Goal: Task Accomplishment & Management: Manage account settings

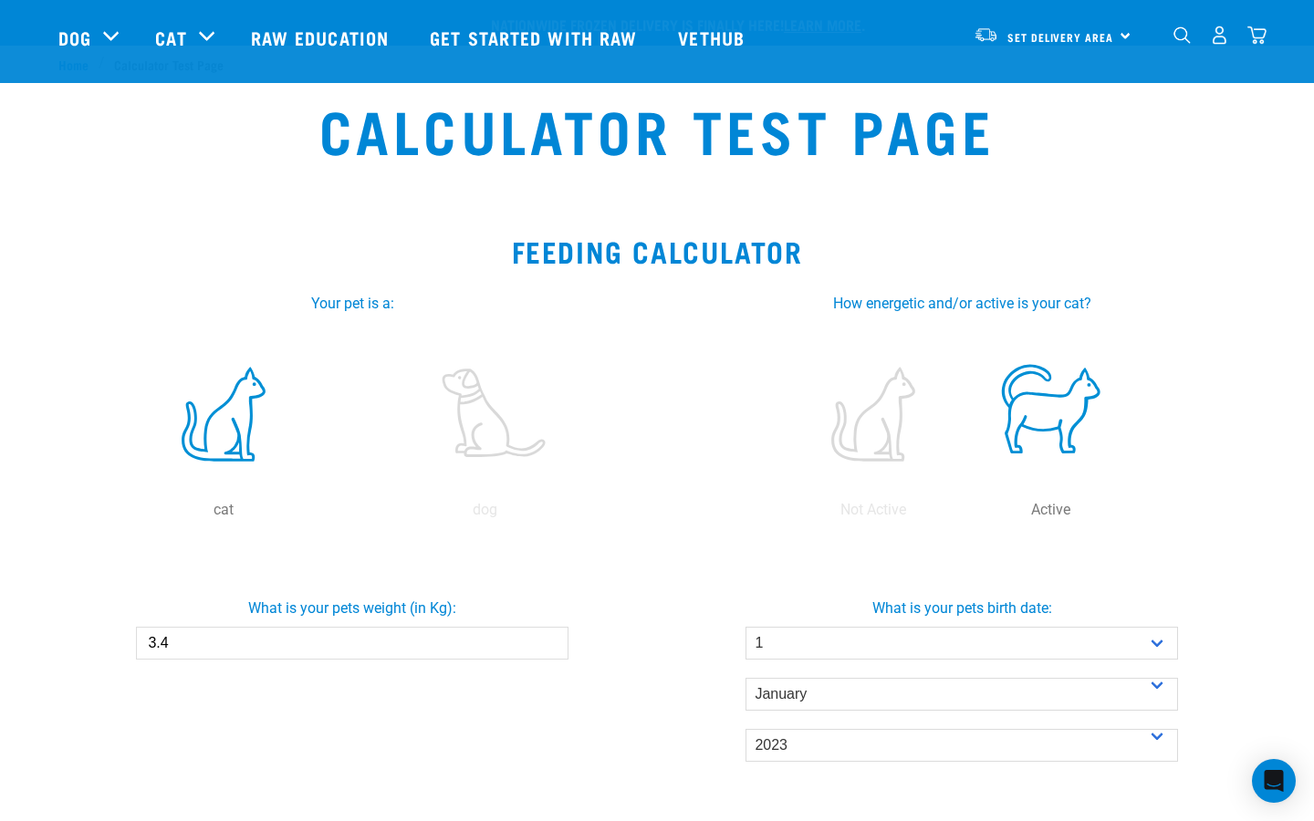
select select "1"
select select "January"
select select "2023"
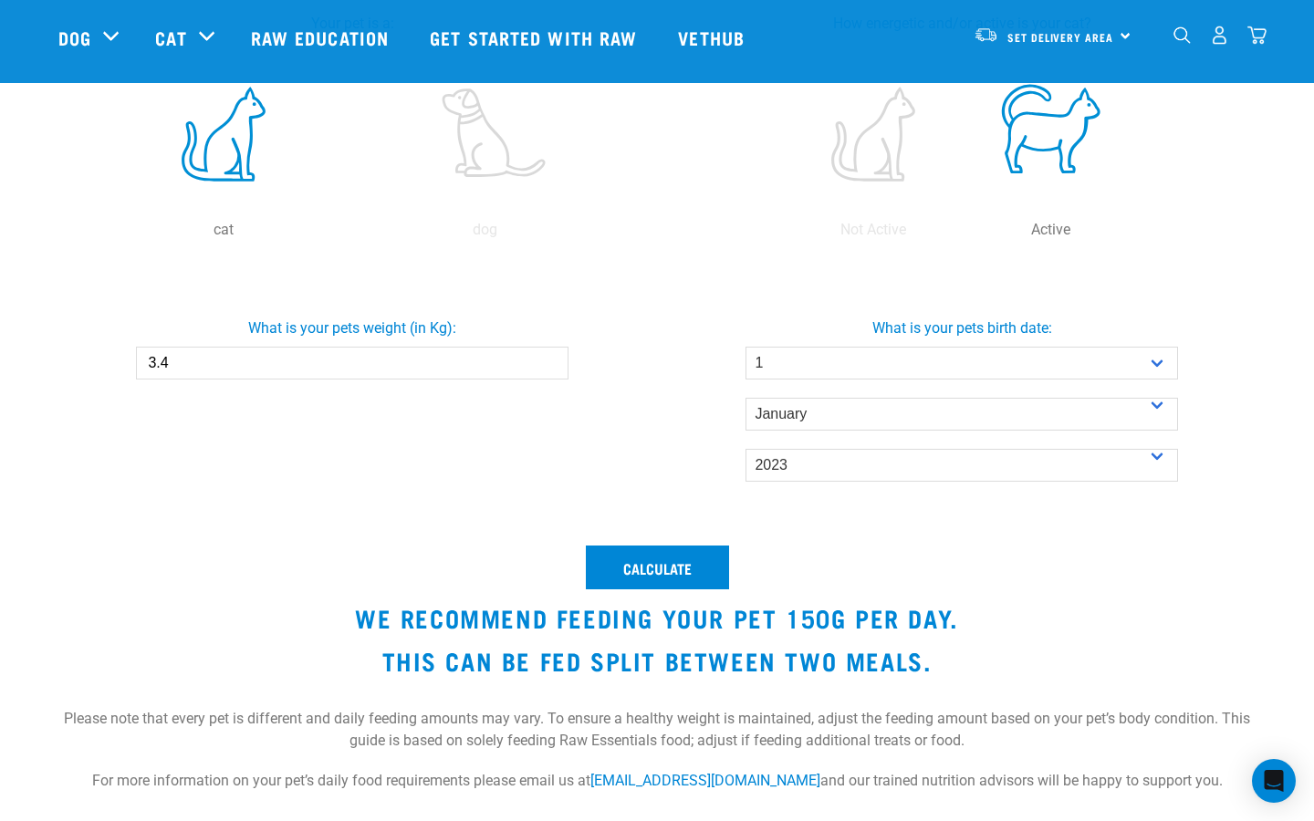
click at [1258, 45] on img "dropdown navigation" at bounding box center [1256, 35] width 19 height 19
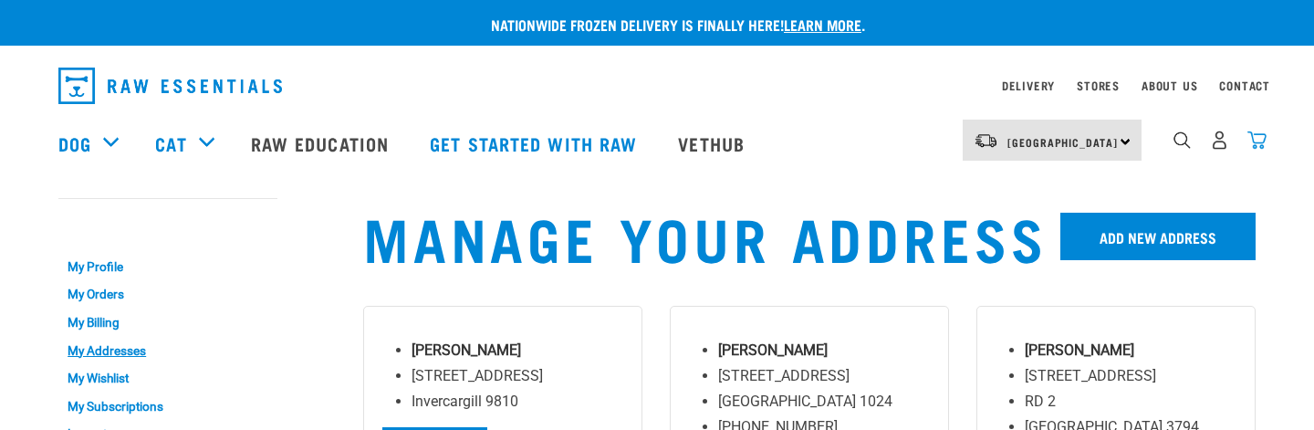
click at [1255, 145] on img "dropdown navigation" at bounding box center [1256, 139] width 19 height 19
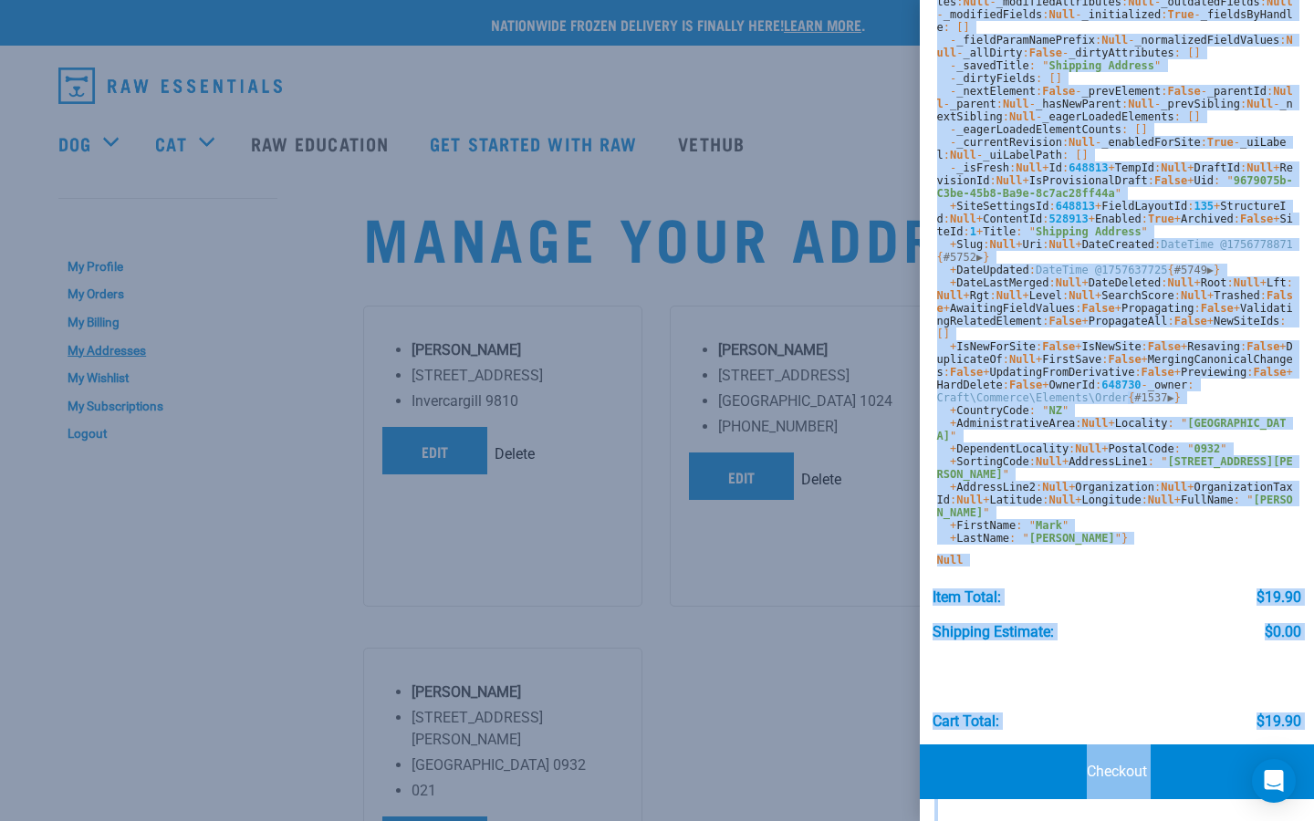
scroll to position [968, 0]
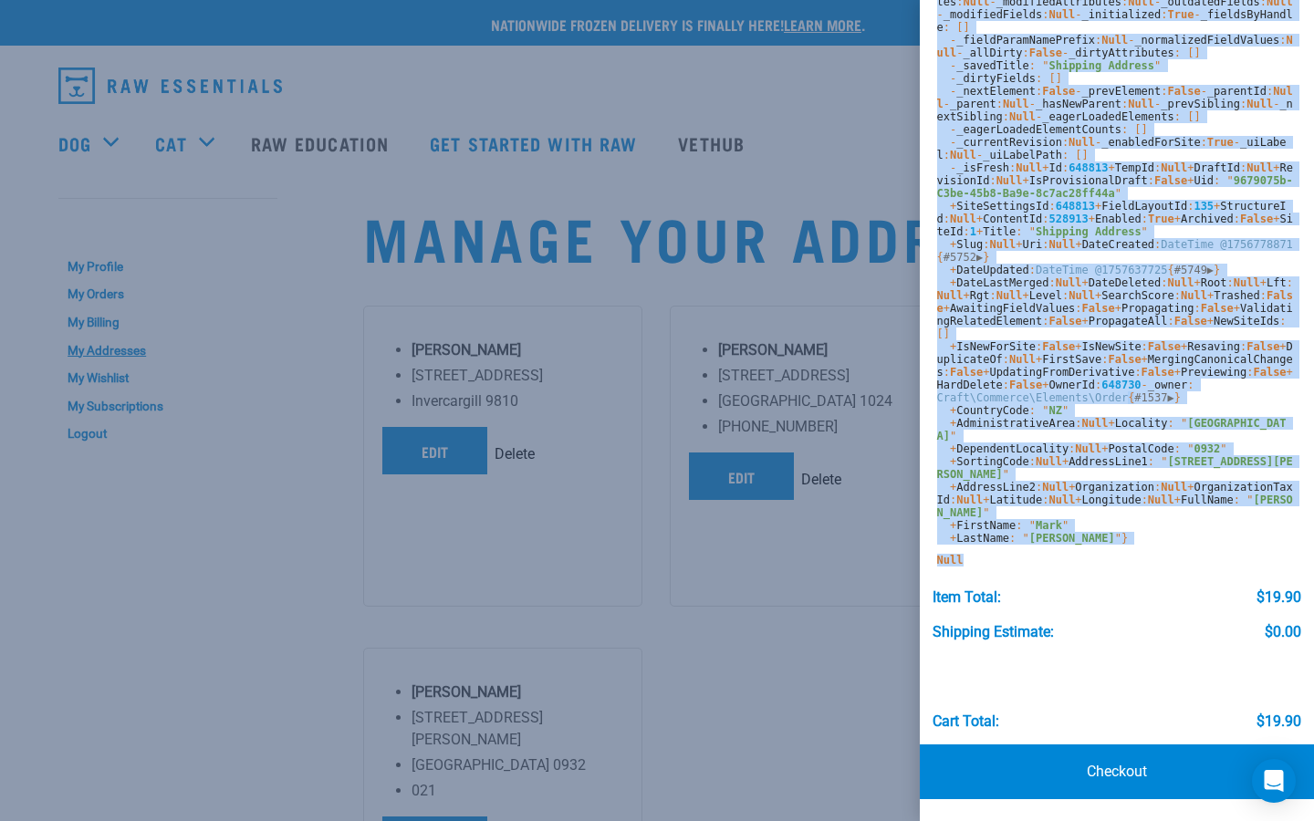
drag, startPoint x: 939, startPoint y: 260, endPoint x: 1002, endPoint y: 555, distance: 301.3
click at [1002, 429] on div "0 of 0 craft\elements\Address { #5754 ▼ - _events : [] - _eventWildcards : [] -…" at bounding box center [1117, 315] width 394 height 828
copy div "craft\elements\Address { #5754 ▼ - _events : [] - _eventWildcards : [] - _behav…"
click at [1052, 429] on span "[GEOGRAPHIC_DATA]" at bounding box center [1111, 430] width 349 height 26
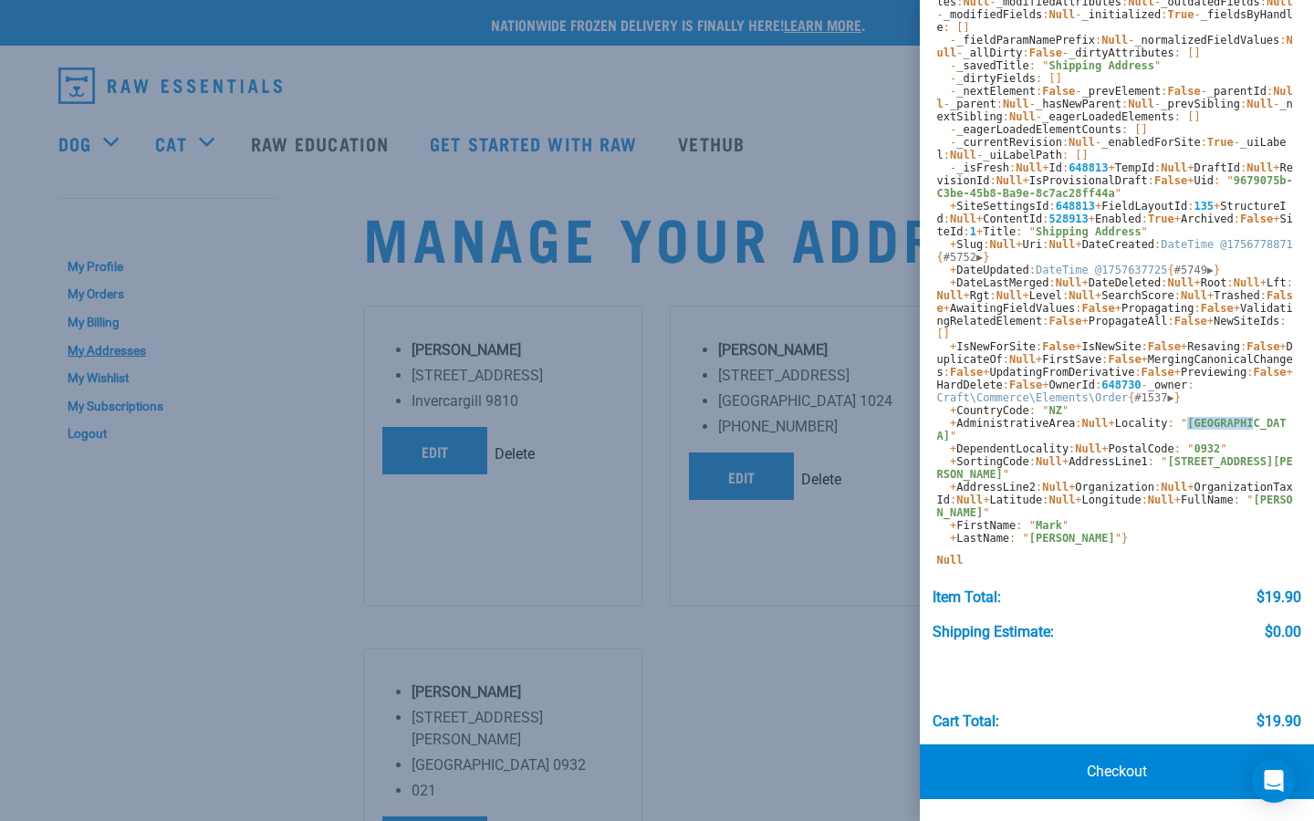
click at [1052, 429] on span "[GEOGRAPHIC_DATA]" at bounding box center [1111, 430] width 349 height 26
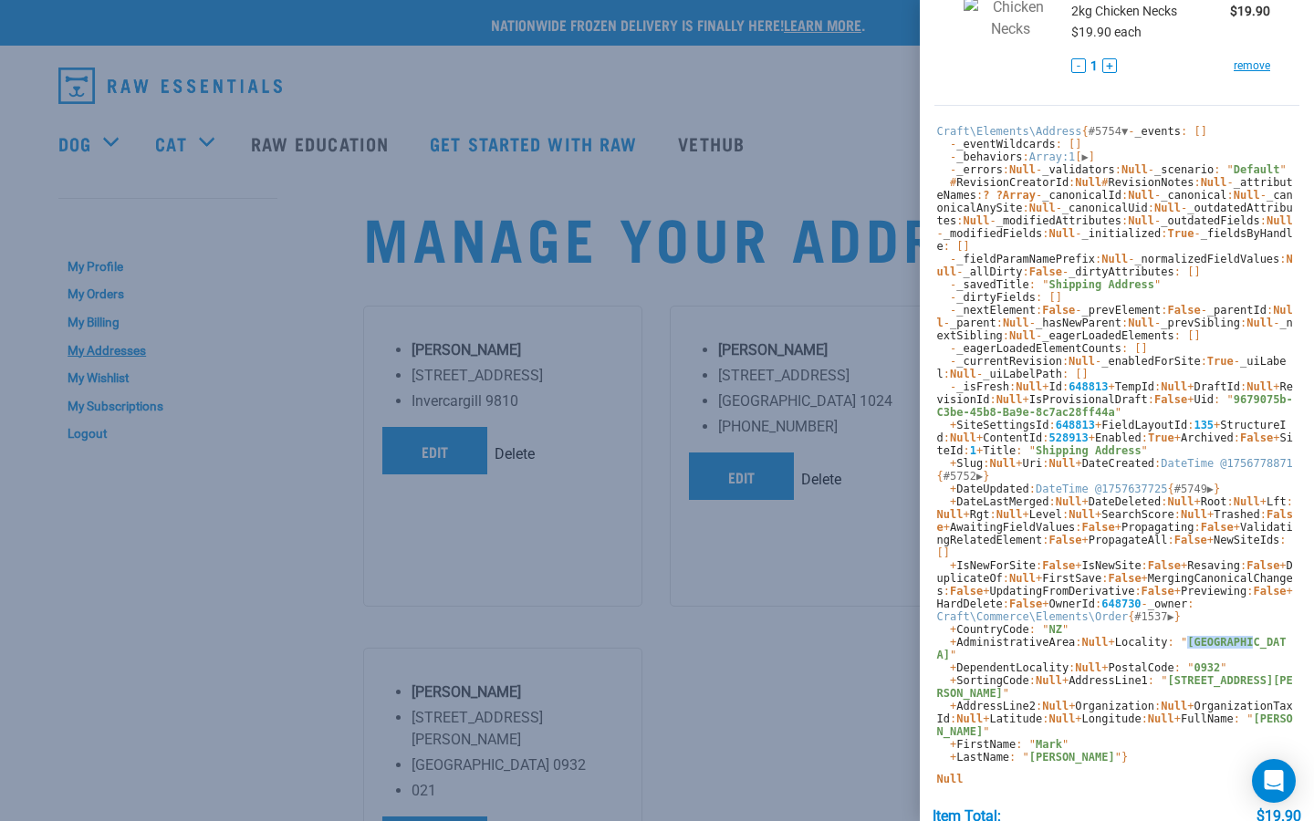
scroll to position [0, 0]
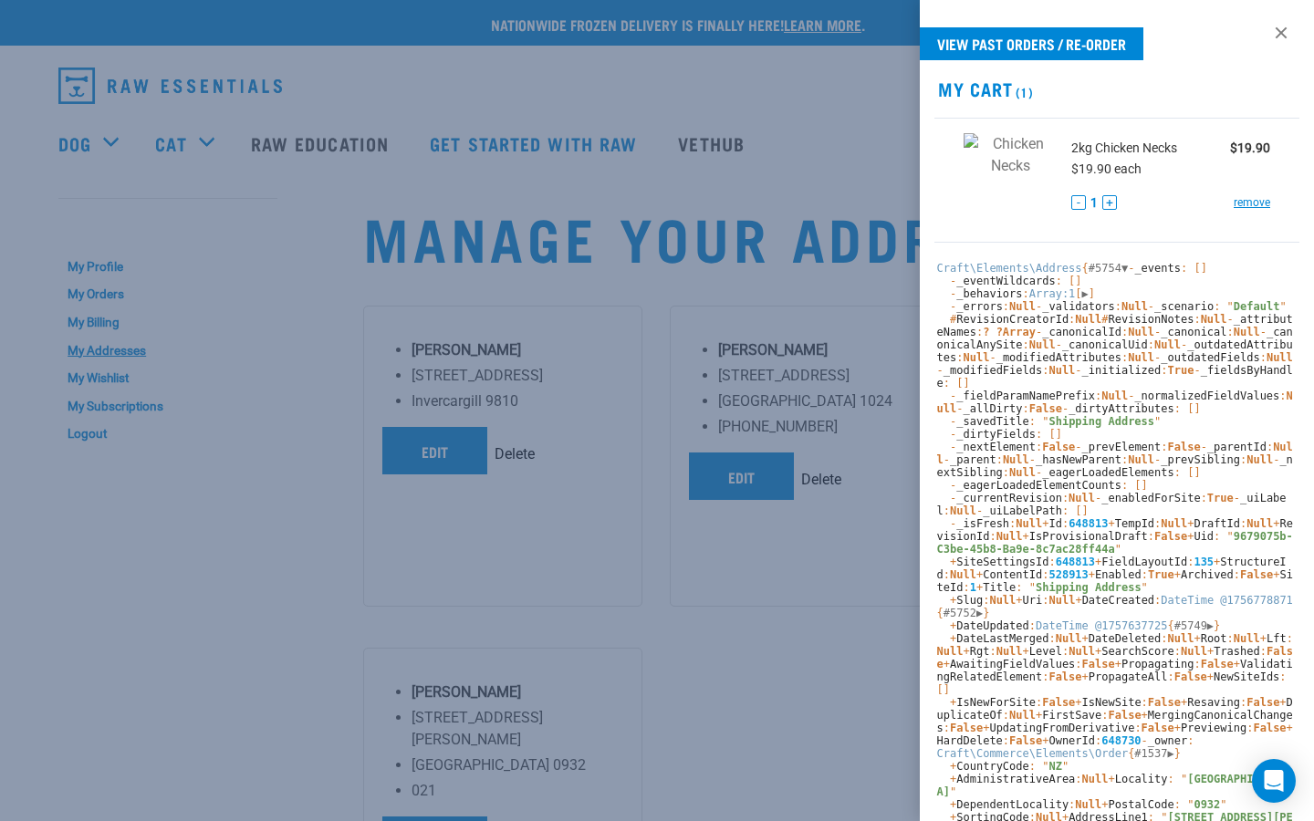
click at [841, 410] on div at bounding box center [657, 410] width 1314 height 821
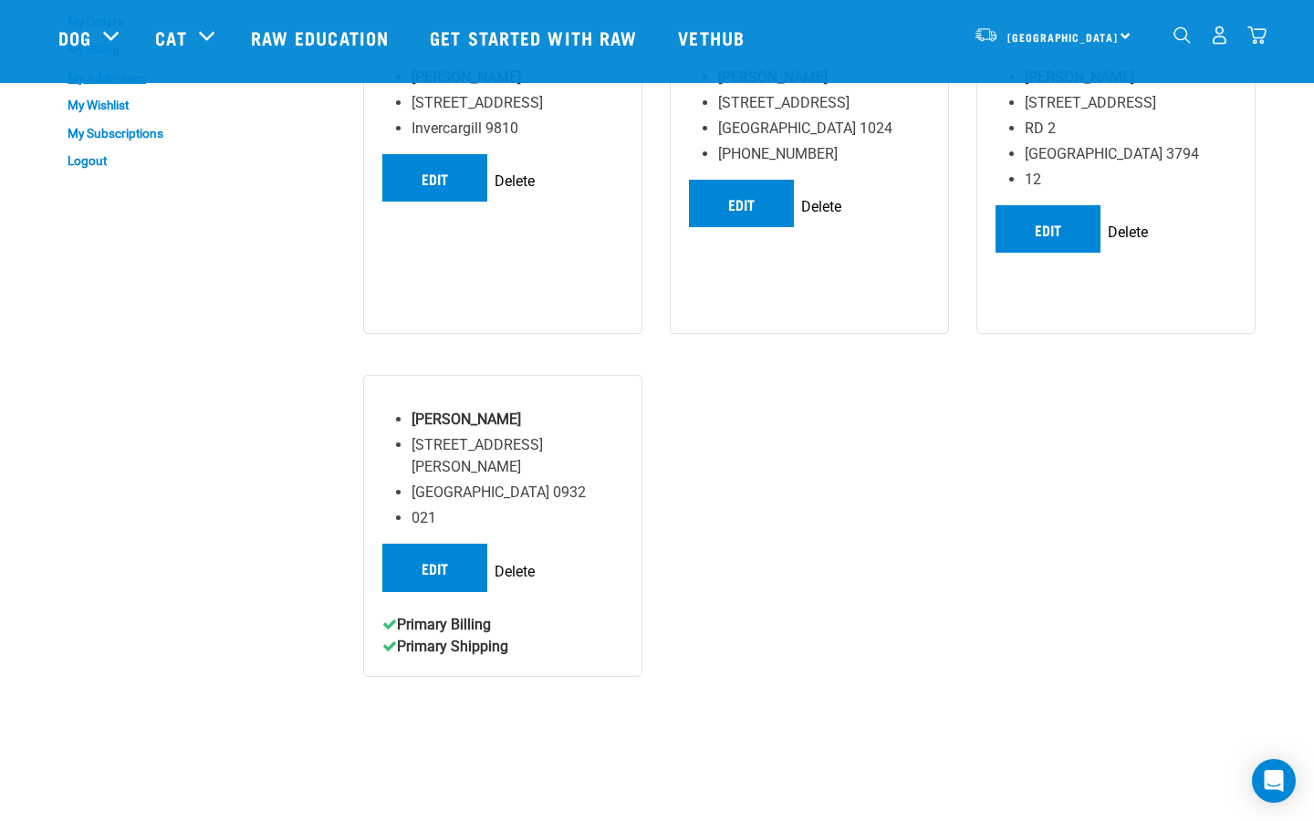
scroll to position [143, 0]
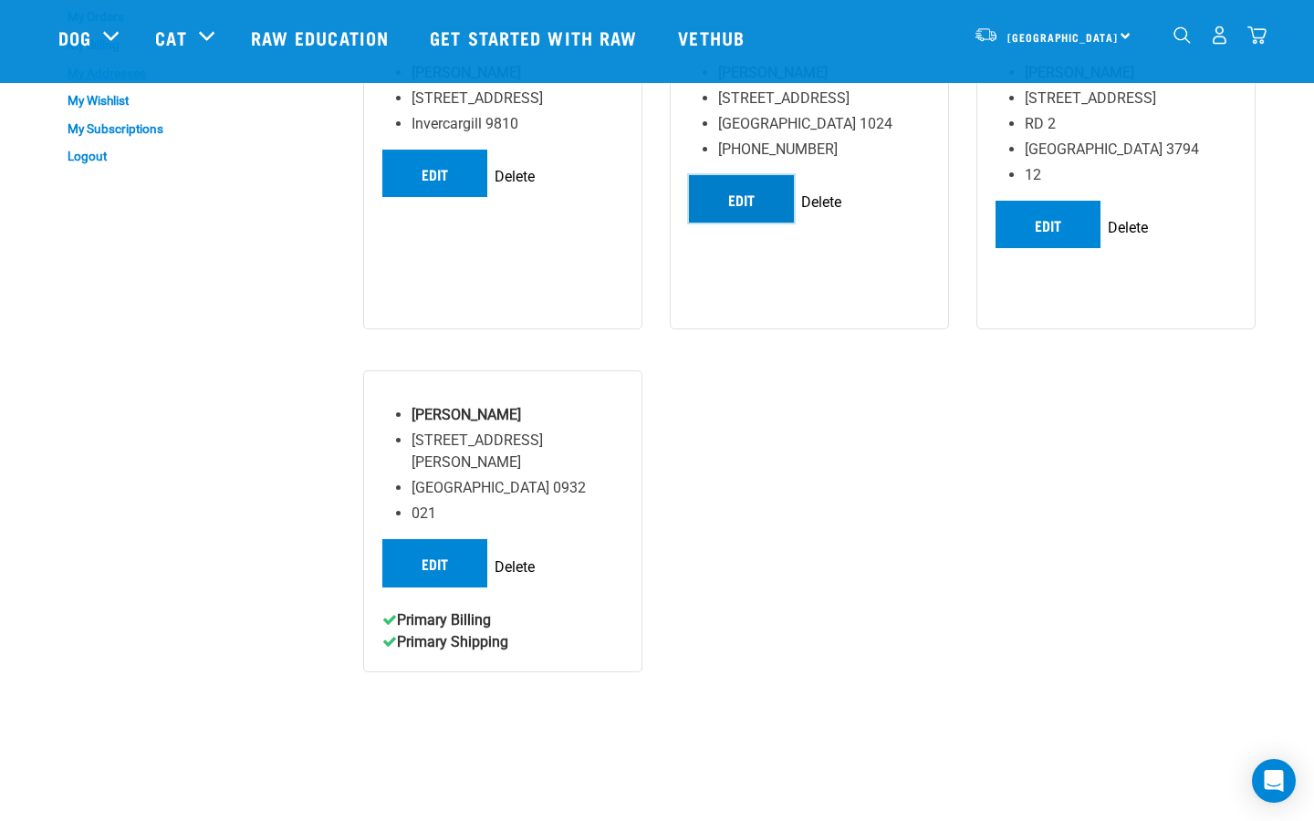
click at [758, 200] on link "Edit" at bounding box center [741, 198] width 105 height 47
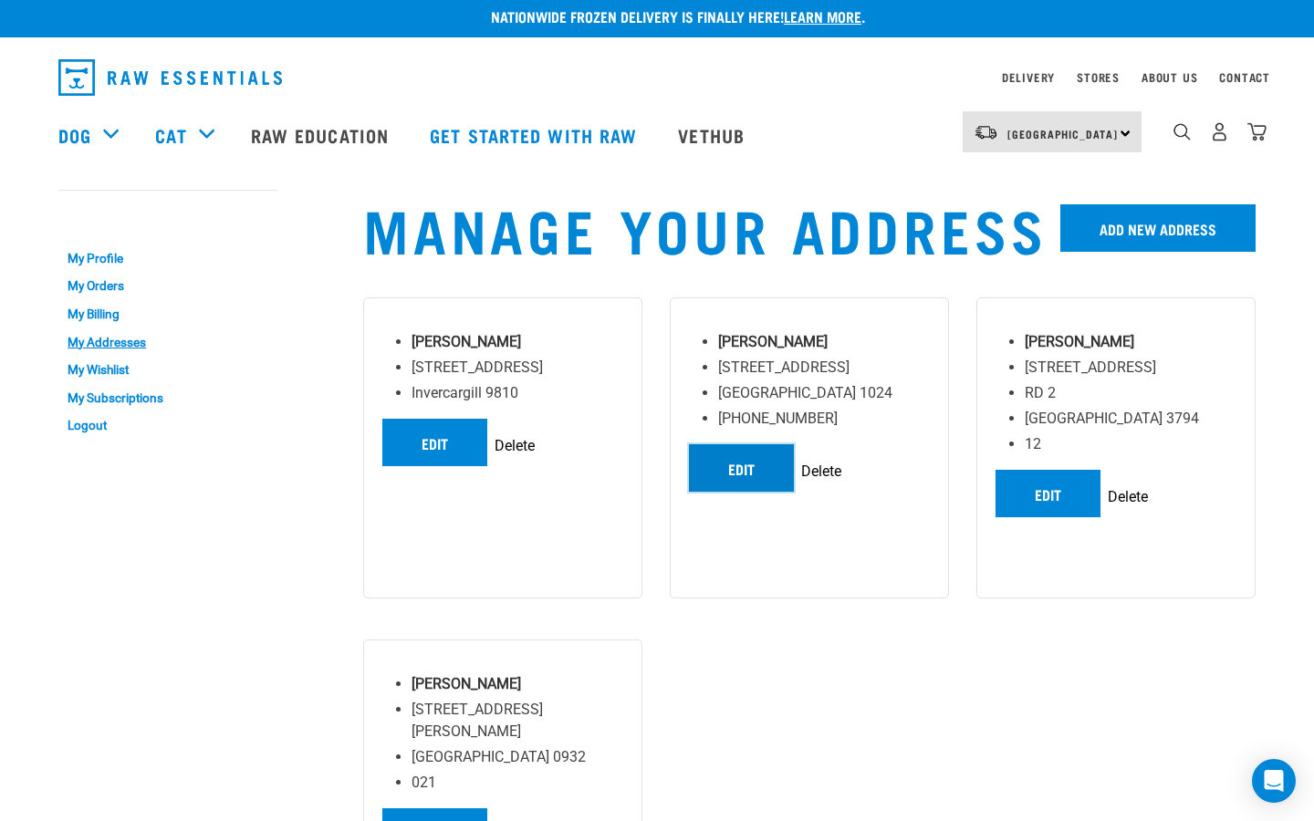
scroll to position [9, 0]
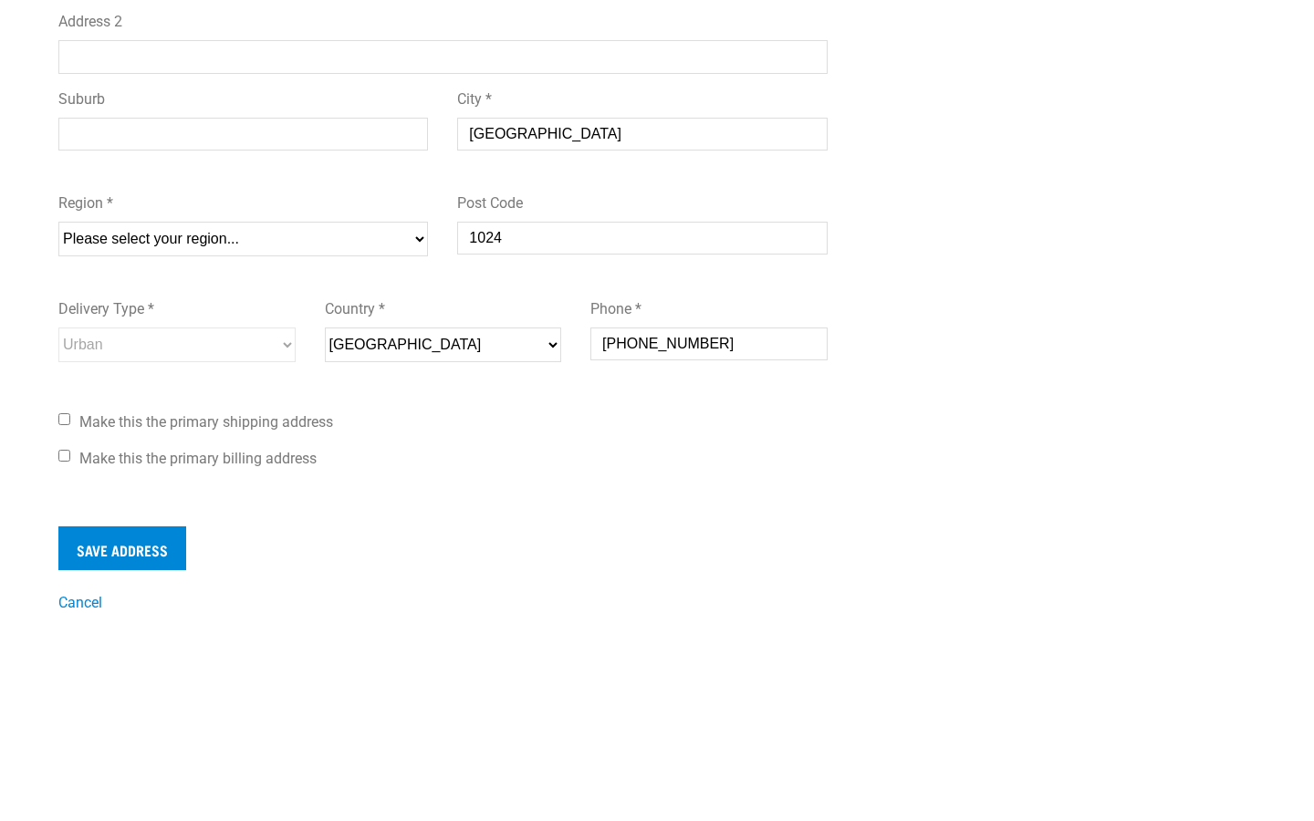
scroll to position [569, 0]
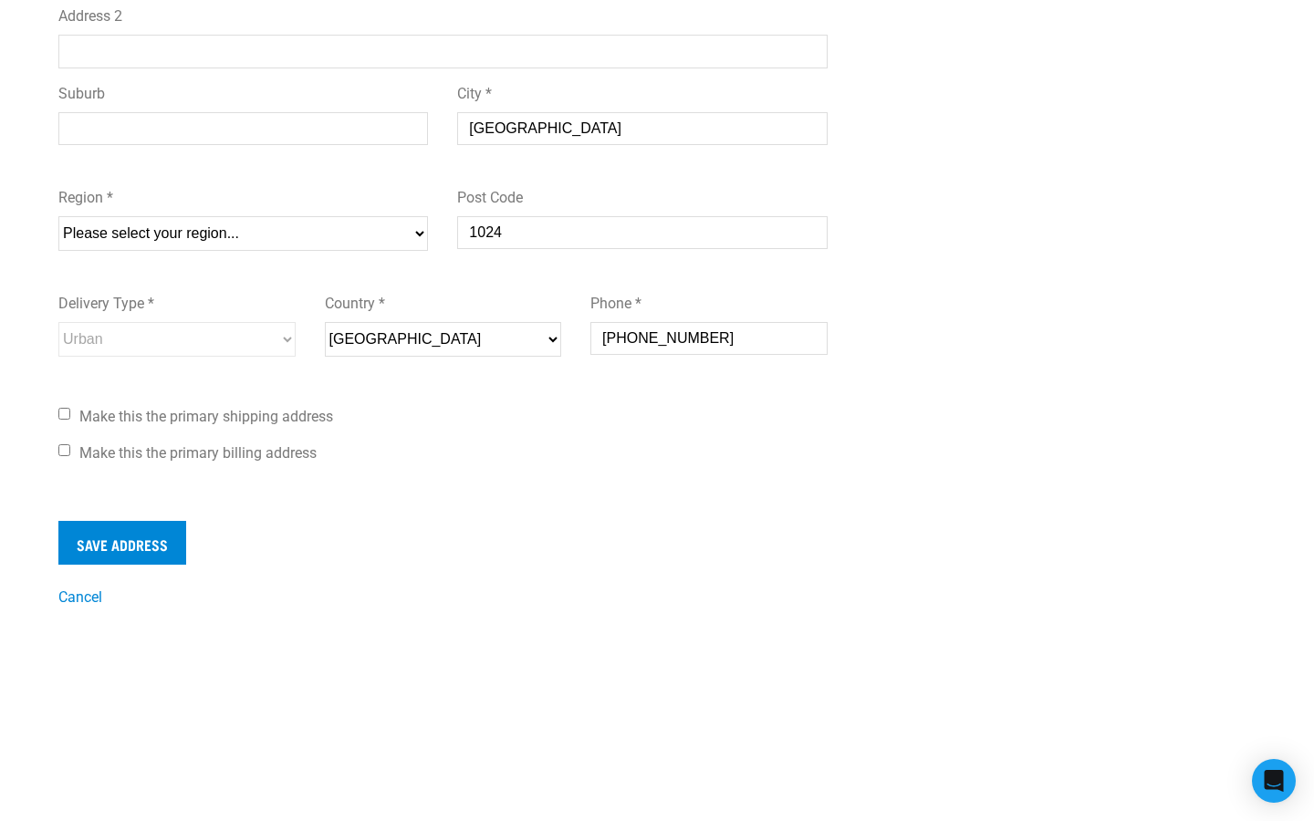
click at [68, 416] on input "Make this the primary shipping address" at bounding box center [64, 414] width 12 height 12
checkbox input "true"
click at [65, 455] on input "Make this the primary billing address" at bounding box center [64, 450] width 12 height 12
checkbox input "true"
click at [147, 551] on input "Save Address" at bounding box center [122, 543] width 128 height 44
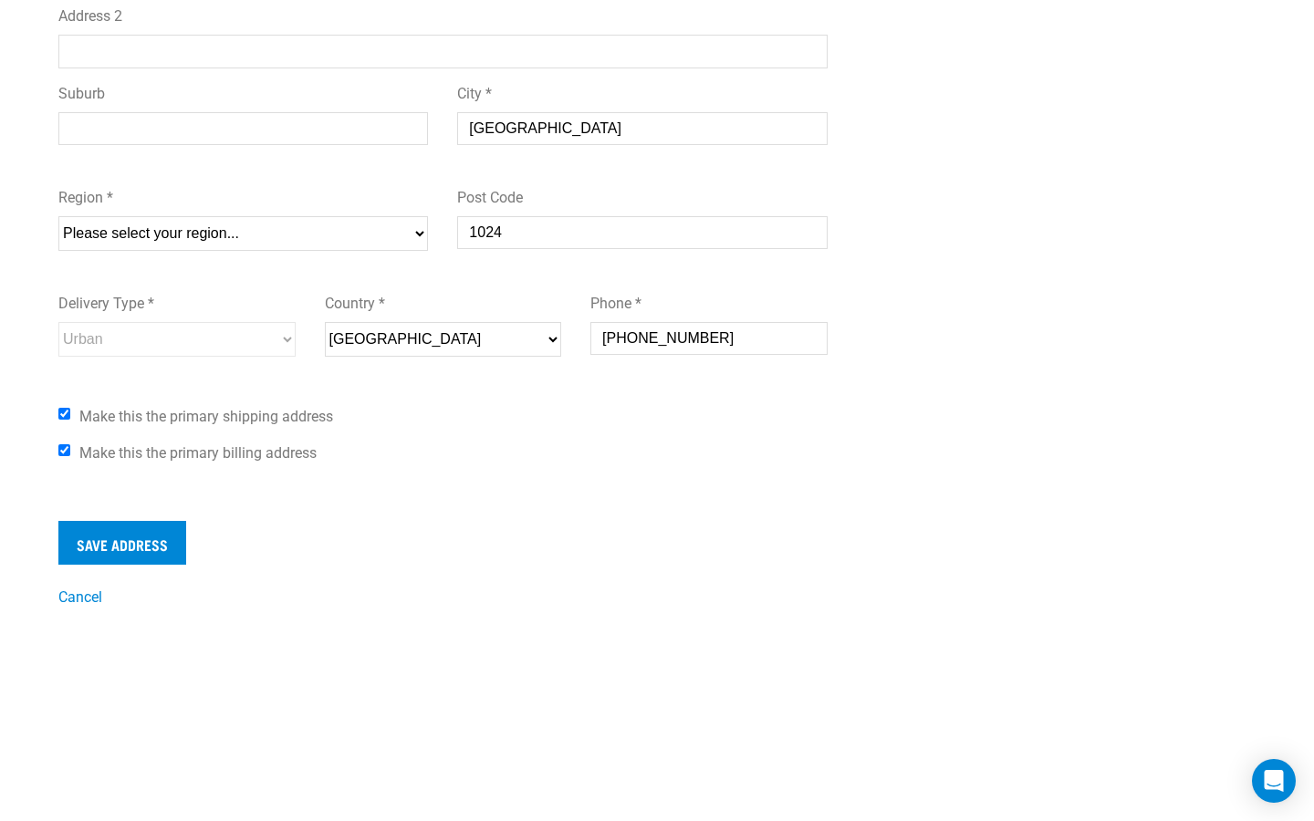
click at [648, 336] on input "[PHONE_NUMBER]" at bounding box center [708, 338] width 237 height 33
click at [648, 336] on input "Phone *" at bounding box center [708, 338] width 237 height 33
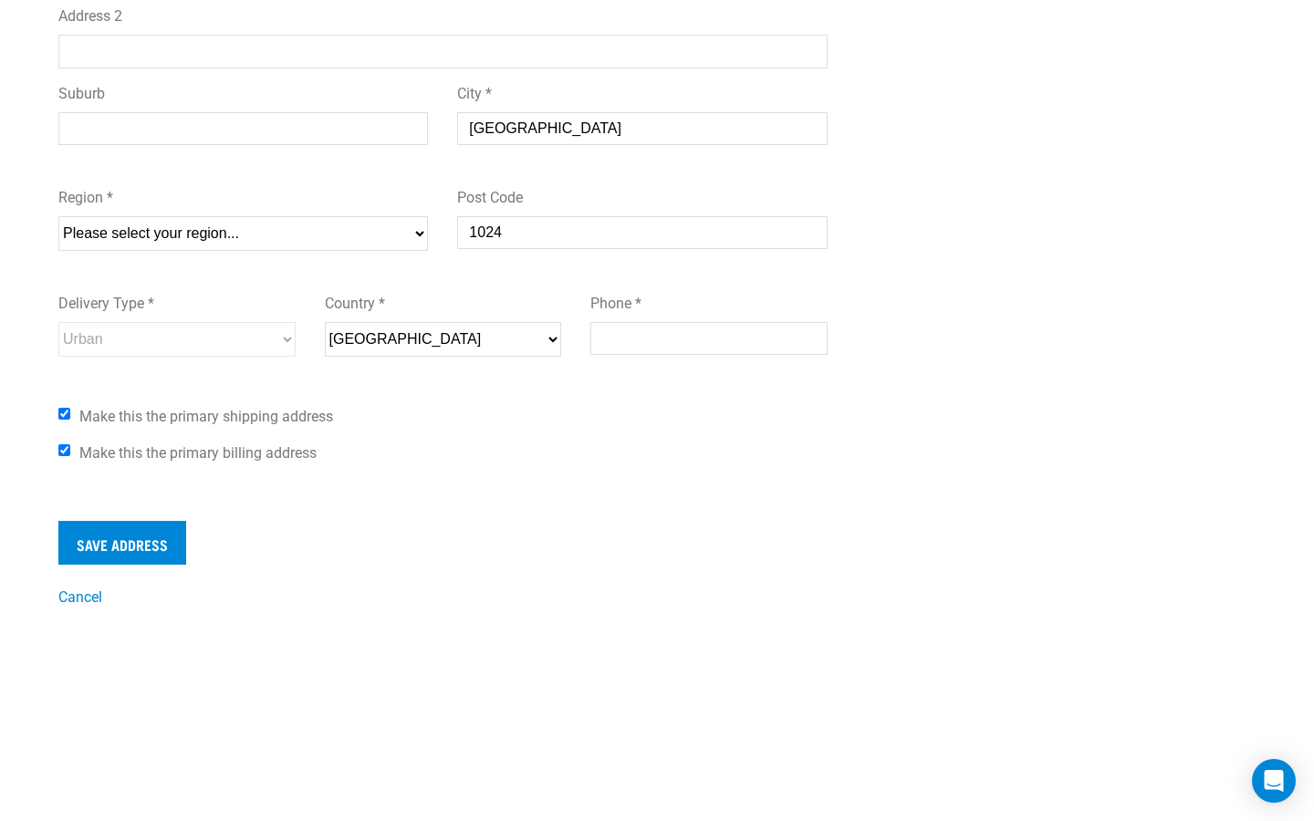
type input "5"
click at [665, 348] on input "+642232352623423" at bounding box center [708, 338] width 237 height 33
drag, startPoint x: 629, startPoint y: 339, endPoint x: 676, endPoint y: 339, distance: 46.5
click at [676, 339] on input "+642232352623423" at bounding box center [708, 338] width 237 height 33
click at [634, 340] on input "2623423" at bounding box center [708, 338] width 237 height 33
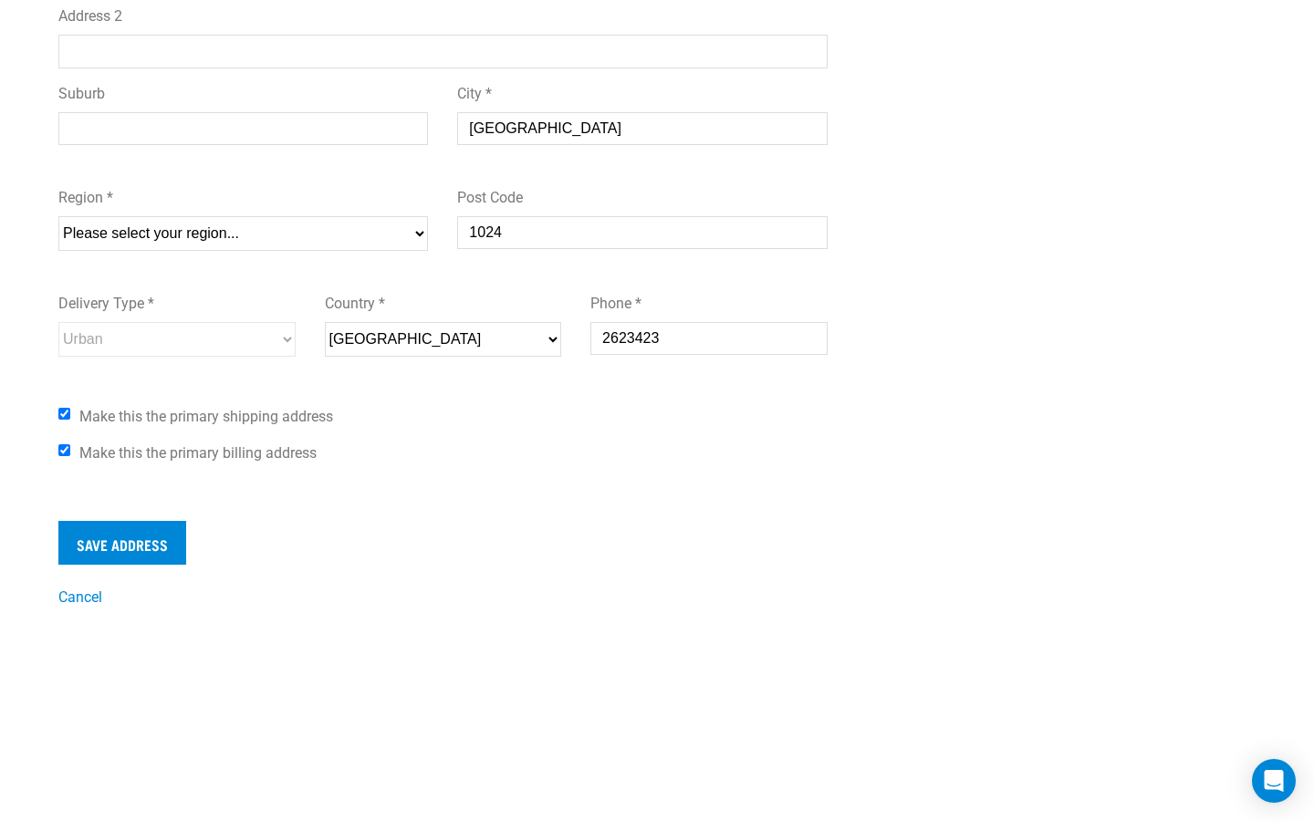
click at [634, 340] on input "2623423" at bounding box center [708, 338] width 237 height 33
type input "334555555"
click at [161, 535] on input "Save Address" at bounding box center [122, 543] width 128 height 44
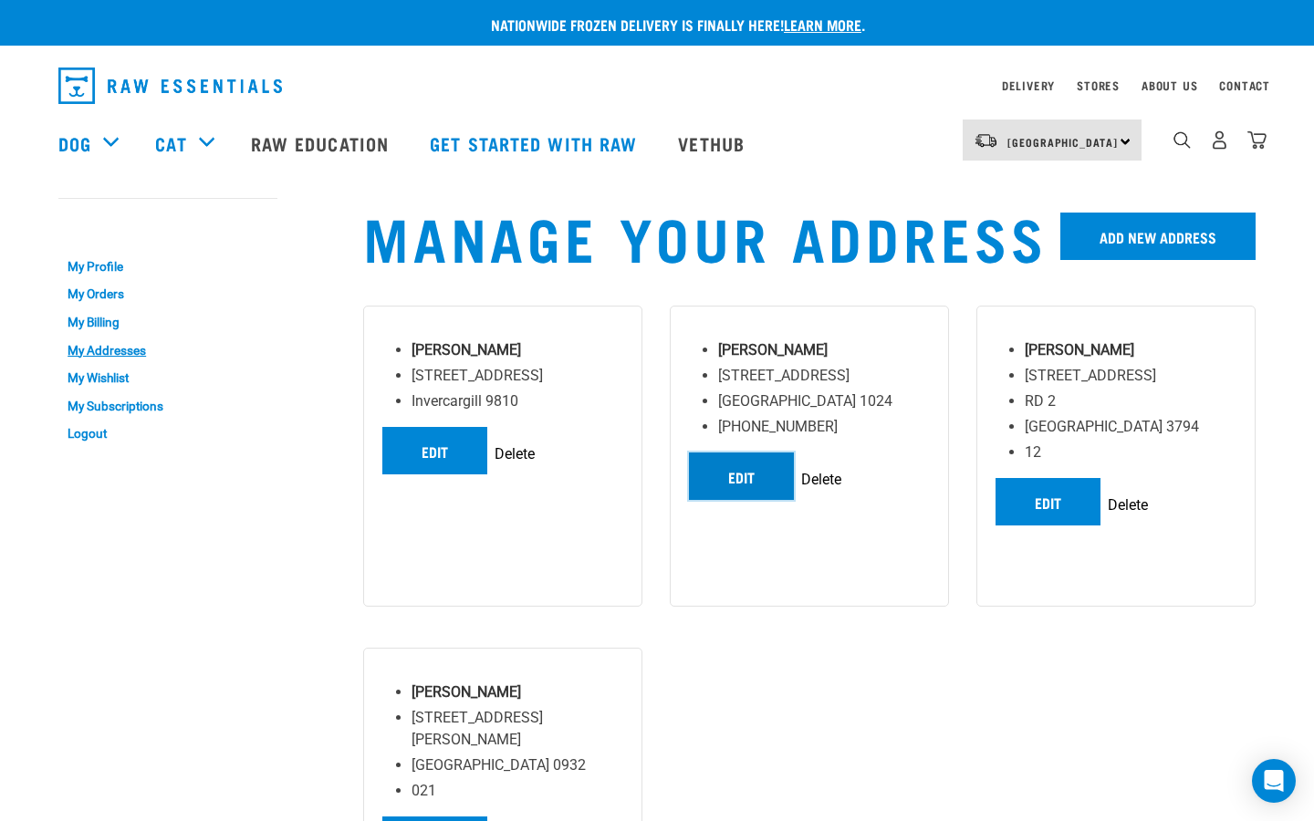
click at [754, 466] on link "Edit" at bounding box center [741, 475] width 105 height 47
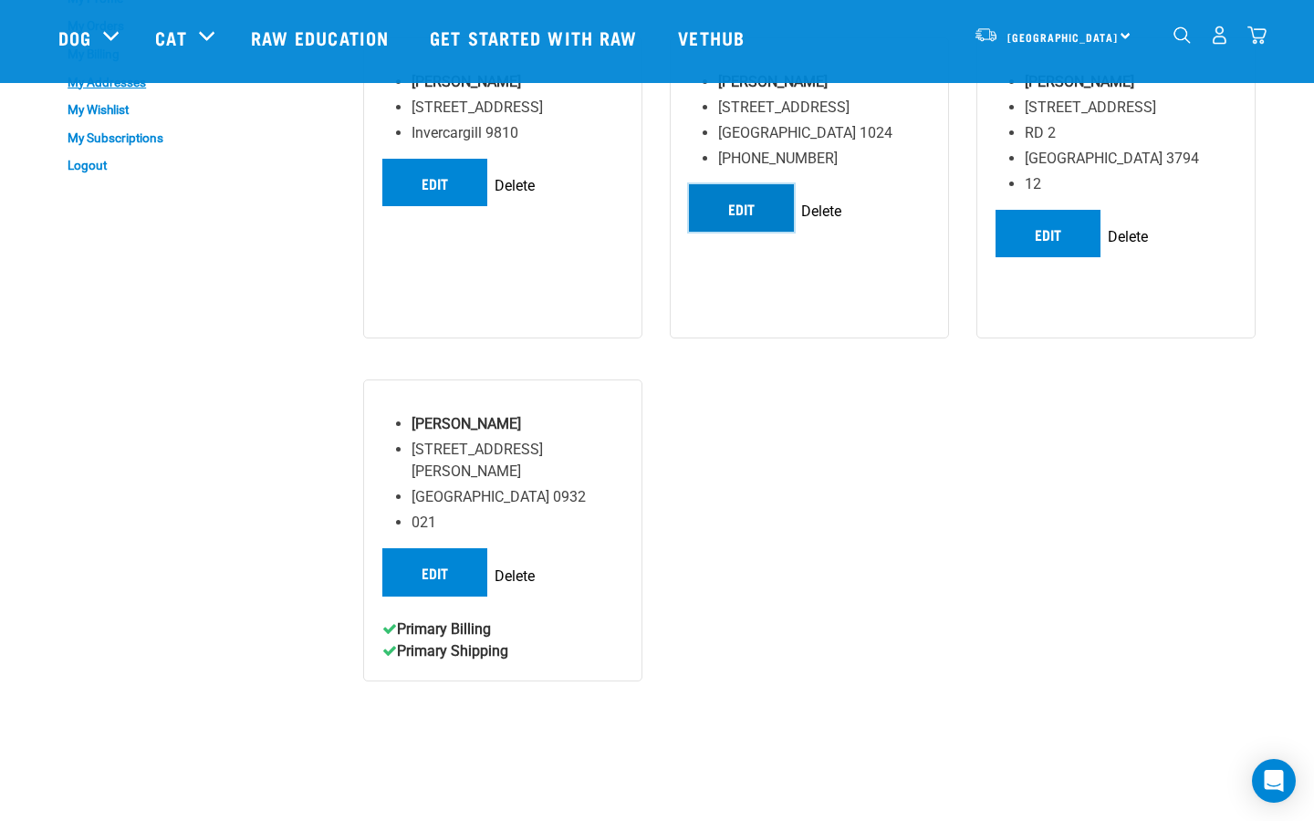
scroll to position [138, 0]
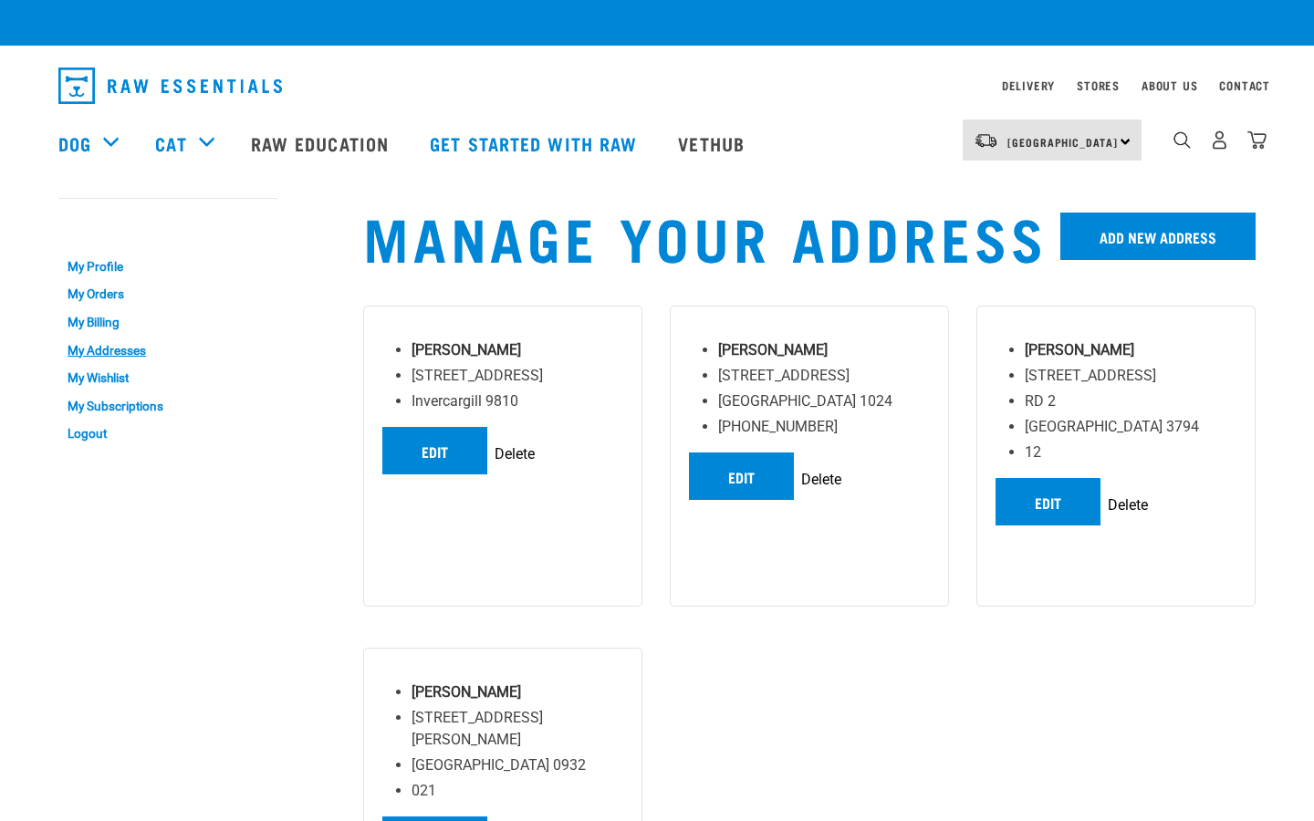
scroll to position [265, 0]
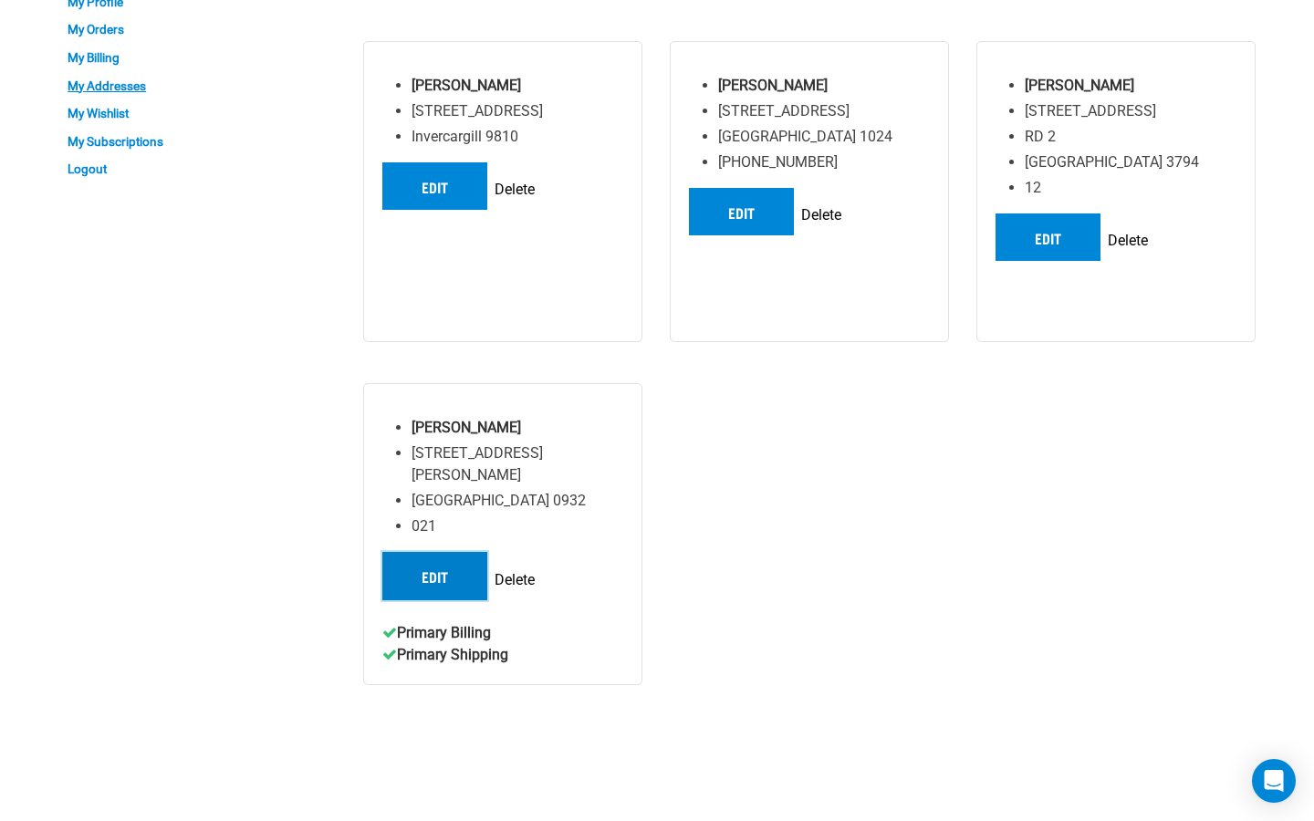
click at [442, 552] on link "Edit" at bounding box center [434, 575] width 105 height 47
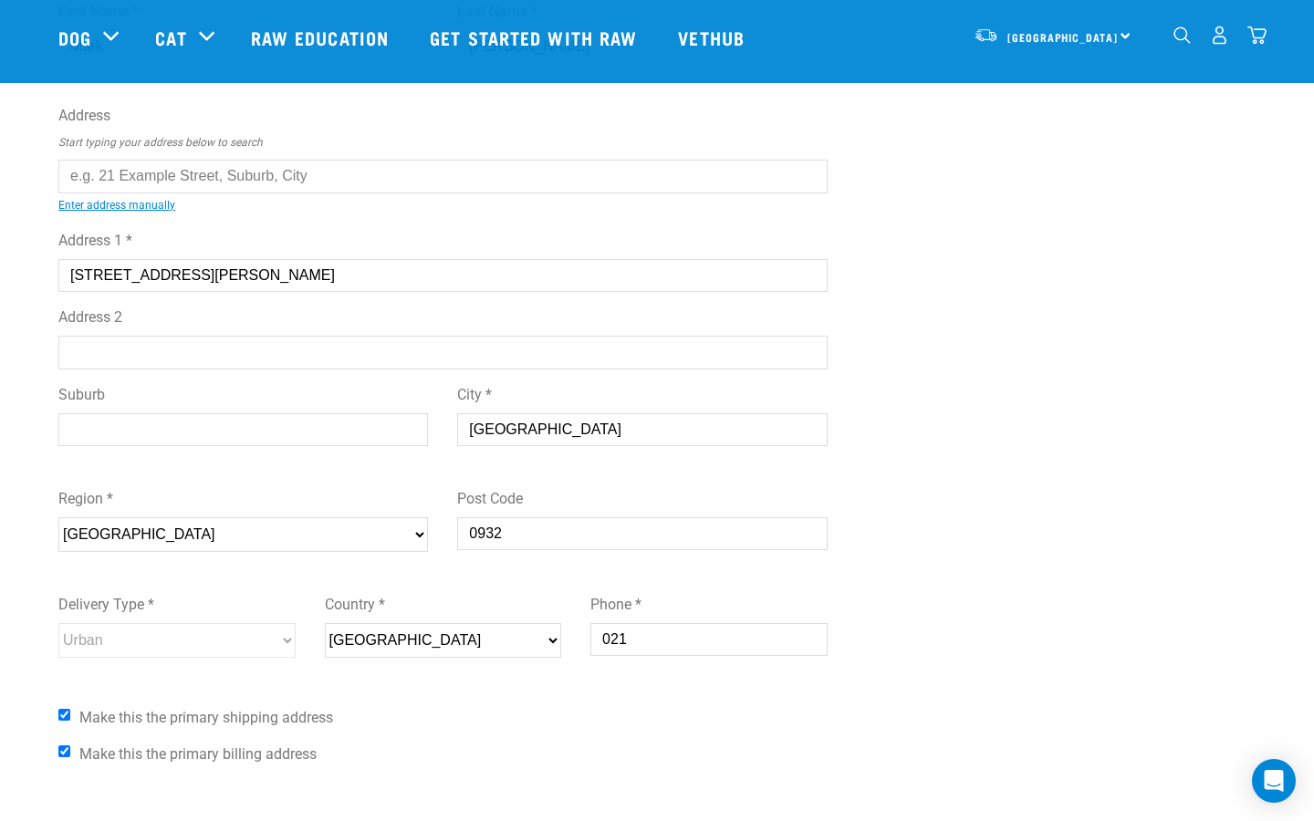
scroll to position [149, 0]
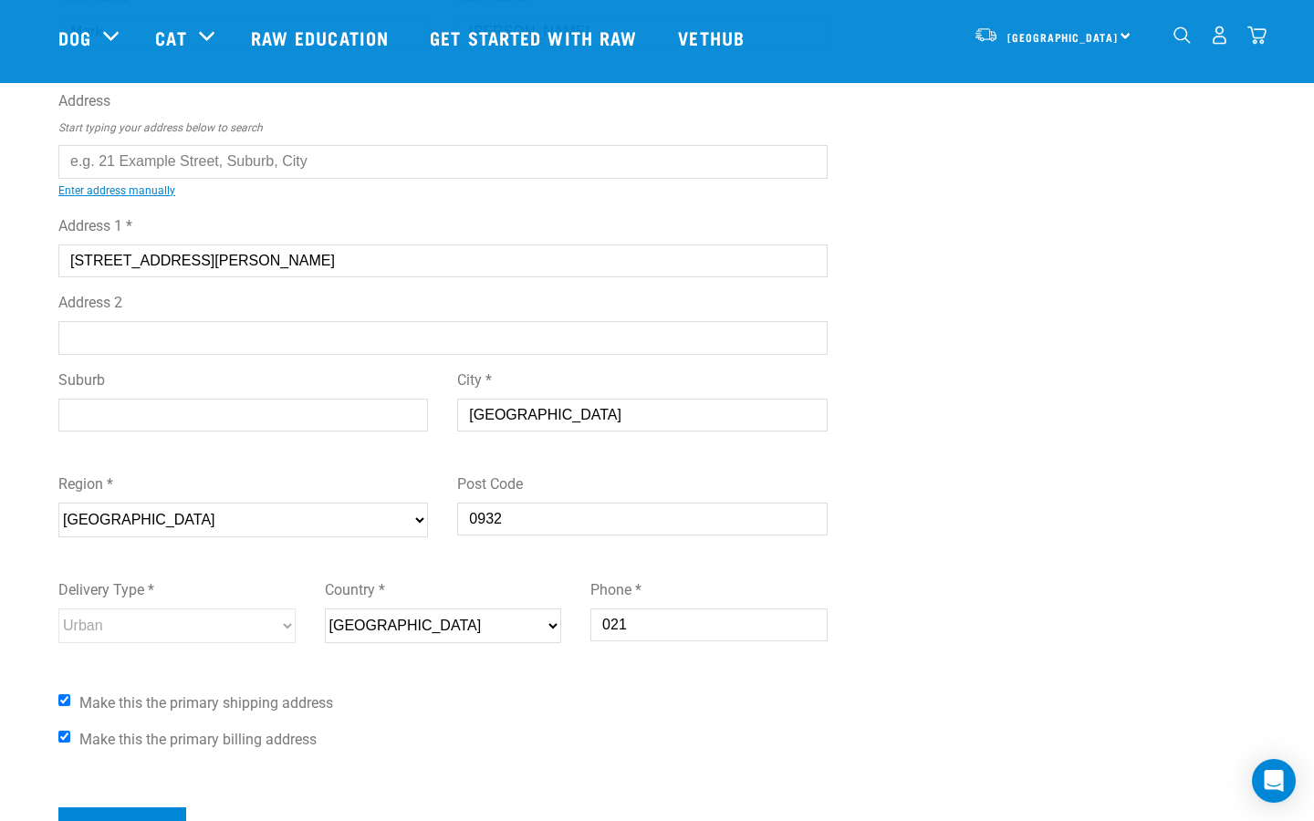
click at [211, 510] on select "Please select your region... [GEOGRAPHIC_DATA] [GEOGRAPHIC_DATA] [GEOGRAPHIC_DA…" at bounding box center [242, 520] width 369 height 35
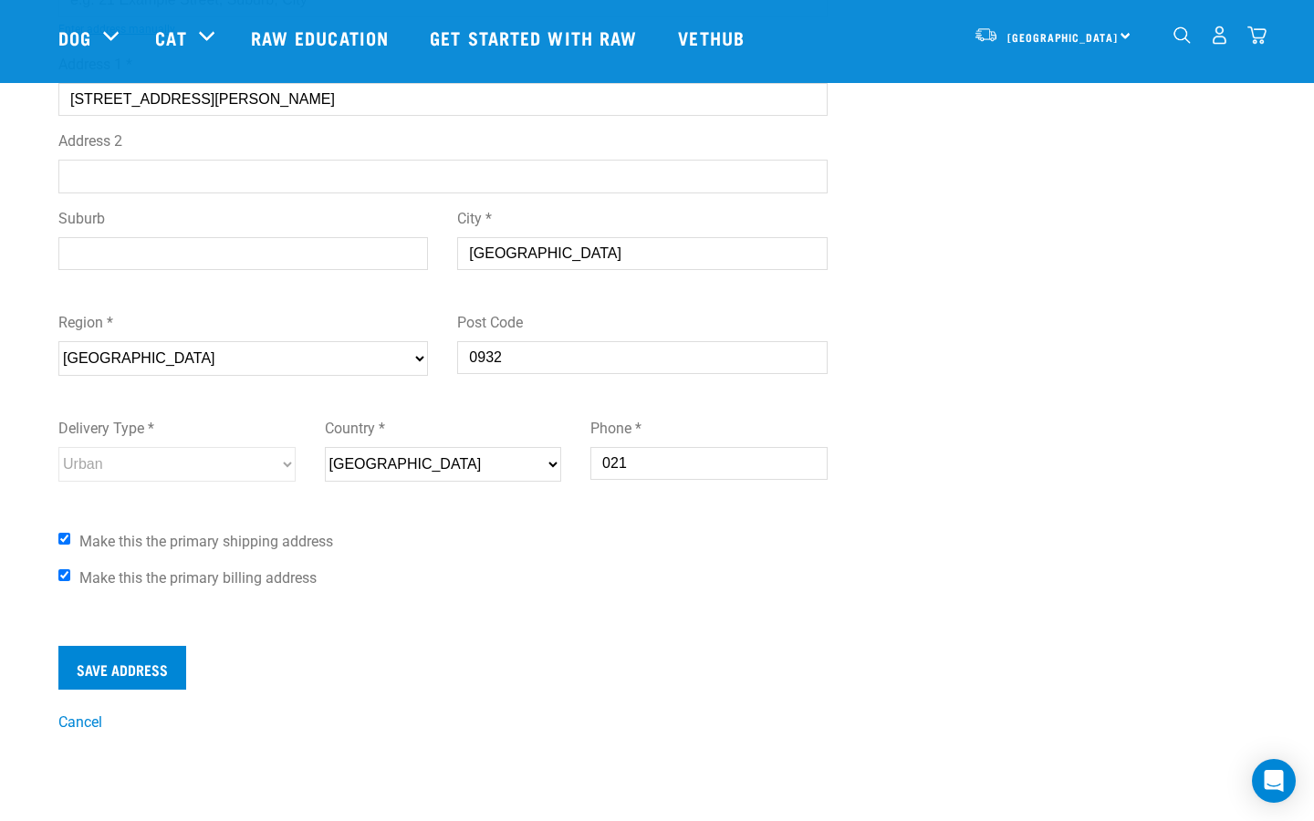
scroll to position [351, 0]
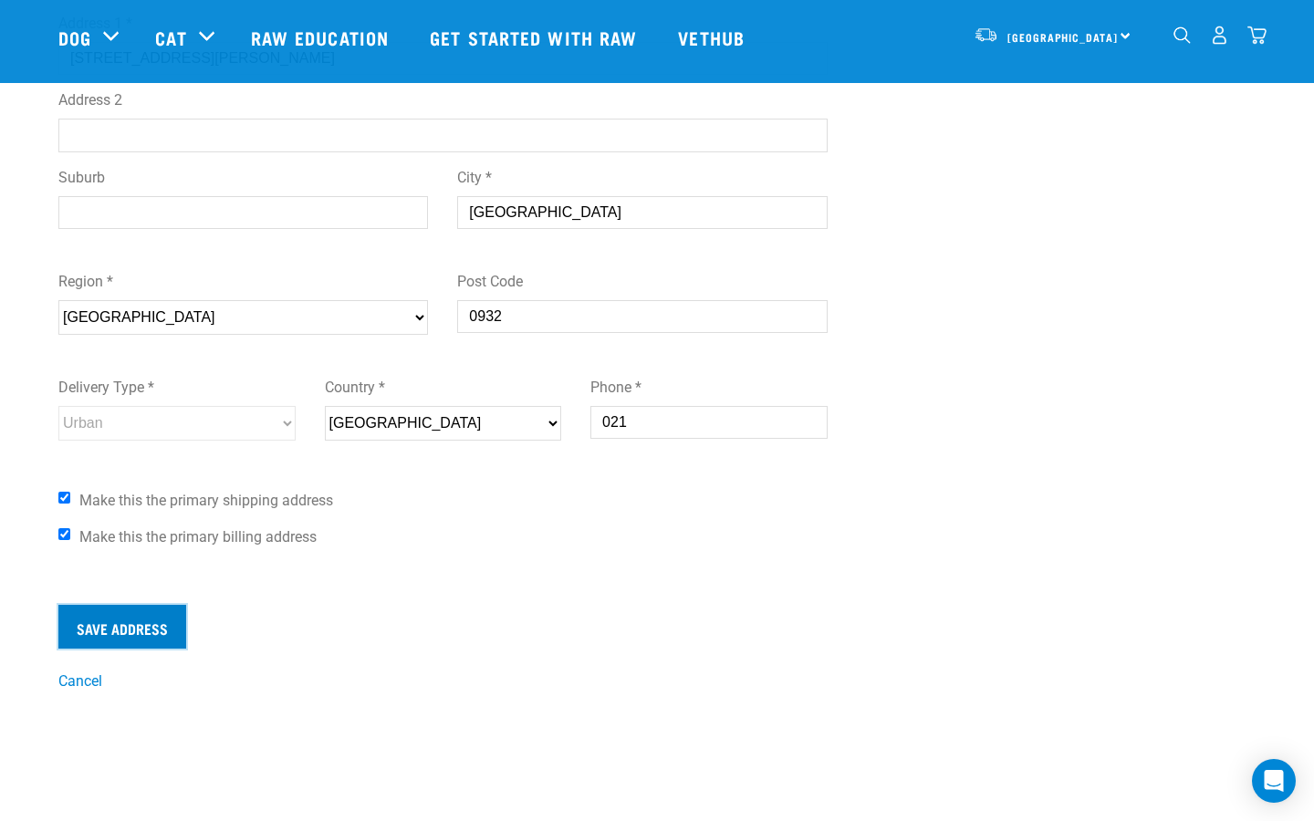
click at [156, 631] on input "Save Address" at bounding box center [122, 627] width 128 height 44
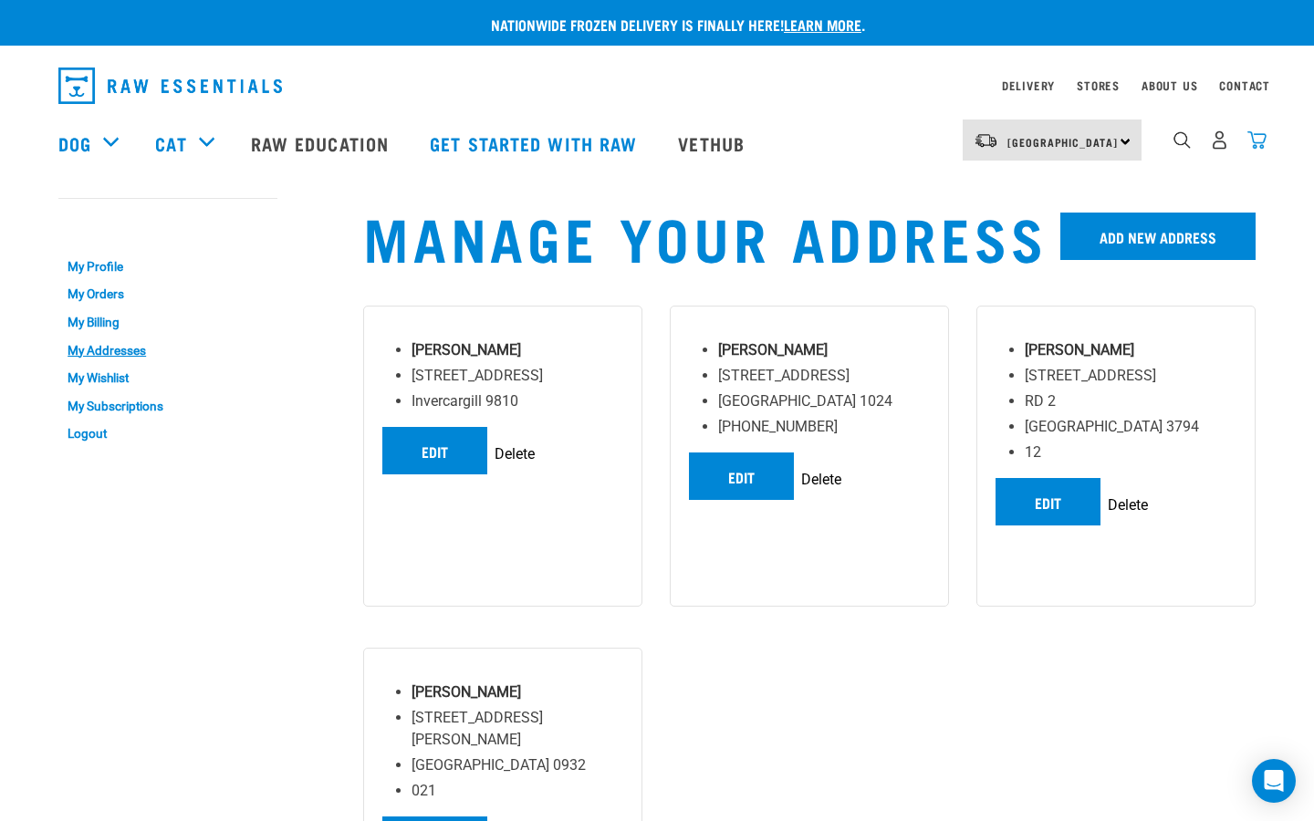
click at [1252, 146] on img "dropdown navigation" at bounding box center [1256, 139] width 19 height 19
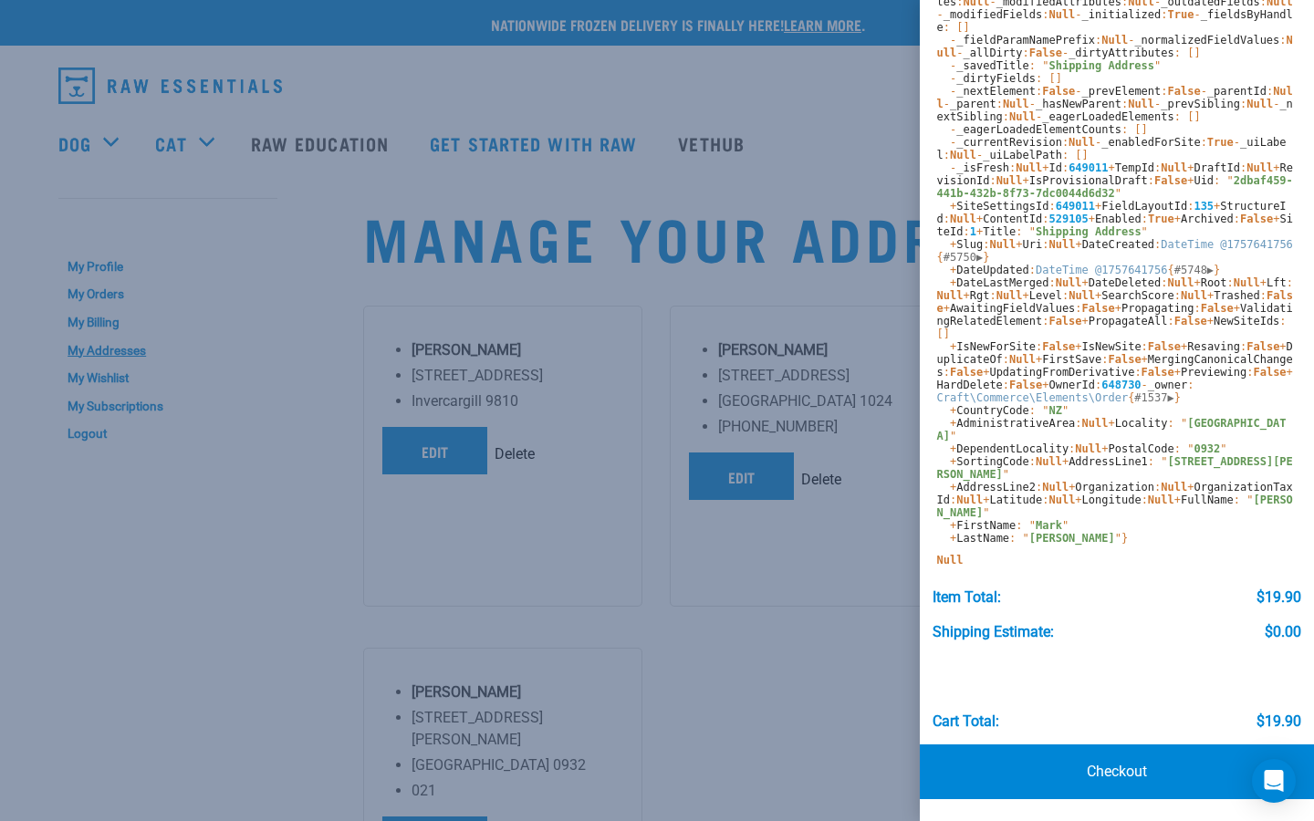
scroll to position [743, 0]
click at [953, 545] on samp "- _events : [] - _eventWildcards : [] - _behaviors : array:1 [ ▶ " customFields…" at bounding box center [1115, 225] width 356 height 639
click at [983, 430] on span "administrativeArea" at bounding box center [1015, 423] width 119 height 13
type input "c"
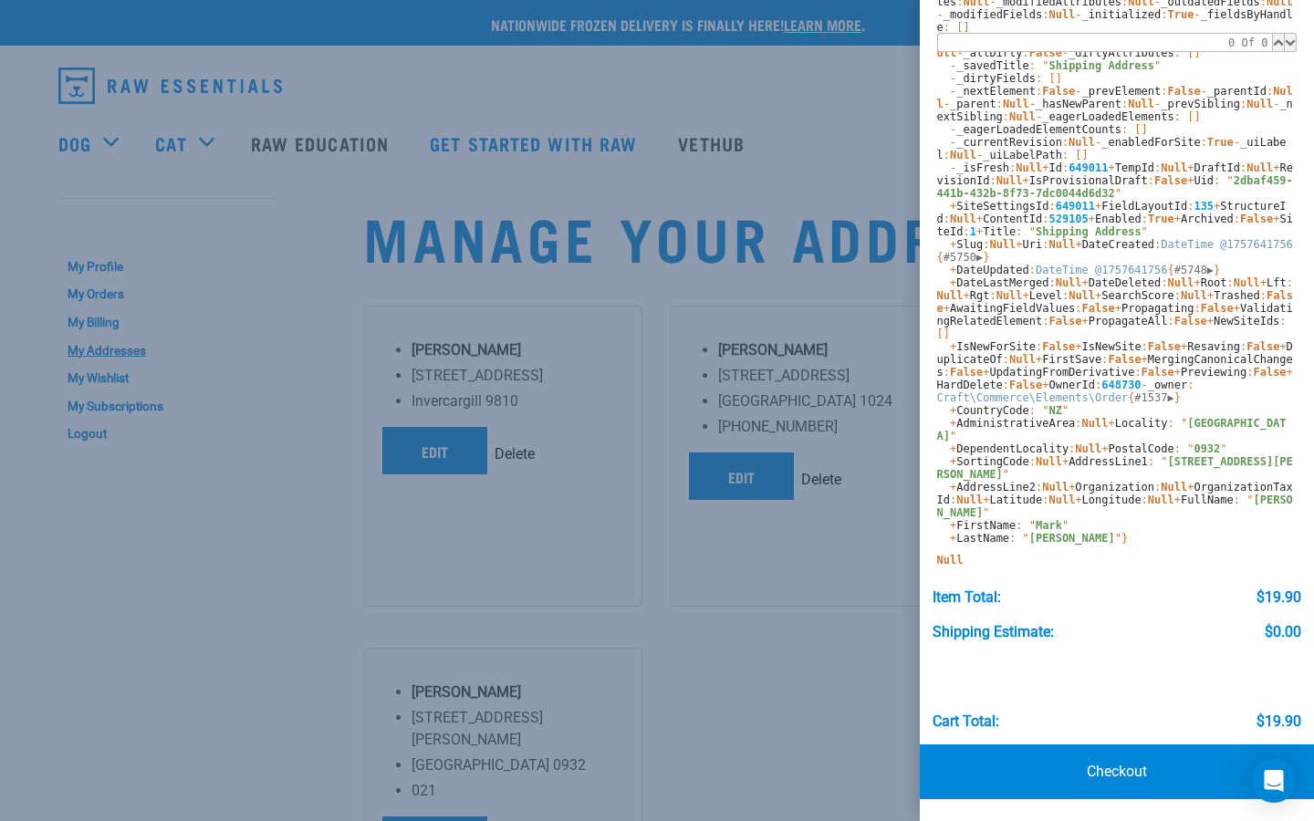
click at [1115, 430] on span "locality" at bounding box center [1141, 423] width 53 height 13
copy span "locality"
click at [1064, 430] on span "administrativeArea" at bounding box center [1015, 423] width 119 height 13
click at [1057, 442] on span "[GEOGRAPHIC_DATA]" at bounding box center [1111, 430] width 349 height 26
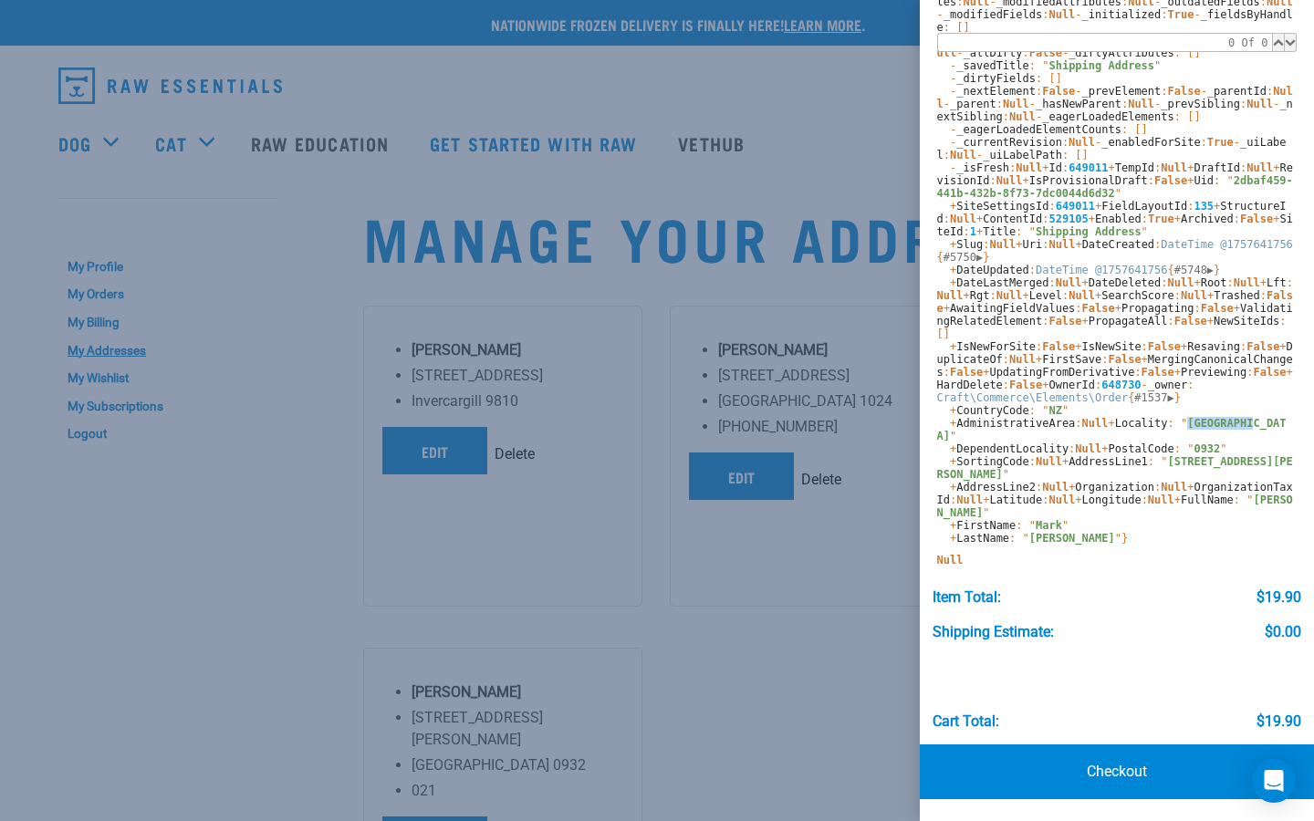
click at [1057, 442] on span "[GEOGRAPHIC_DATA]" at bounding box center [1111, 430] width 349 height 26
copy span "[GEOGRAPHIC_DATA]"
click at [671, 480] on div at bounding box center [657, 410] width 1314 height 821
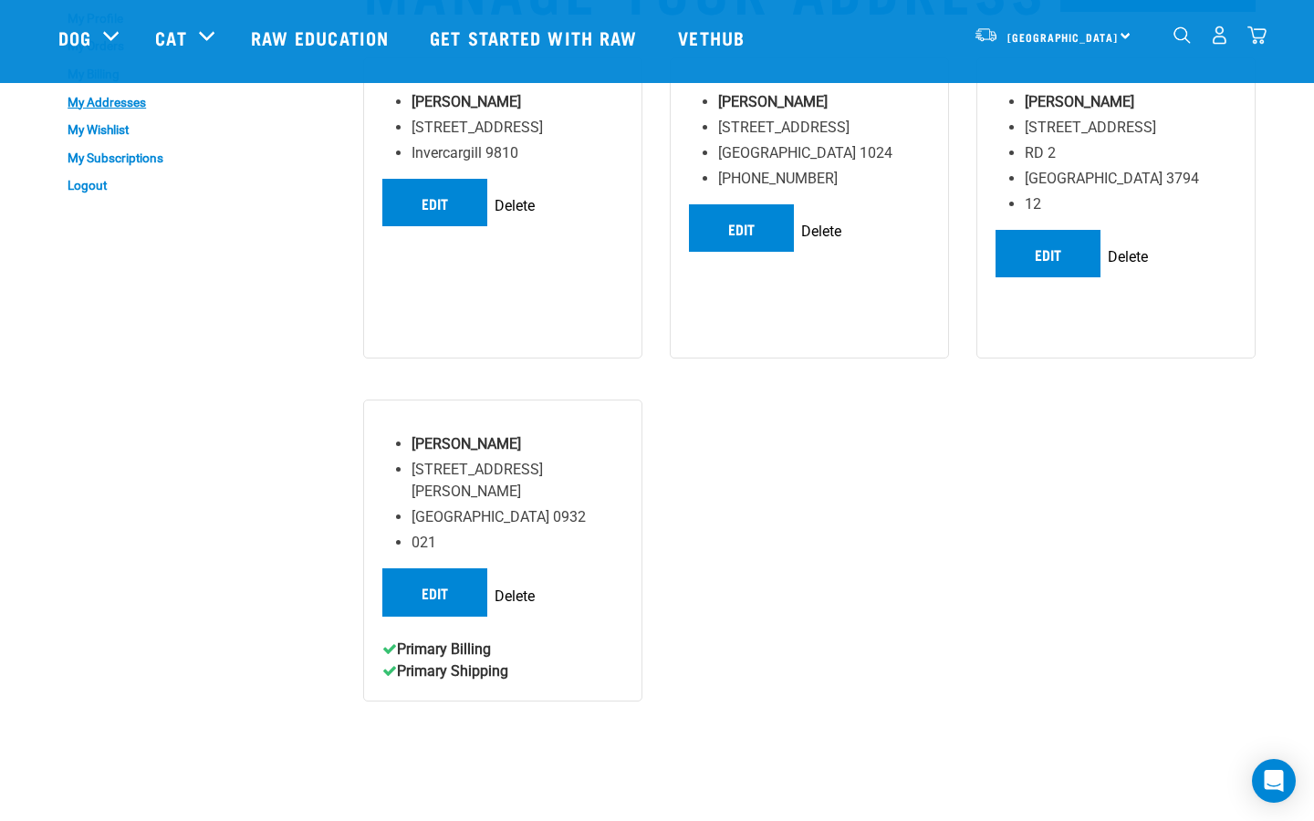
scroll to position [120, 0]
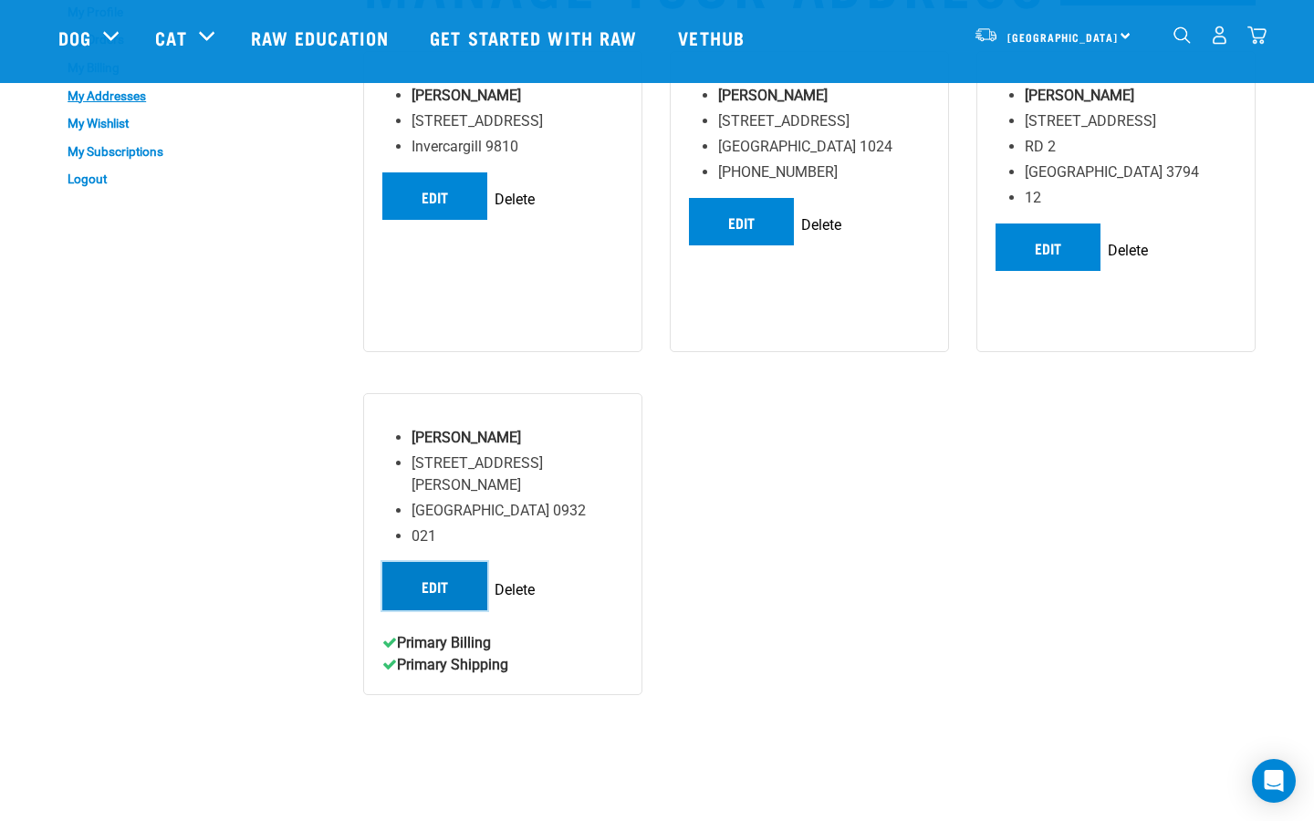
click at [447, 562] on link "Edit" at bounding box center [434, 585] width 105 height 47
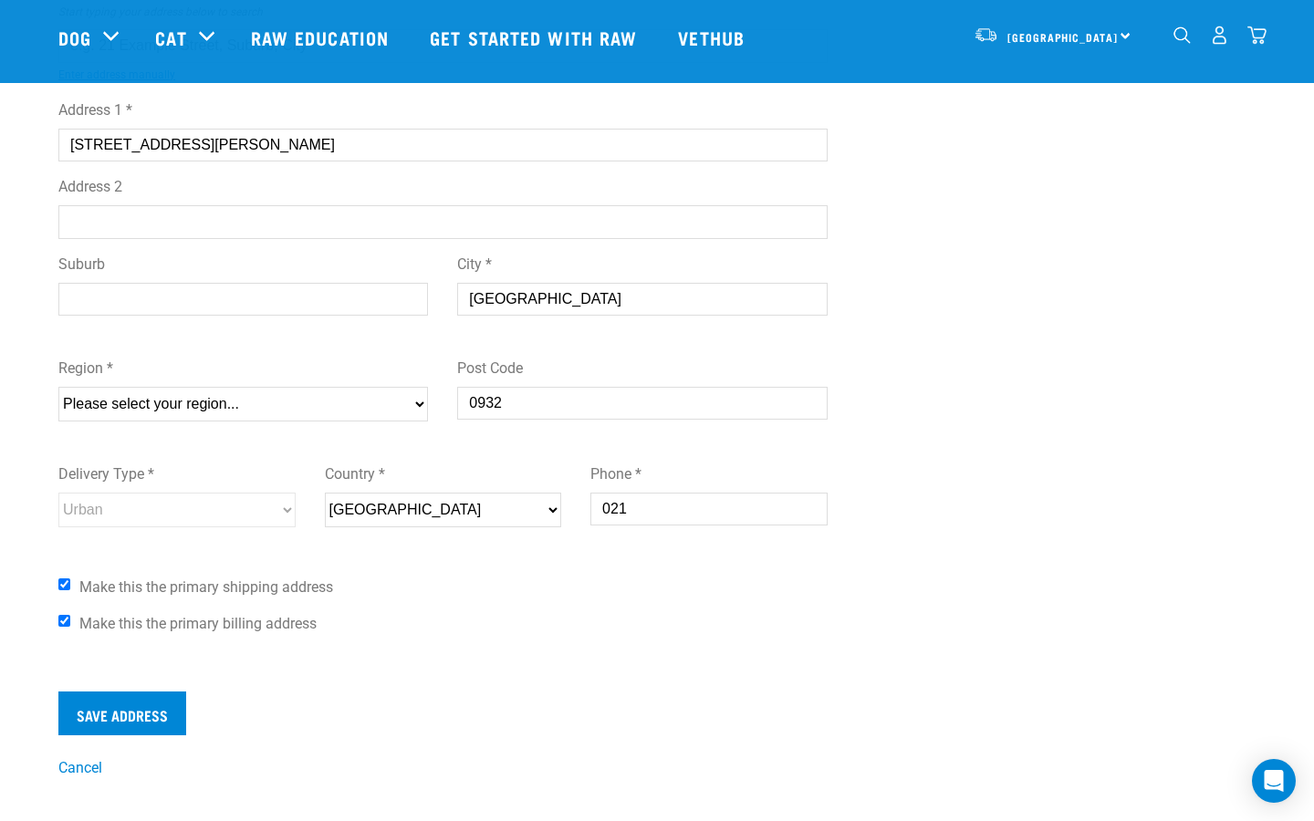
scroll to position [266, 0]
click at [307, 423] on div "Region * Please select your region... Auckland Wellington Canterbury Marlboroug…" at bounding box center [443, 394] width 798 height 106
click at [274, 412] on select "Please select your region... Auckland Wellington Canterbury Marlborough Nelson …" at bounding box center [242, 402] width 369 height 35
select select "AUK"
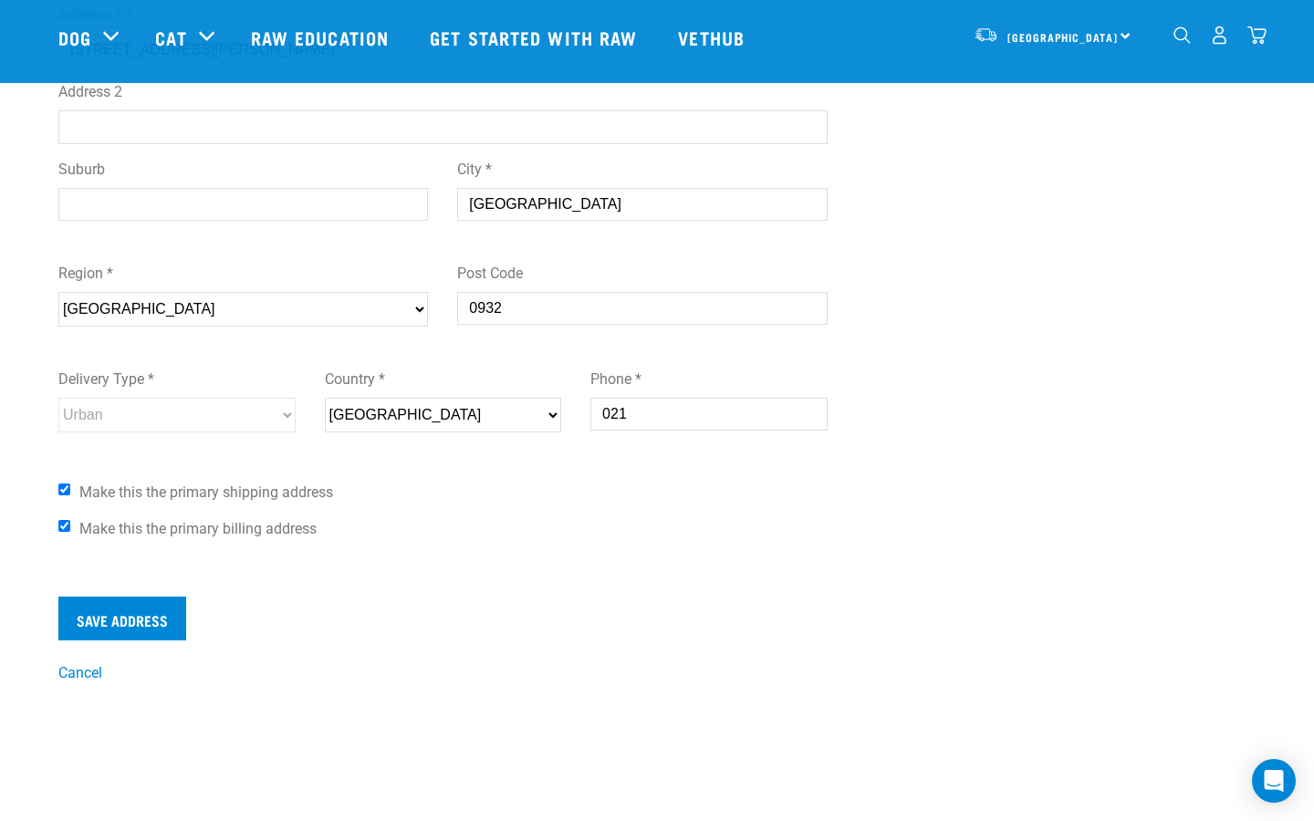
scroll to position [373, 0]
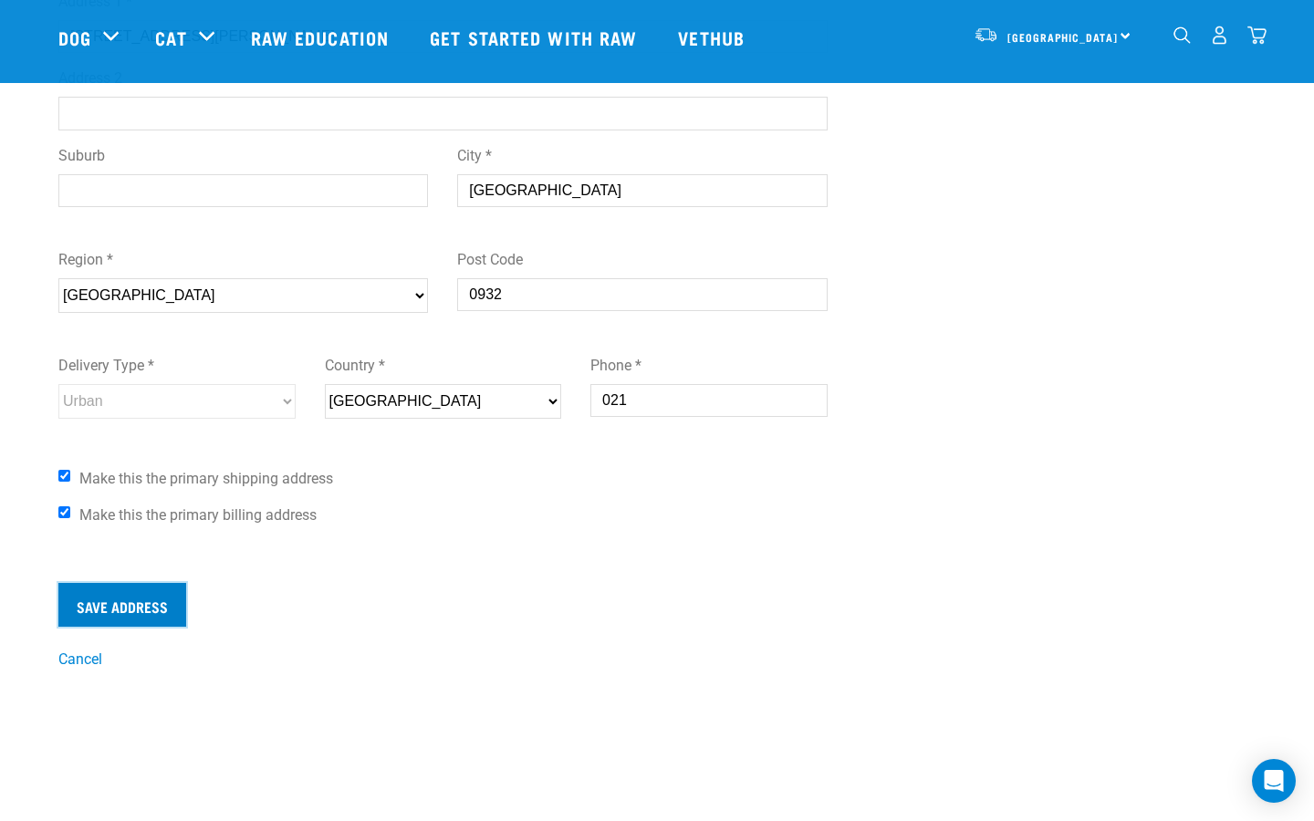
click at [138, 616] on input "Save Address" at bounding box center [122, 605] width 128 height 44
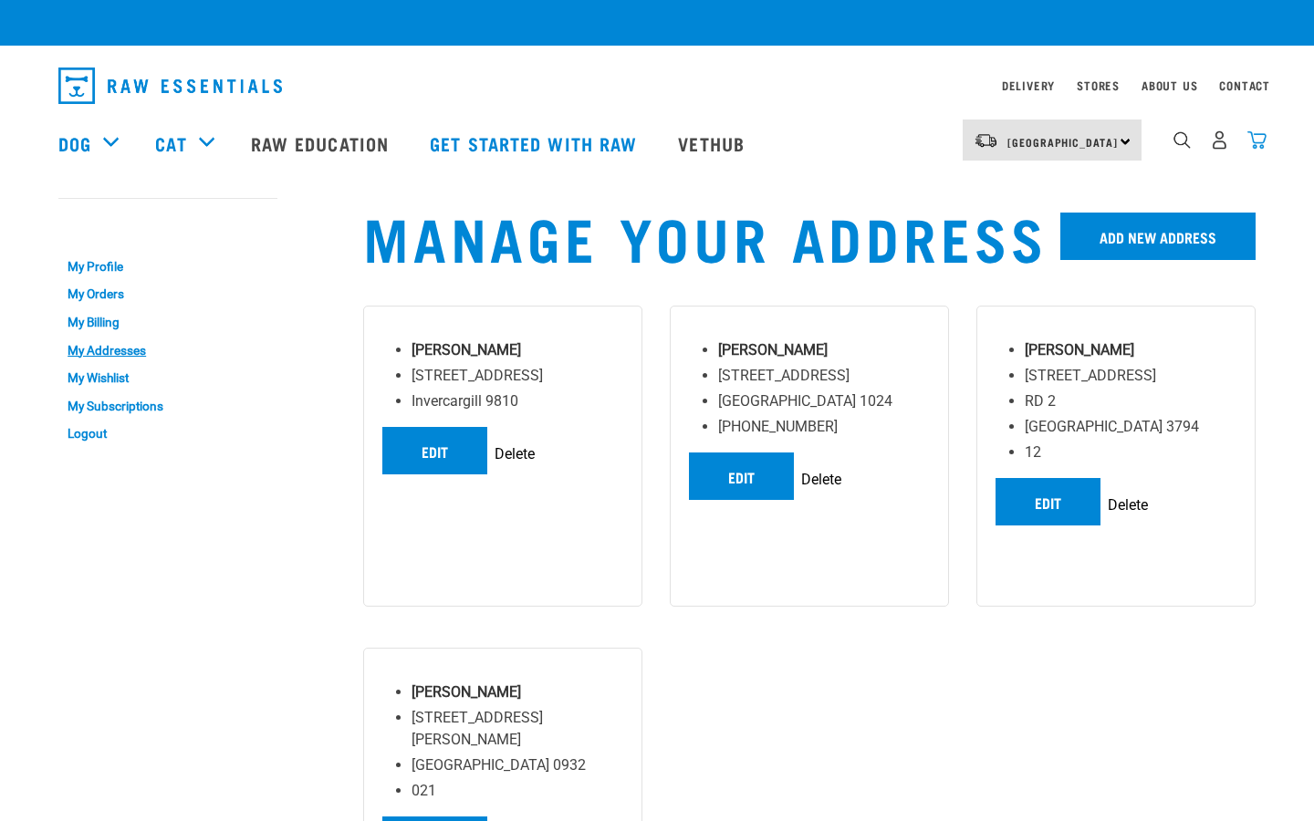
click at [1265, 134] on div "[GEOGRAPHIC_DATA] [GEOGRAPHIC_DATA] [GEOGRAPHIC_DATA] Dog Shop all dog Get star…" at bounding box center [657, 143] width 1226 height 73
click at [1263, 145] on img "dropdown navigation" at bounding box center [1256, 139] width 19 height 19
click at [1255, 138] on img "dropdown navigation" at bounding box center [1256, 139] width 19 height 19
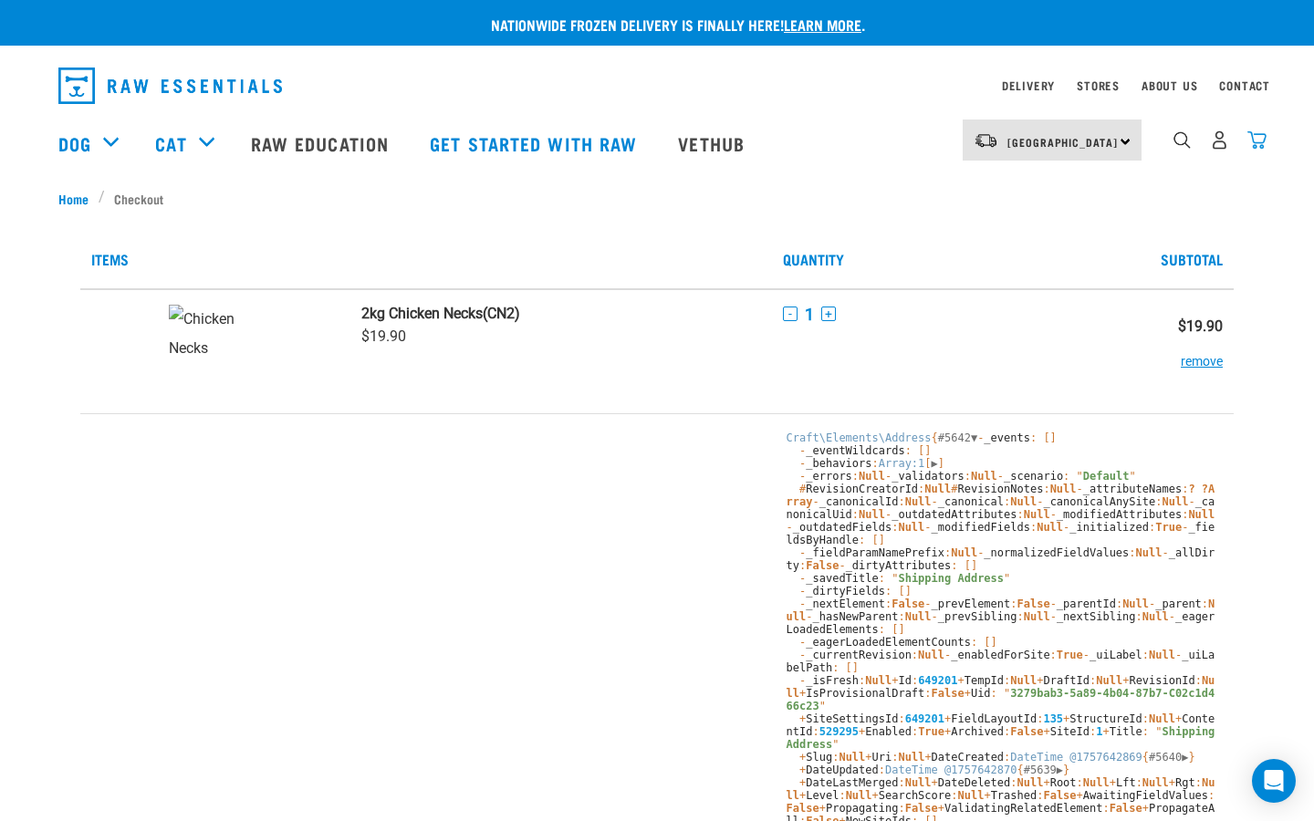
click at [1255, 140] on img "dropdown navigation" at bounding box center [1256, 139] width 19 height 19
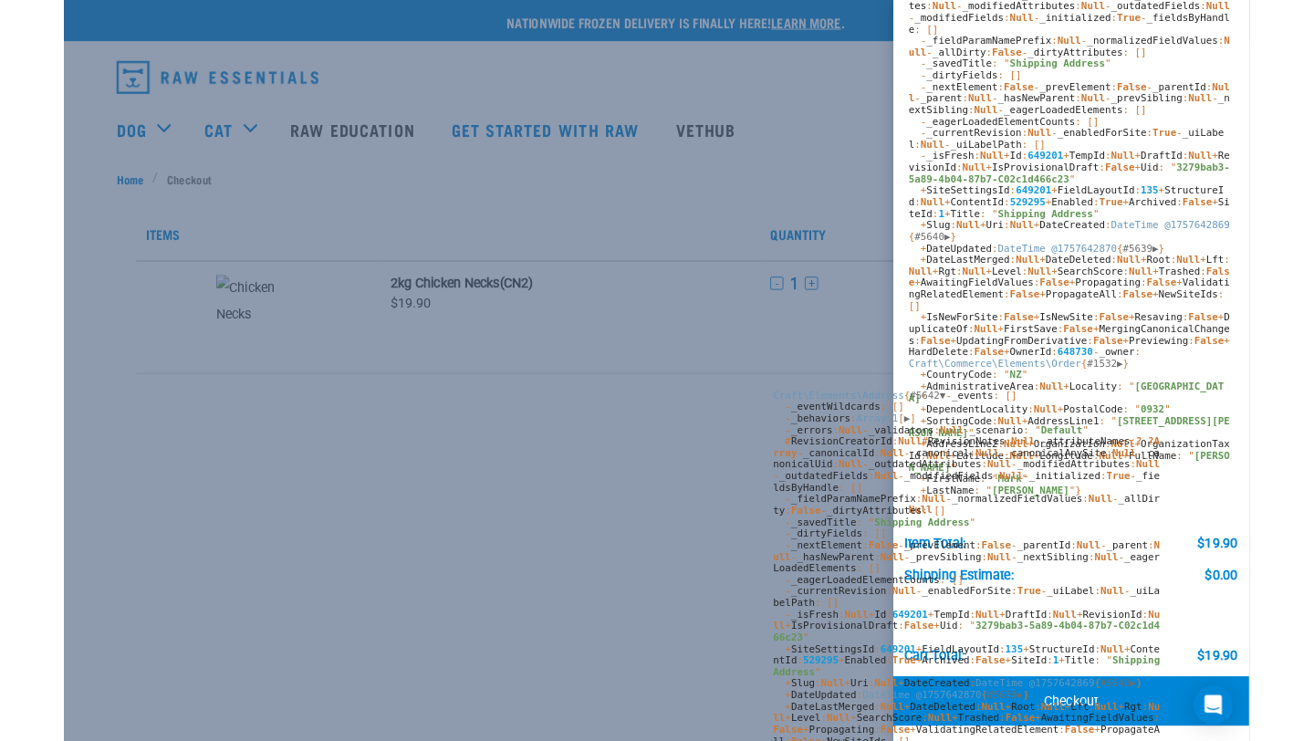
scroll to position [362, 0]
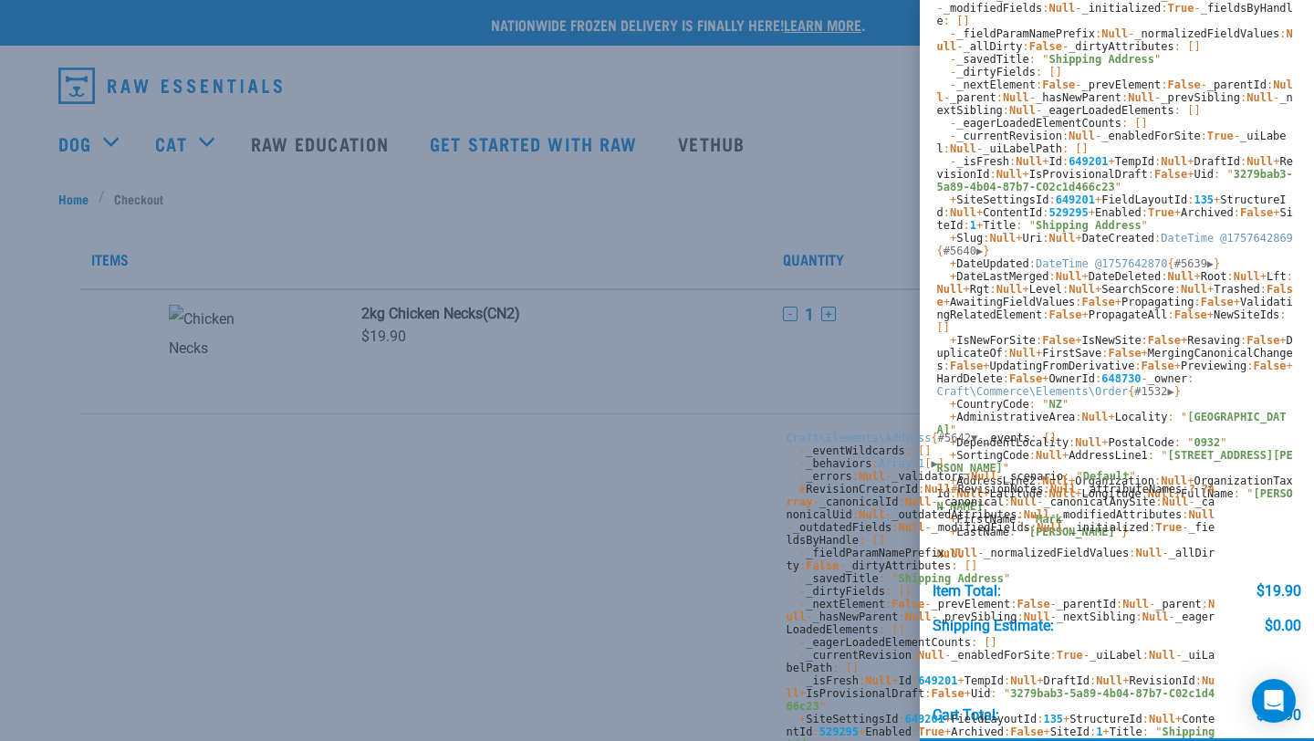
click at [856, 259] on div at bounding box center [657, 370] width 1314 height 741
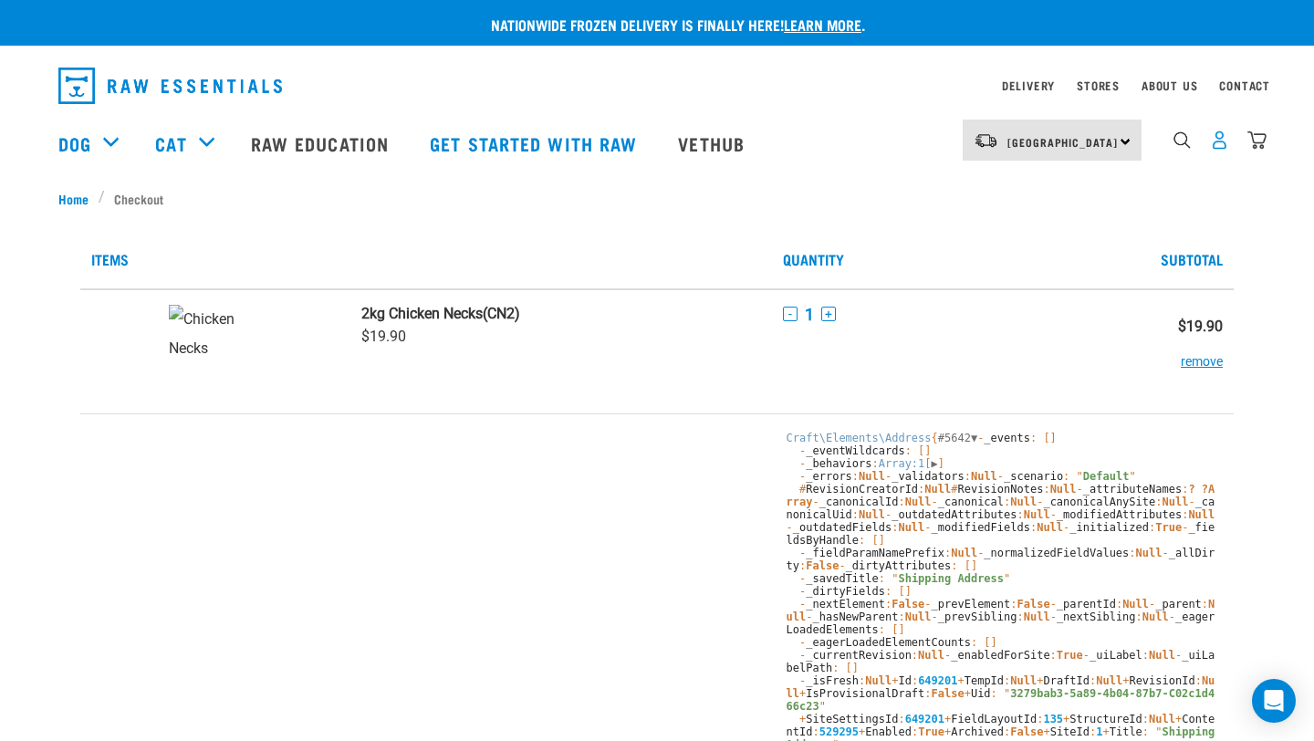
click at [1225, 142] on img "dropdown navigation" at bounding box center [1219, 139] width 19 height 19
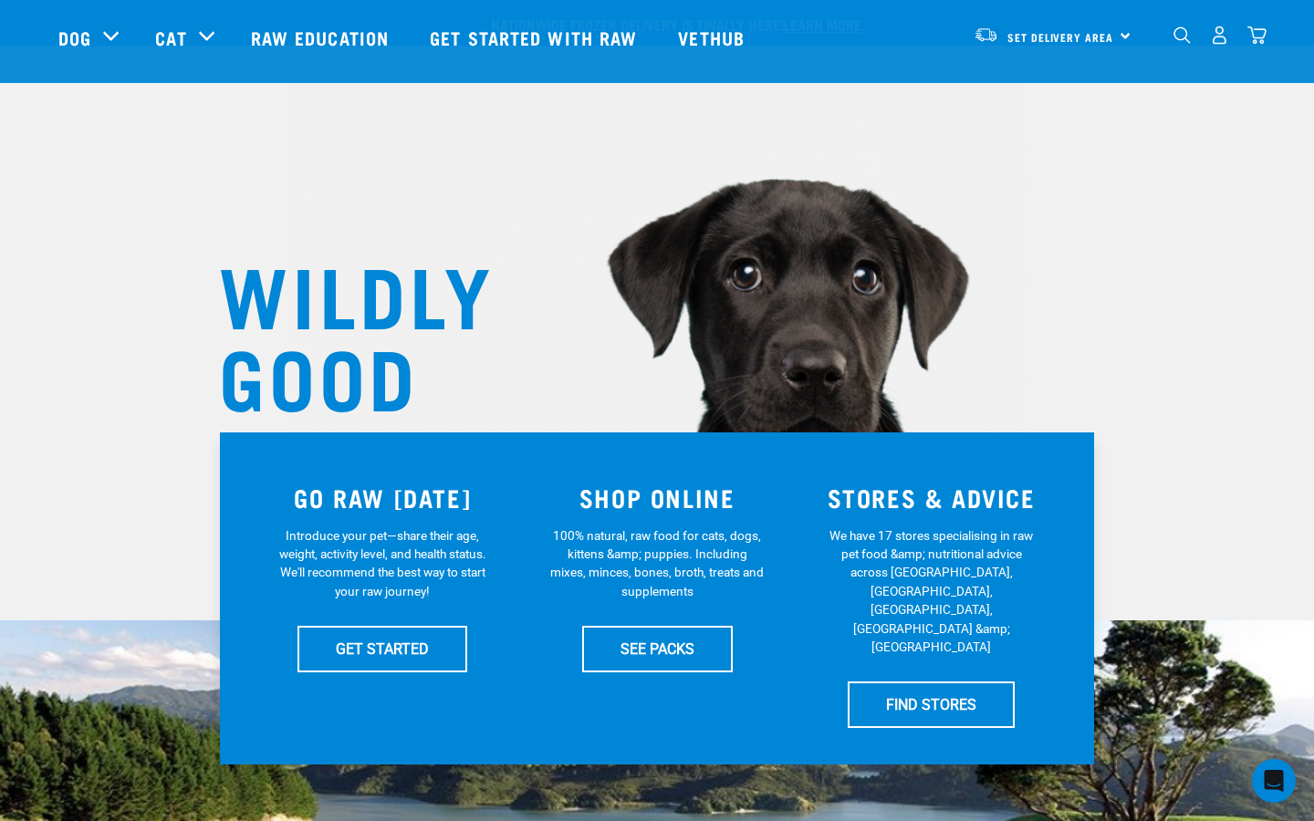
scroll to position [2132, 0]
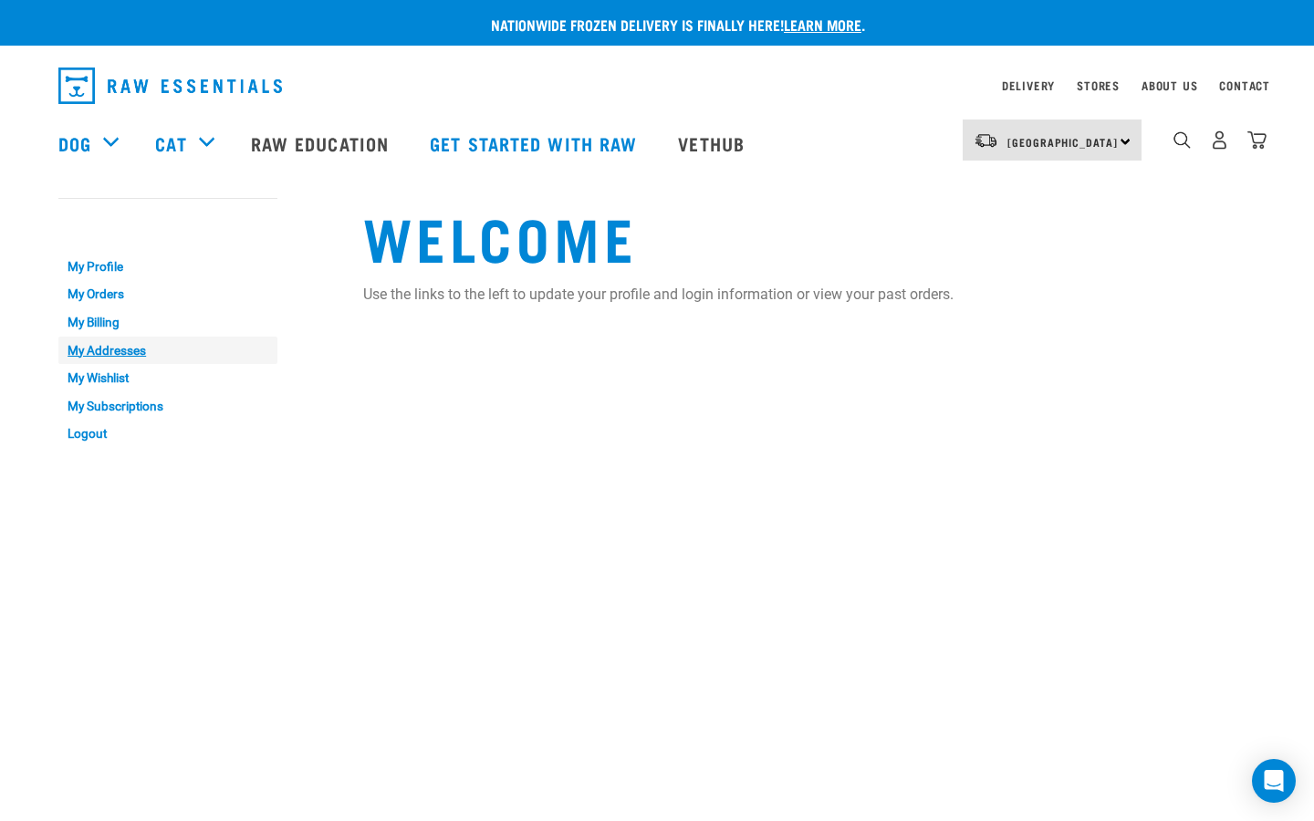
click at [91, 351] on link "My Addresses" at bounding box center [167, 351] width 219 height 28
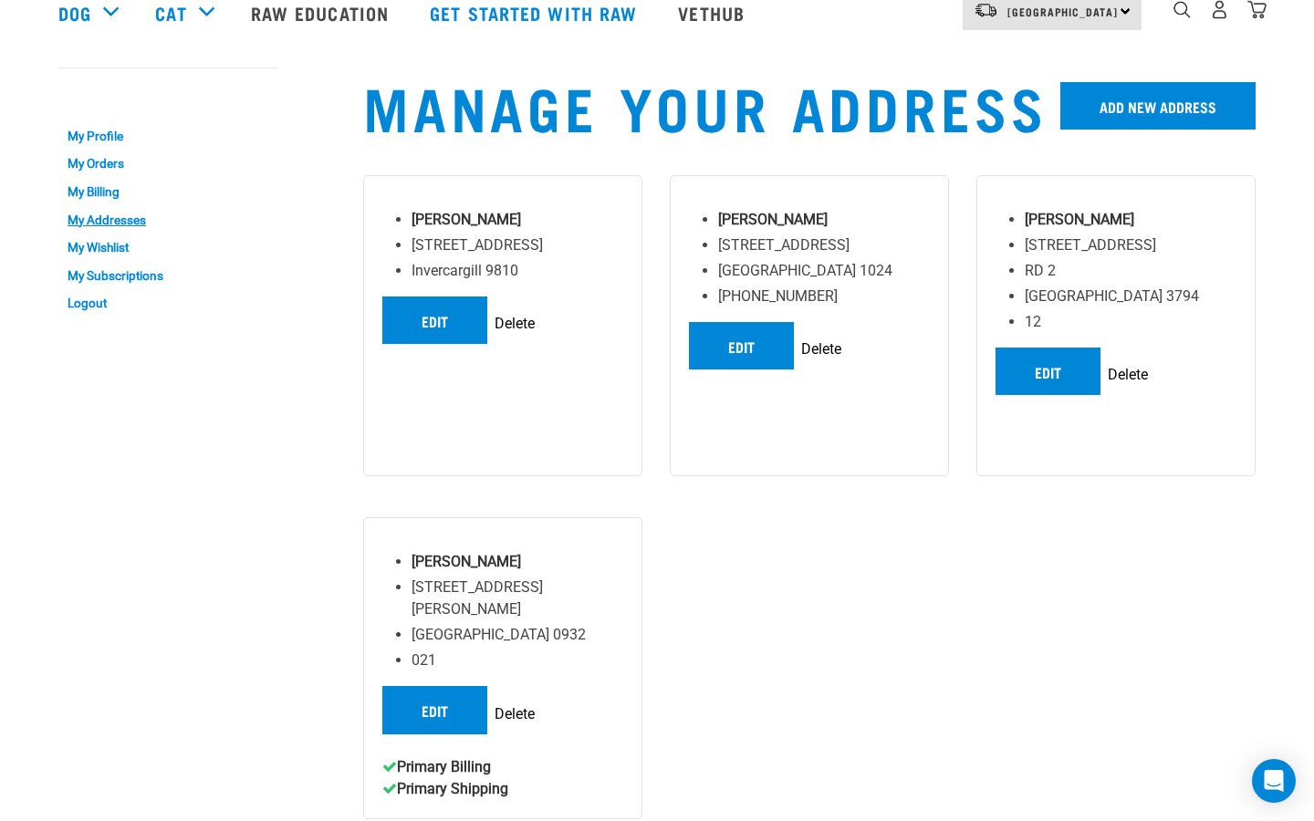
scroll to position [140, 0]
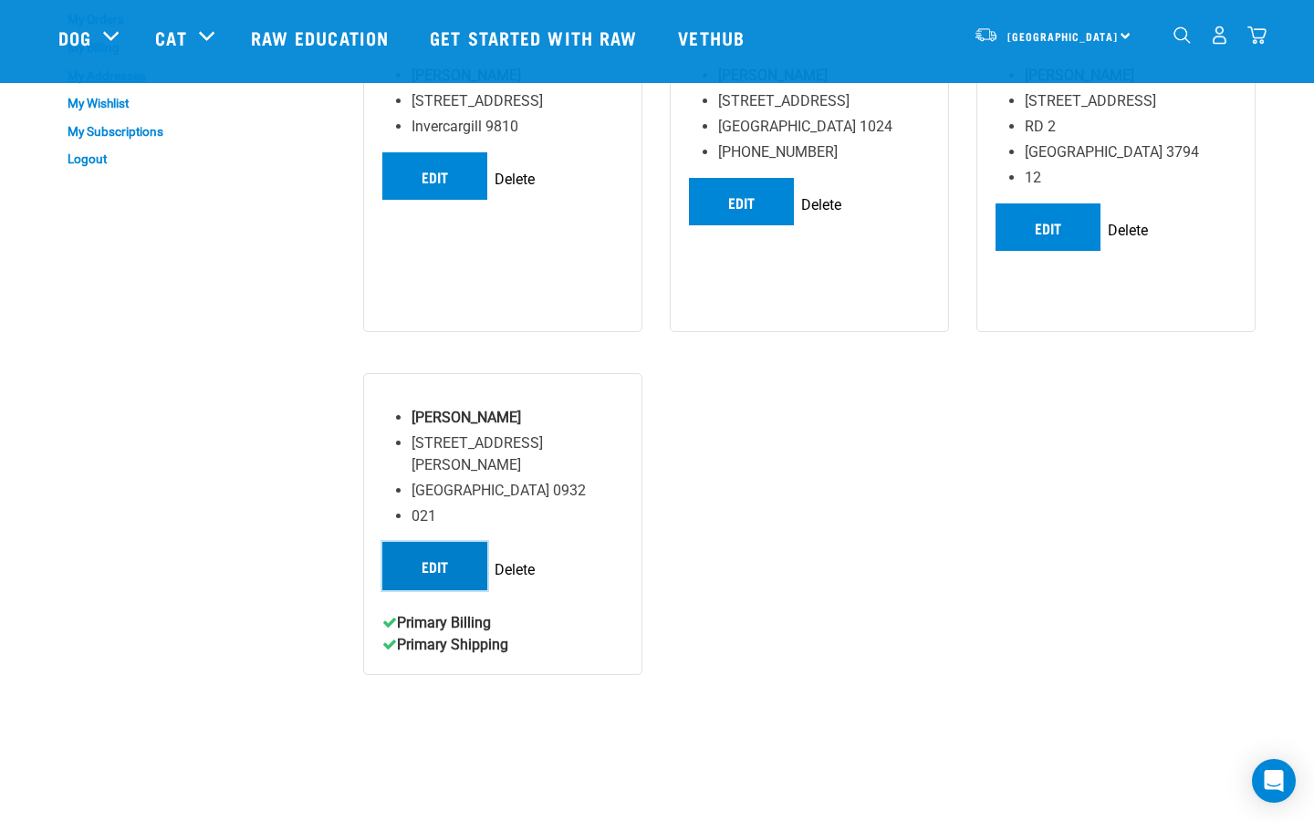
click at [430, 542] on link "Edit" at bounding box center [434, 565] width 105 height 47
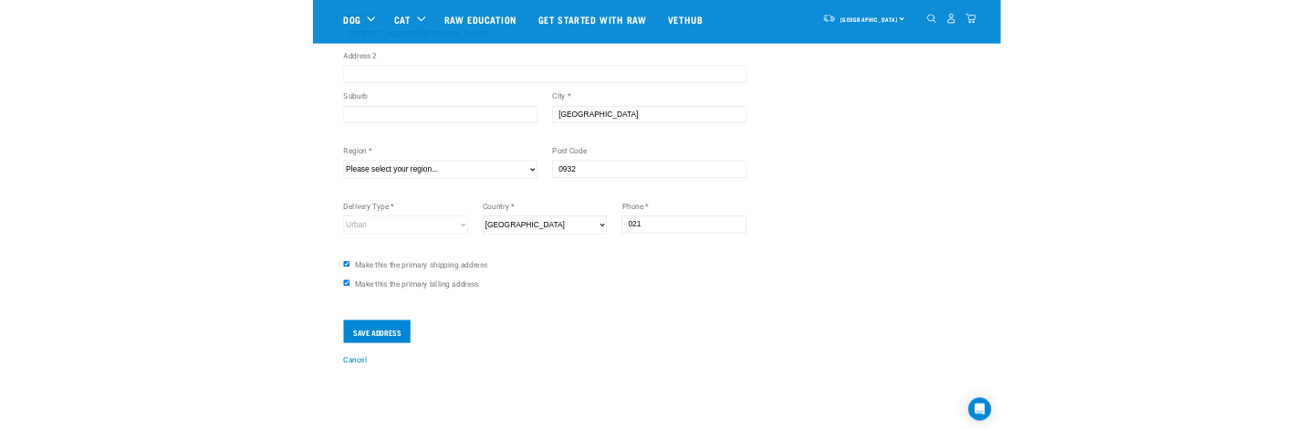
scroll to position [348, 0]
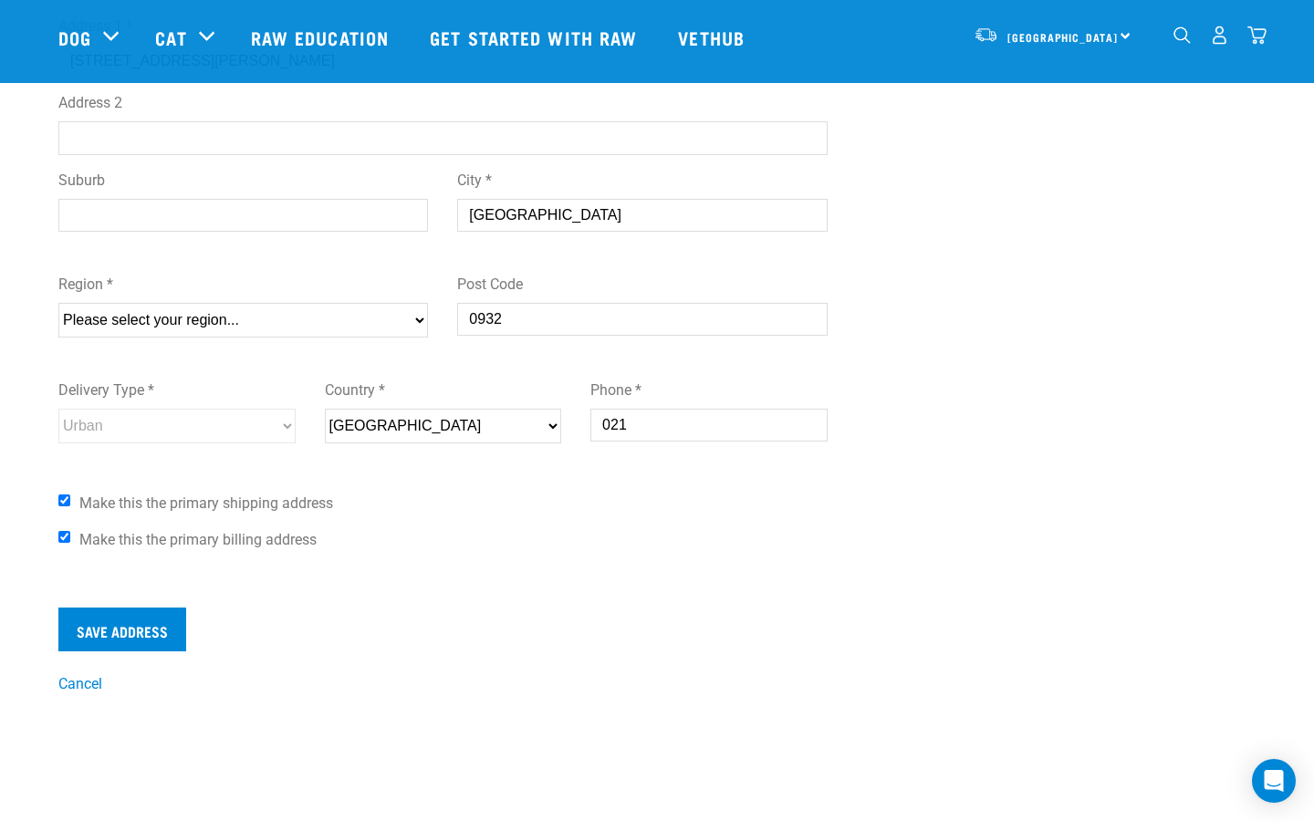
click at [254, 327] on select "Please select your region... [GEOGRAPHIC_DATA] [GEOGRAPHIC_DATA] [GEOGRAPHIC_DA…" at bounding box center [242, 320] width 369 height 35
select select "AUK"
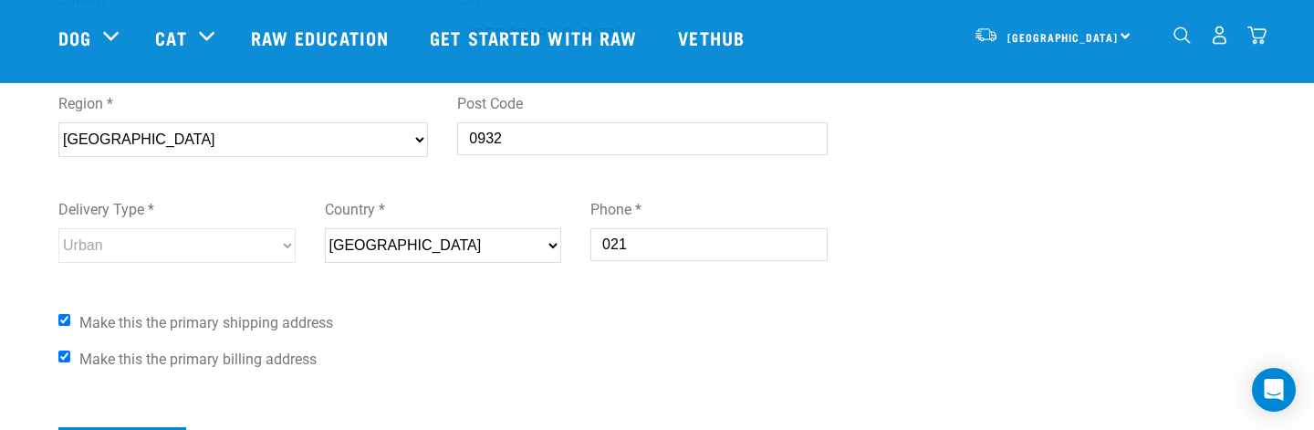
scroll to position [556, 0]
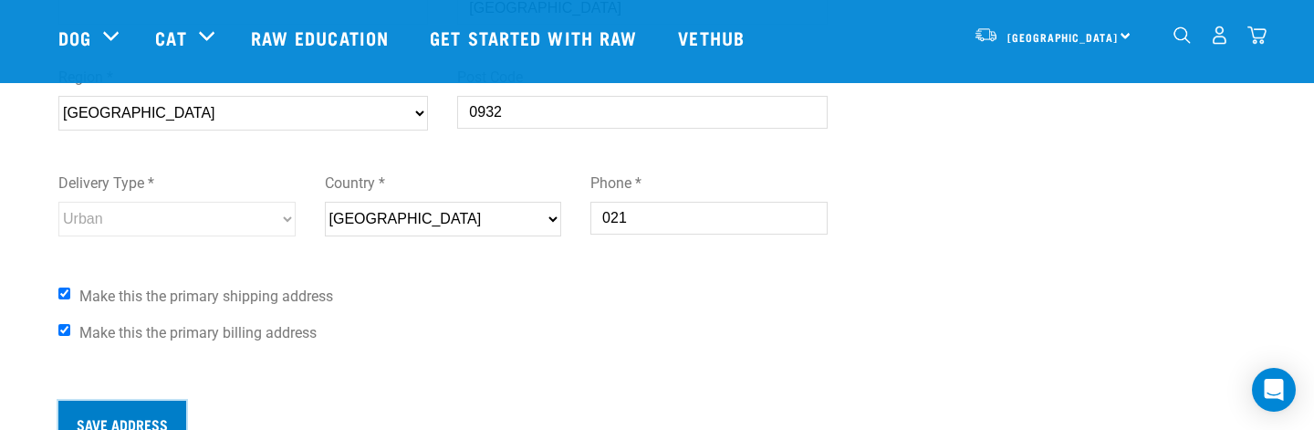
click at [124, 407] on input "Save Address" at bounding box center [122, 422] width 128 height 44
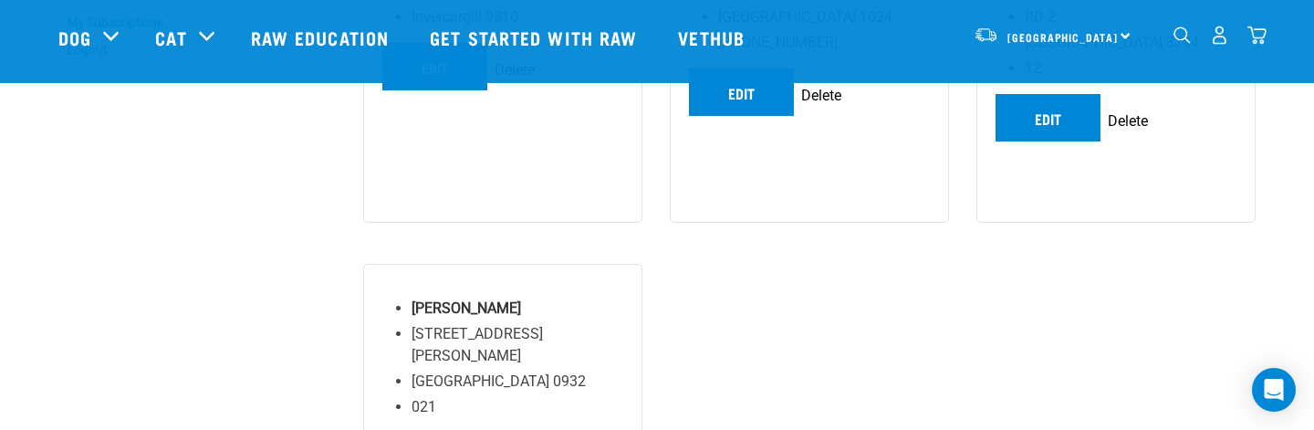
scroll to position [252, 0]
click at [1261, 40] on img "dropdown navigation" at bounding box center [1256, 35] width 19 height 19
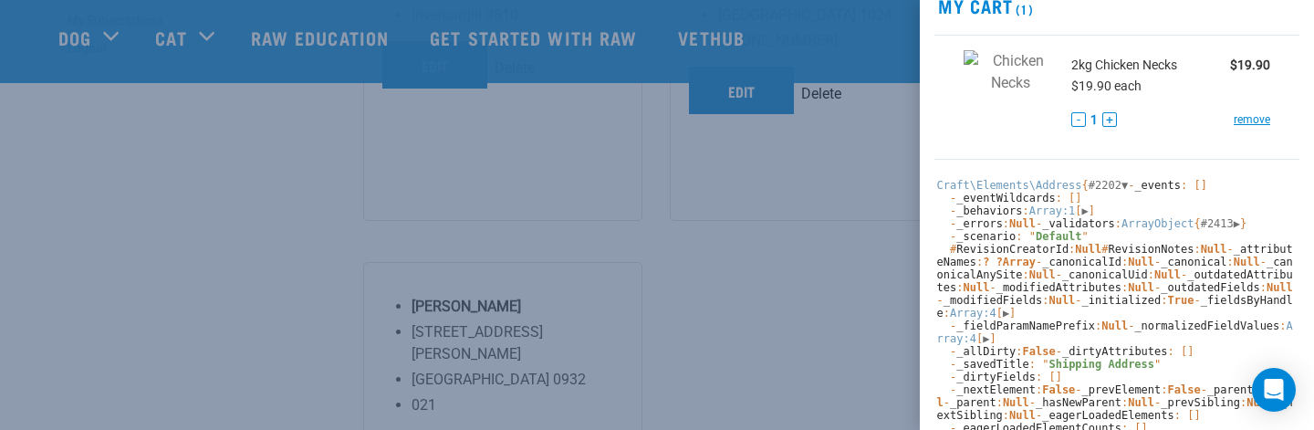
scroll to position [82, 0]
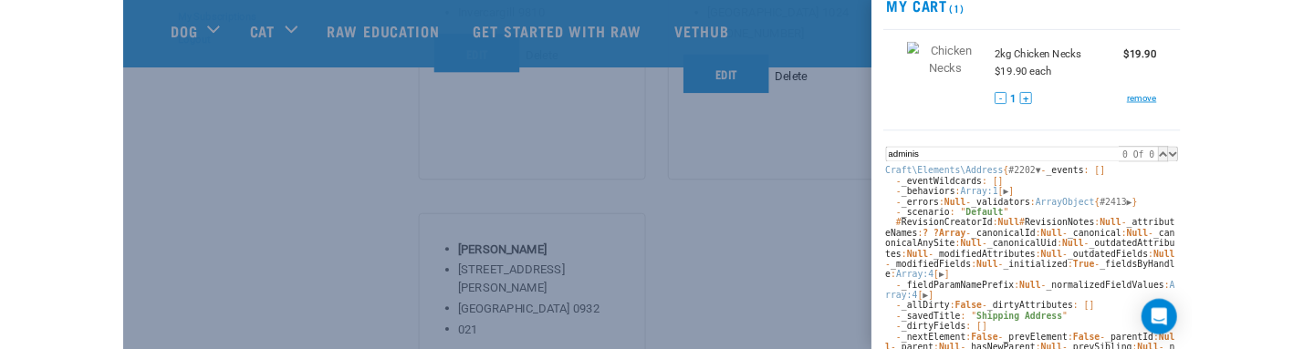
scroll to position [196, 0]
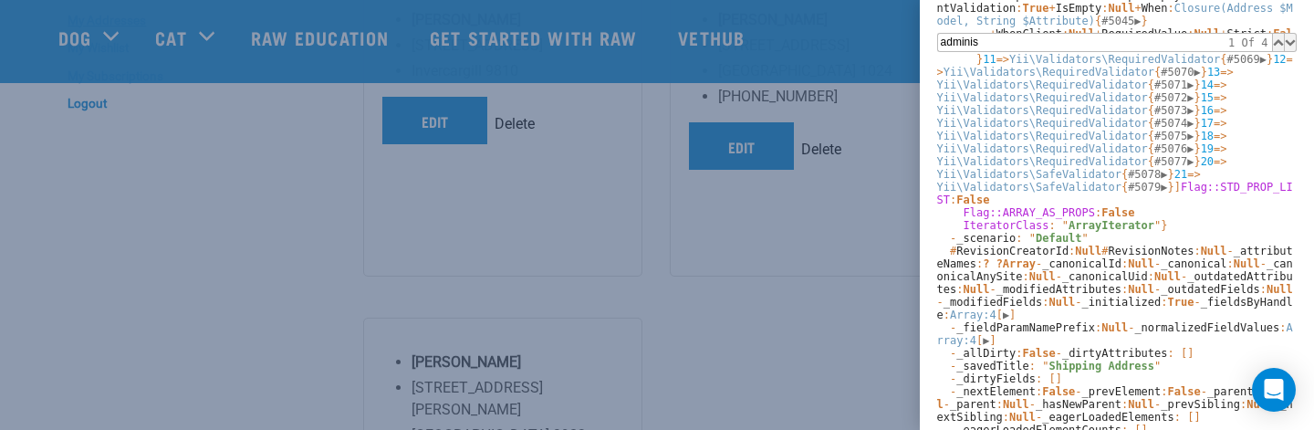
type input "adminis"
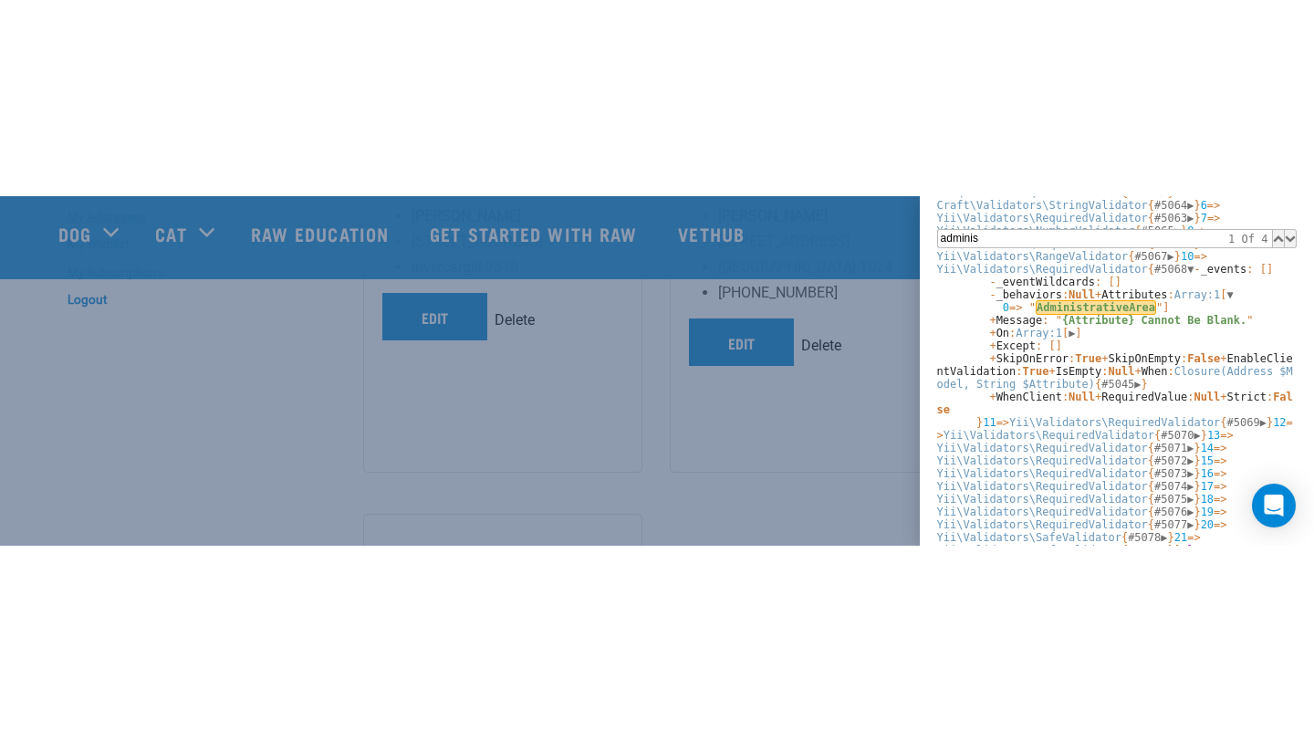
scroll to position [1790, 0]
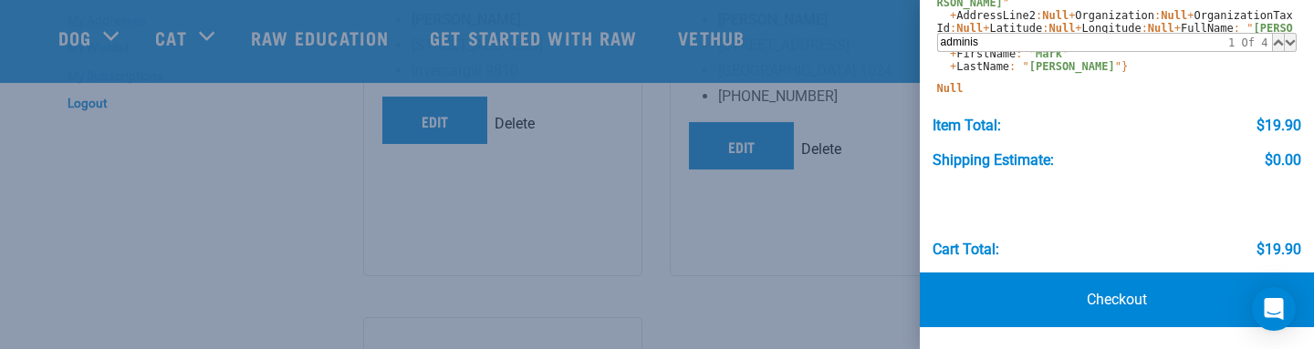
click at [875, 211] on div at bounding box center [657, 174] width 1314 height 349
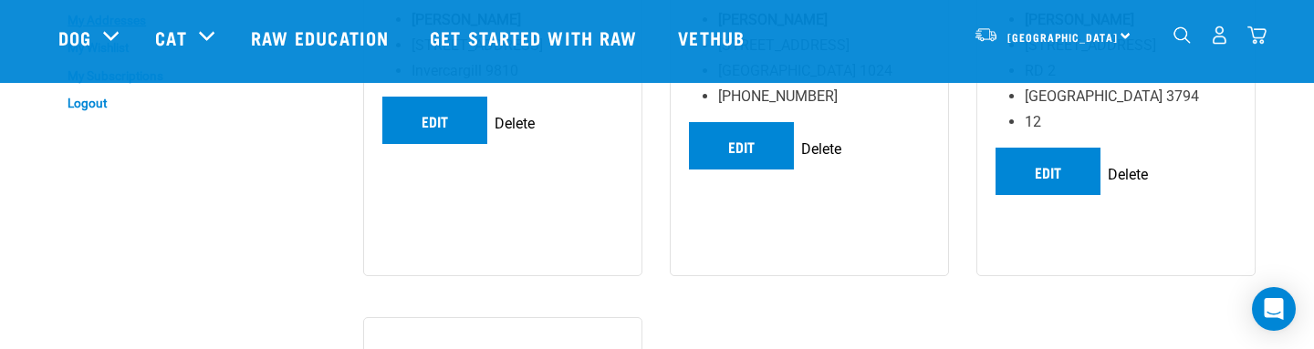
click at [1221, 40] on img "dropdown navigation" at bounding box center [1219, 35] width 19 height 19
click at [82, 102] on link "Logout" at bounding box center [167, 103] width 219 height 28
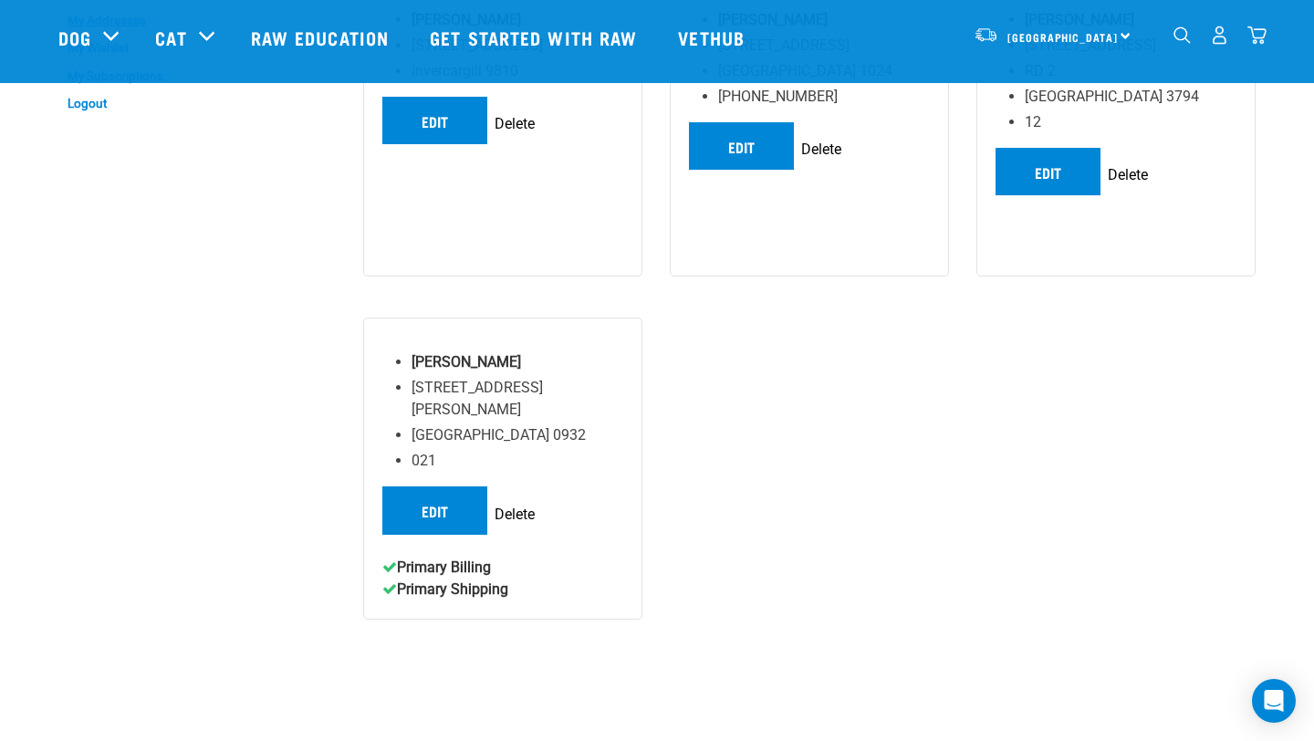
scroll to position [1685, 0]
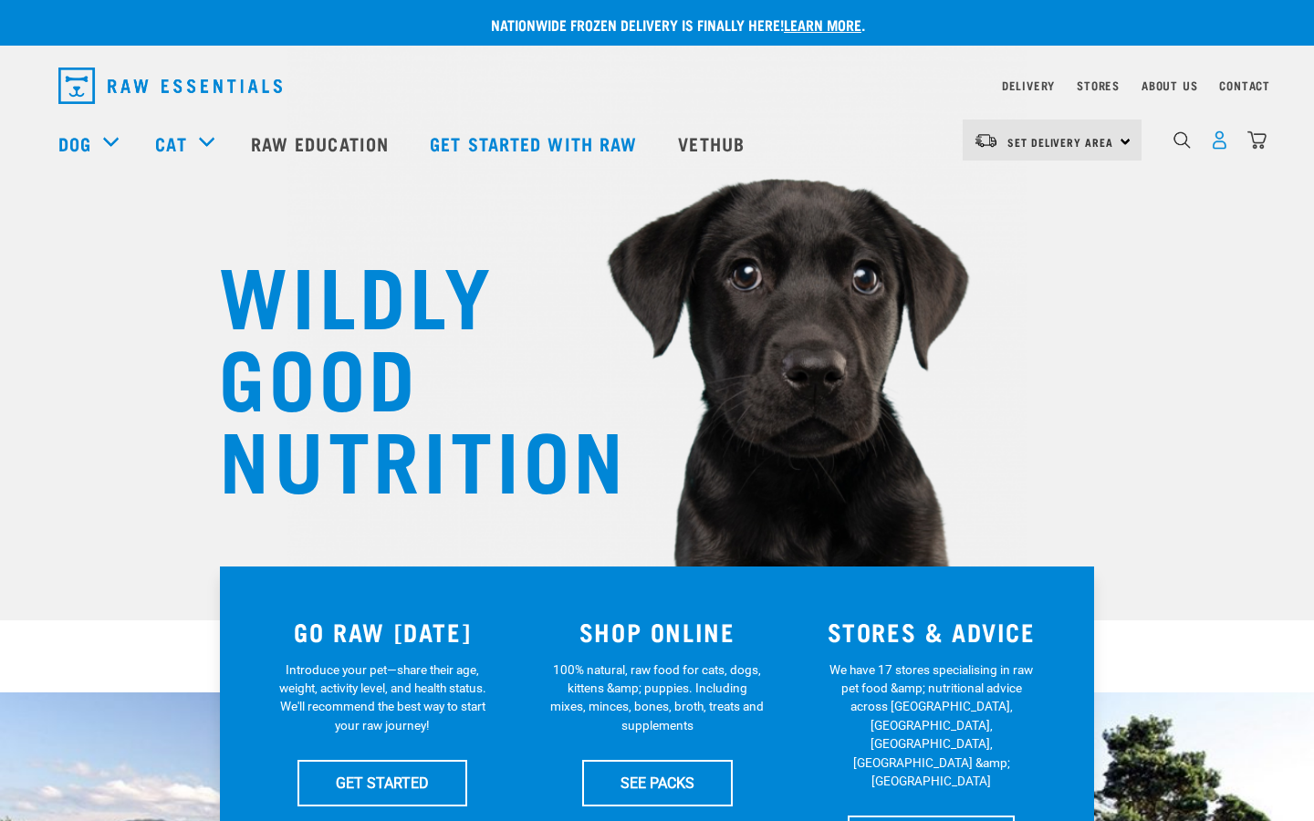
click at [1217, 141] on img "dropdown navigation" at bounding box center [1219, 139] width 19 height 19
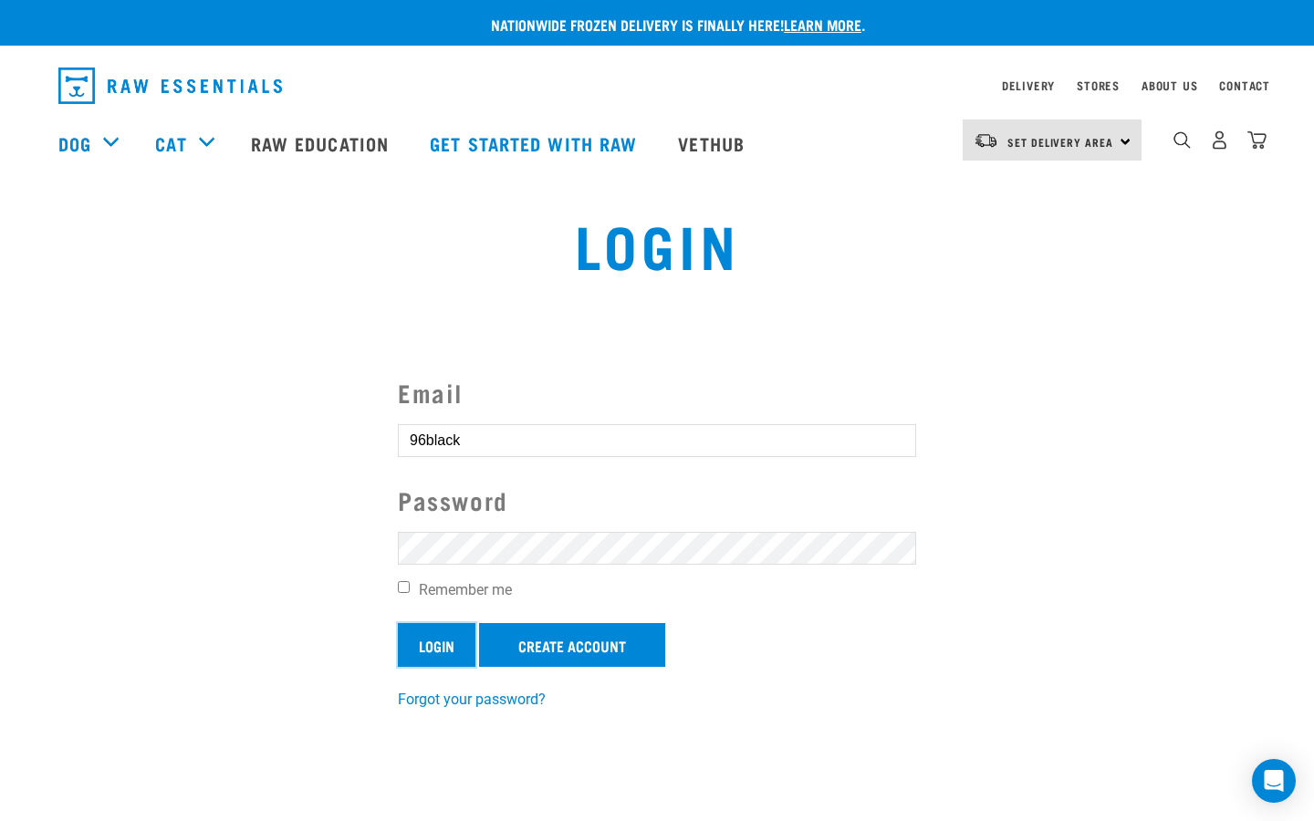
click at [453, 637] on input "Login" at bounding box center [437, 645] width 78 height 44
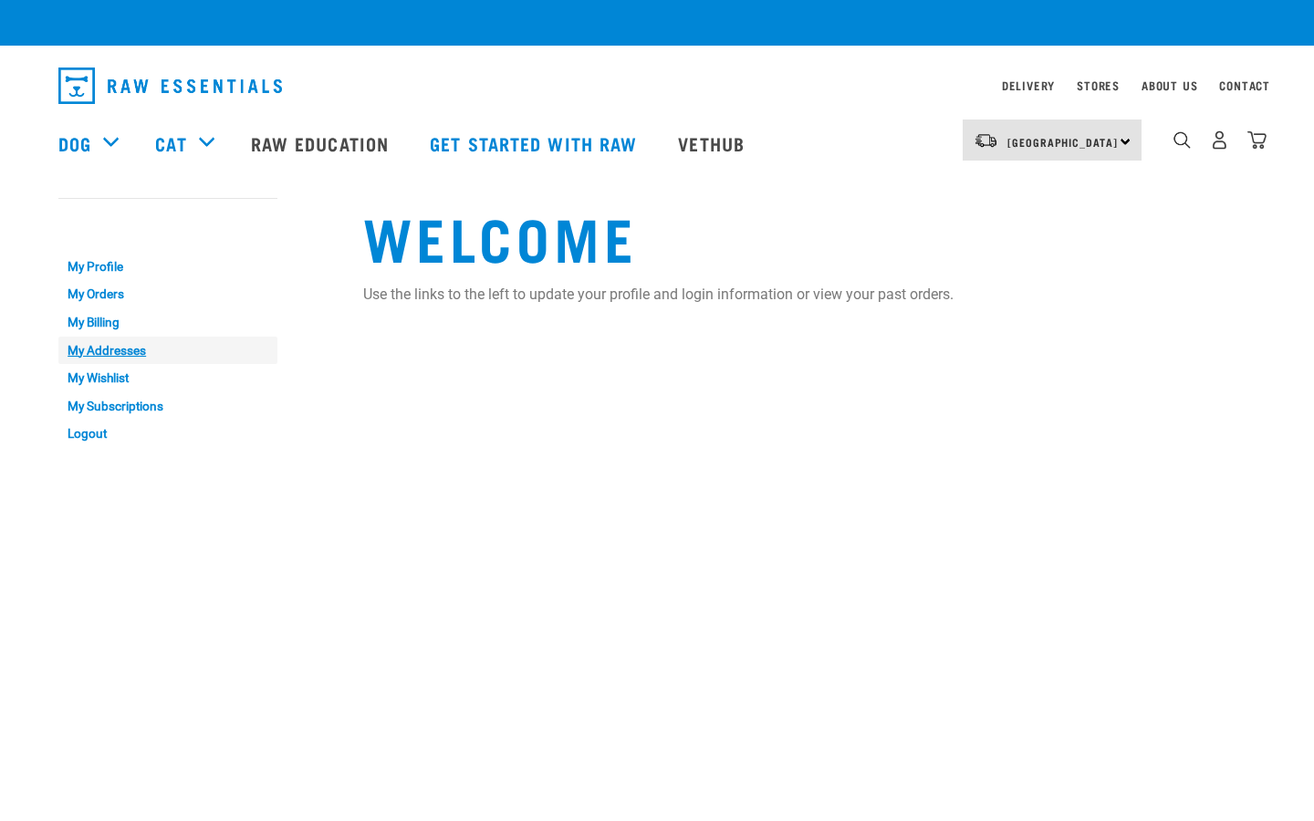
click at [109, 348] on link "My Addresses" at bounding box center [167, 351] width 219 height 28
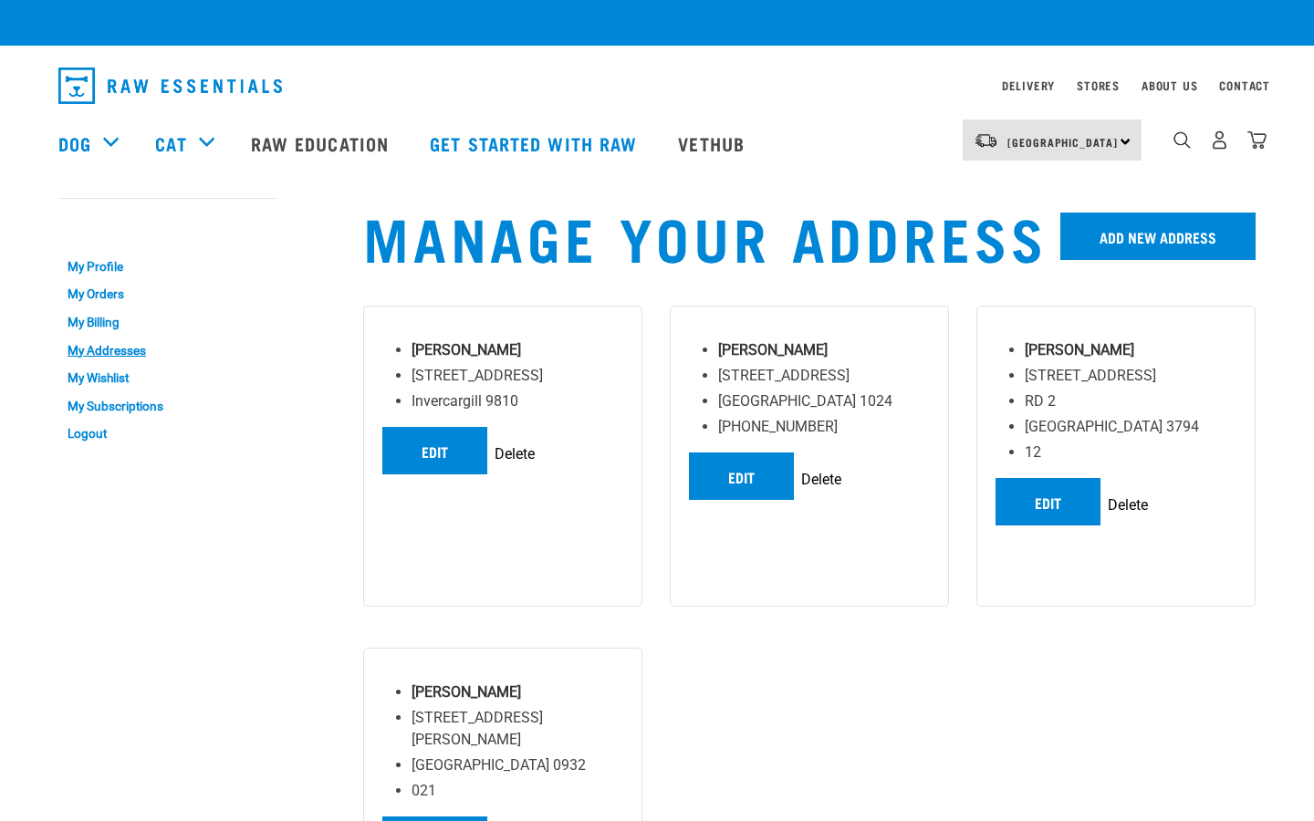
scroll to position [68, 0]
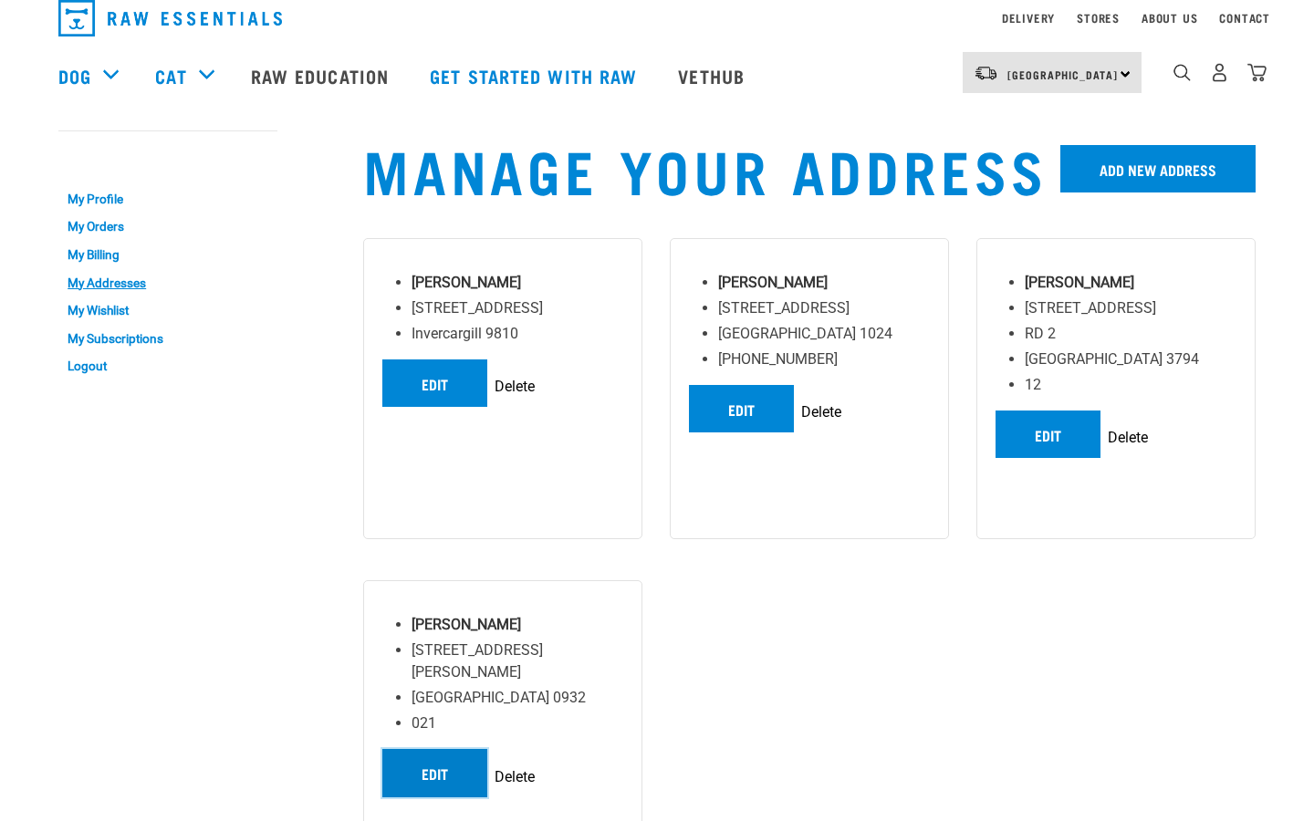
click at [451, 749] on link "Edit" at bounding box center [434, 772] width 105 height 47
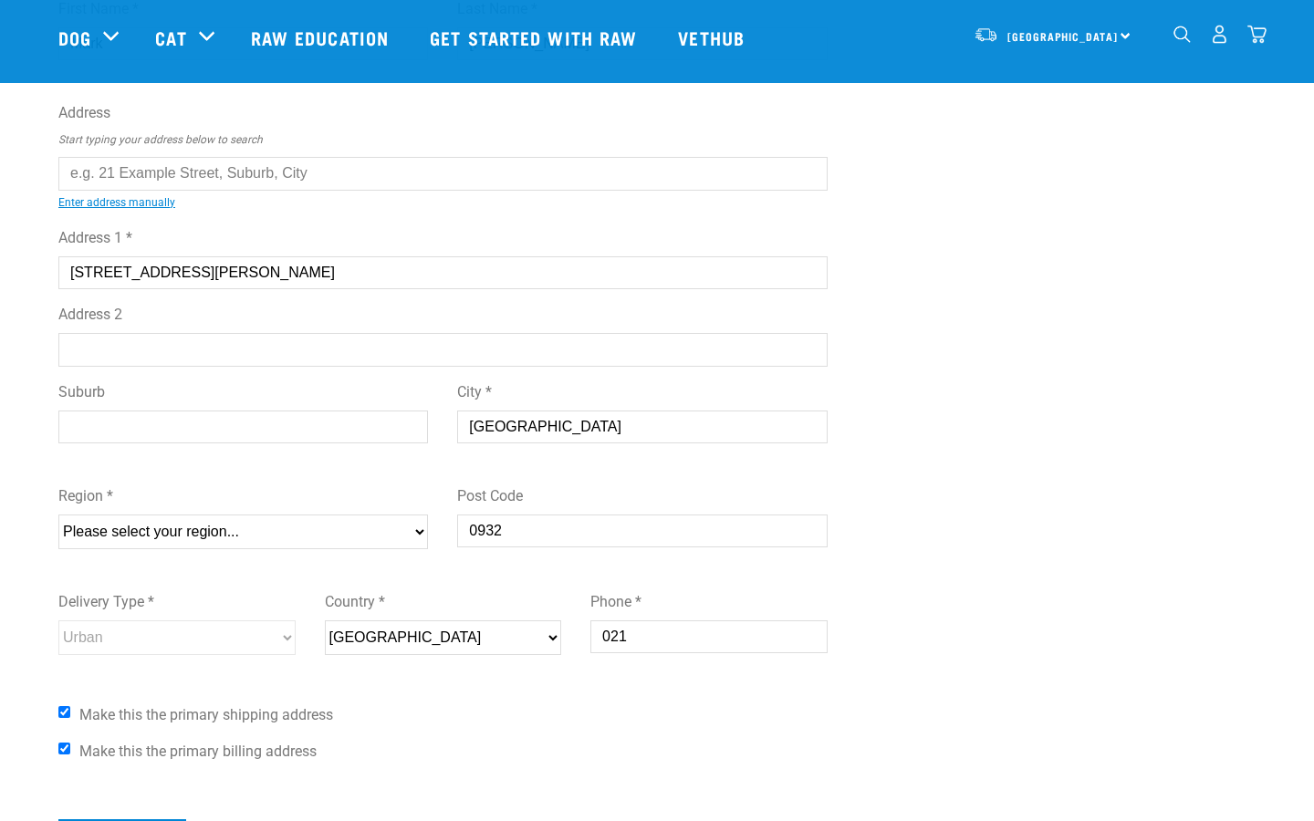
scroll to position [138, 0]
click at [269, 534] on select "Please select your region... [GEOGRAPHIC_DATA] [GEOGRAPHIC_DATA] [GEOGRAPHIC_DA…" at bounding box center [242, 531] width 369 height 35
select select "AUK"
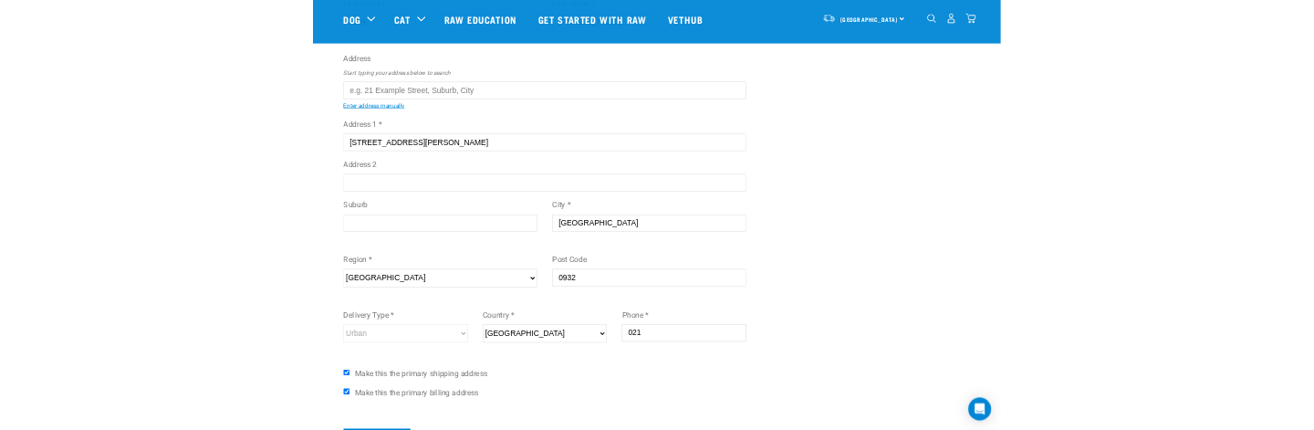
scroll to position [89, 0]
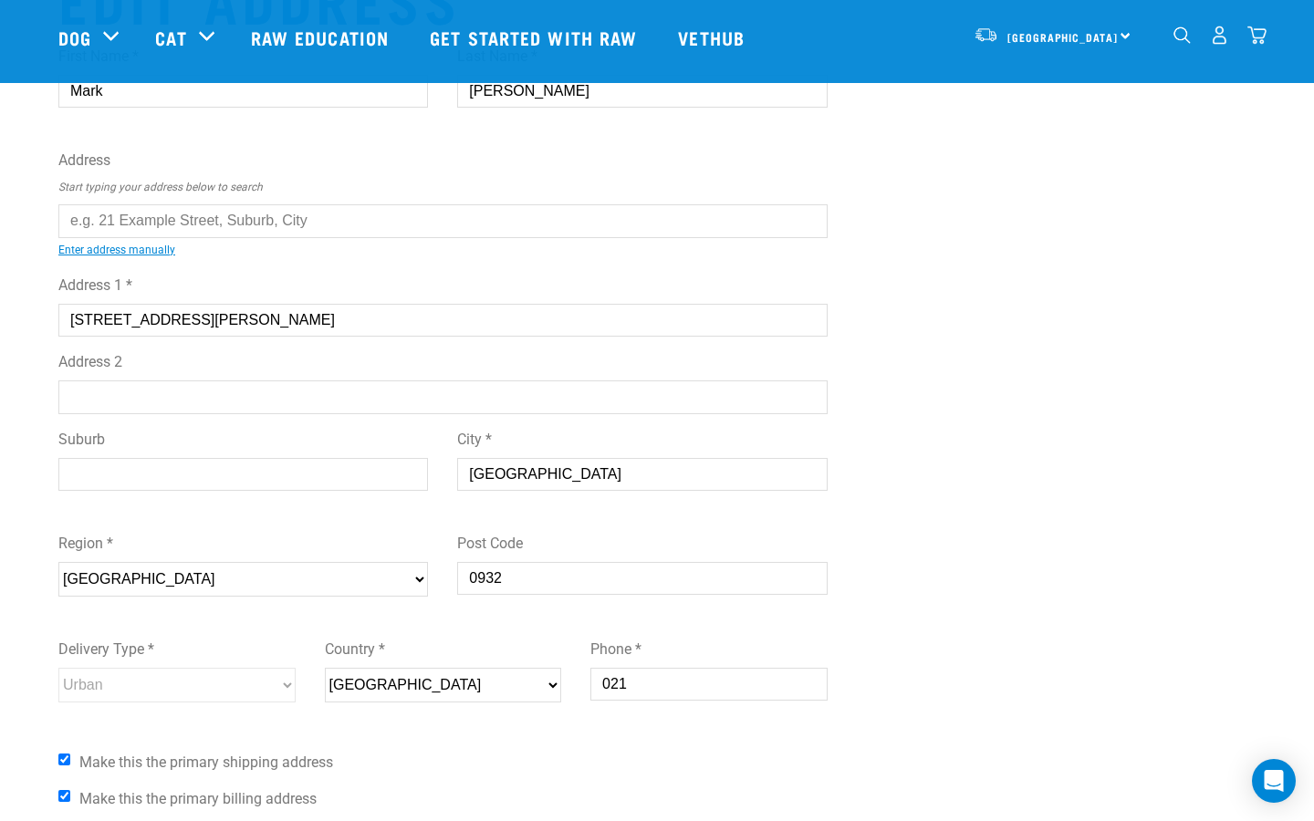
click at [87, 535] on label "Region *" at bounding box center [242, 544] width 369 height 22
click at [87, 562] on select "Please select your region... [GEOGRAPHIC_DATA] [GEOGRAPHIC_DATA] [GEOGRAPHIC_DA…" at bounding box center [242, 579] width 369 height 35
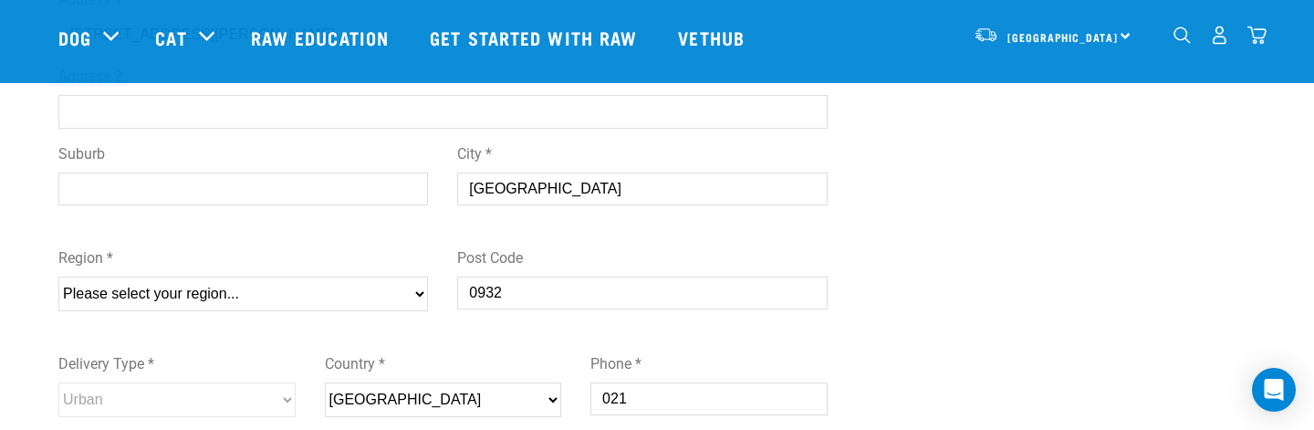
scroll to position [377, 0]
click at [242, 180] on input "Suburb" at bounding box center [242, 187] width 369 height 33
click at [220, 302] on select "Please select your region... Auckland Wellington Canterbury Marlborough Nelson …" at bounding box center [242, 292] width 369 height 35
select select "AUK"
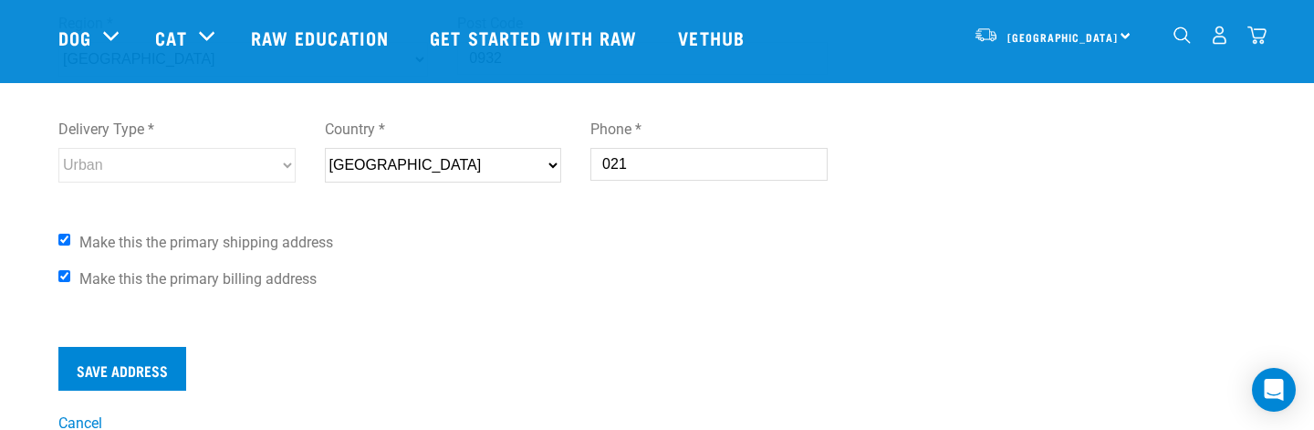
scroll to position [612, 0]
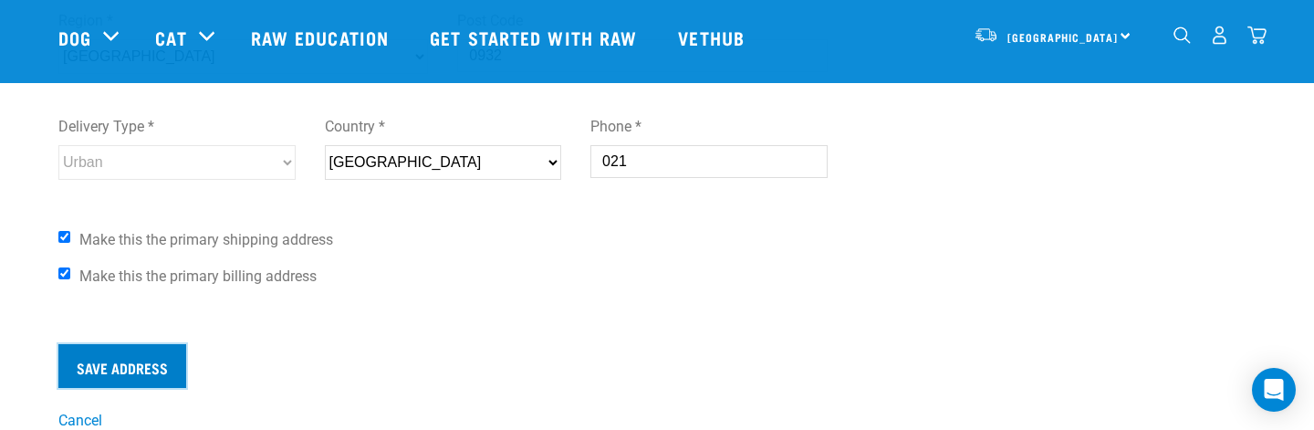
click at [182, 352] on input "Save Address" at bounding box center [122, 366] width 128 height 44
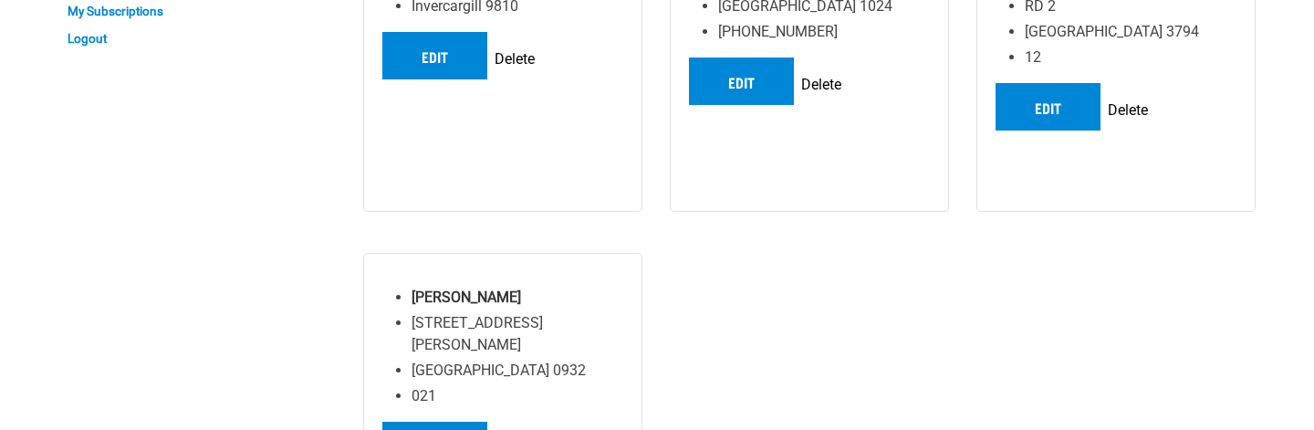
scroll to position [401, 0]
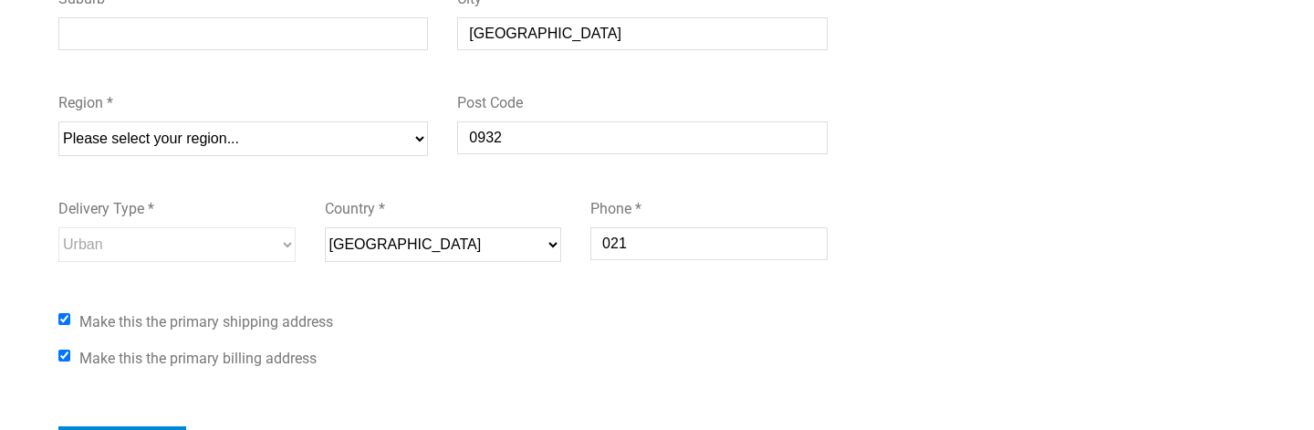
scroll to position [666, 0]
click at [355, 134] on select "Please select your region... [GEOGRAPHIC_DATA] [GEOGRAPHIC_DATA] [GEOGRAPHIC_DA…" at bounding box center [242, 137] width 369 height 35
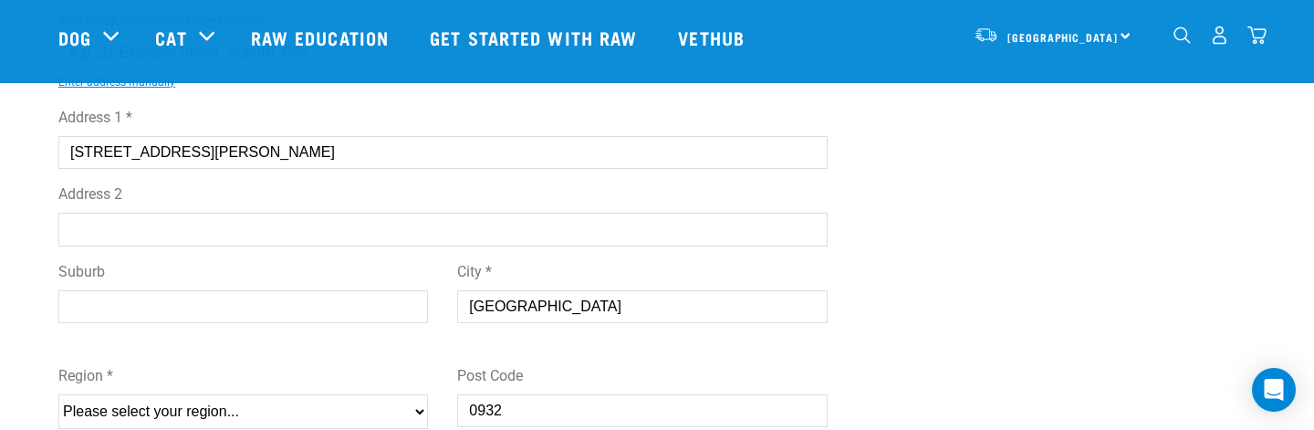
scroll to position [223, 0]
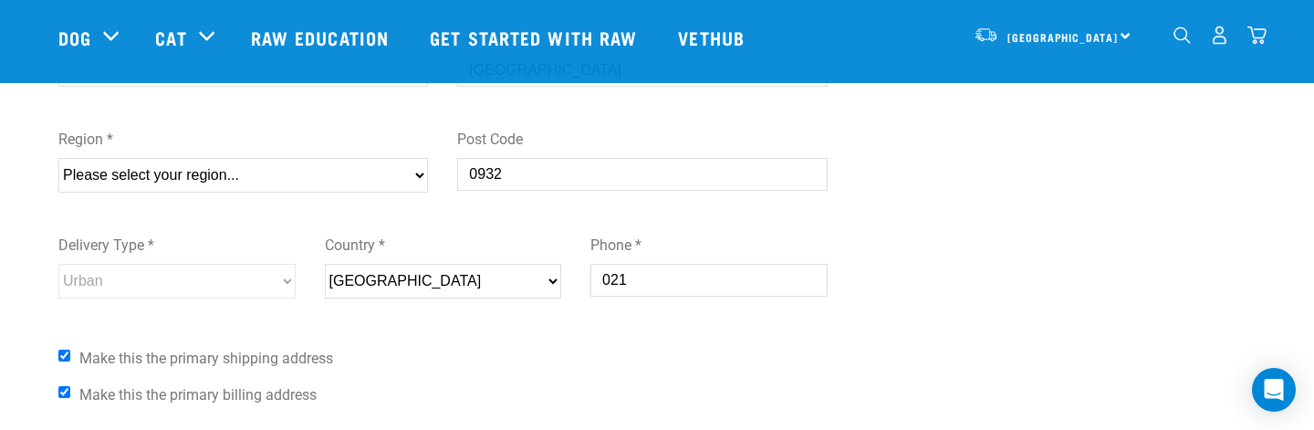
scroll to position [504, 0]
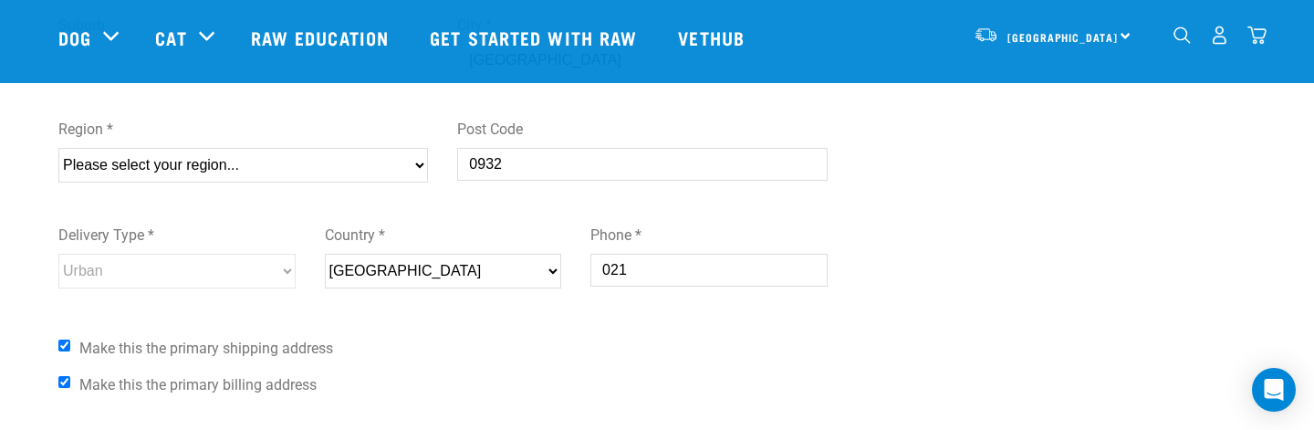
click at [163, 146] on div "Region * Please select your region... [GEOGRAPHIC_DATA] [GEOGRAPHIC_DATA] [GEOG…" at bounding box center [242, 143] width 369 height 78
click at [157, 165] on select "Please select your region... Auckland Wellington Canterbury Marlborough Nelson …" at bounding box center [242, 165] width 369 height 35
select select "AUK"
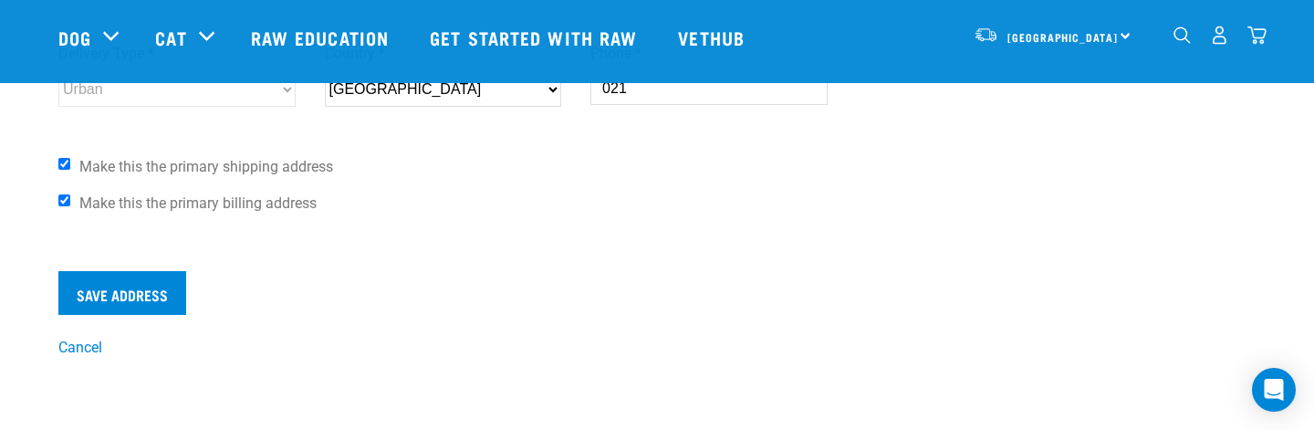
scroll to position [689, 0]
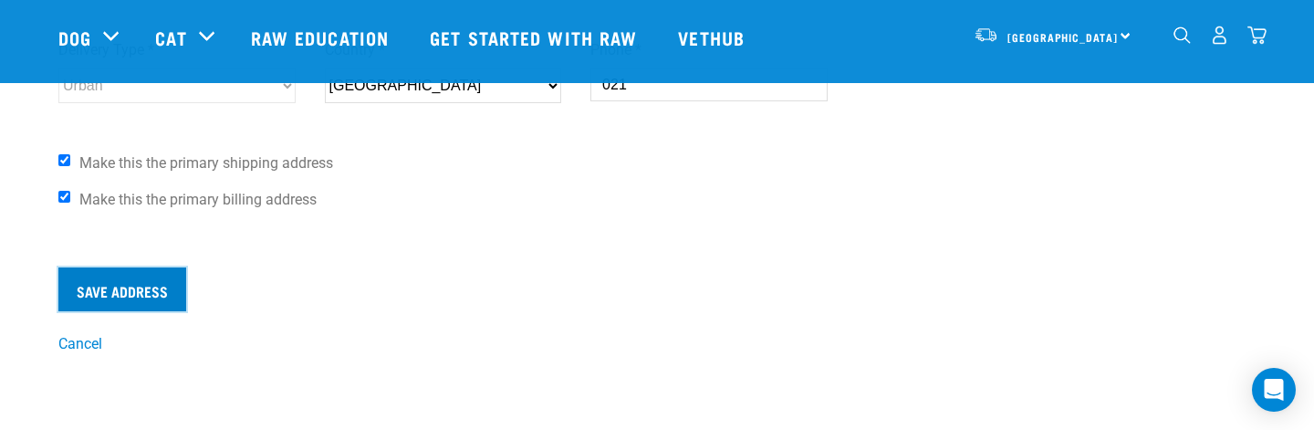
click at [136, 294] on input "Save Address" at bounding box center [122, 289] width 128 height 44
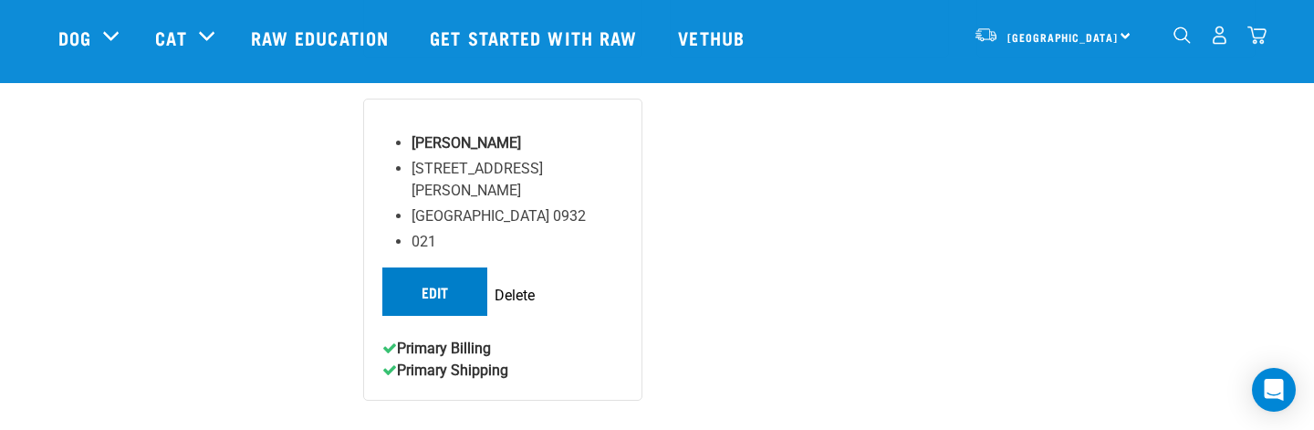
scroll to position [419, 0]
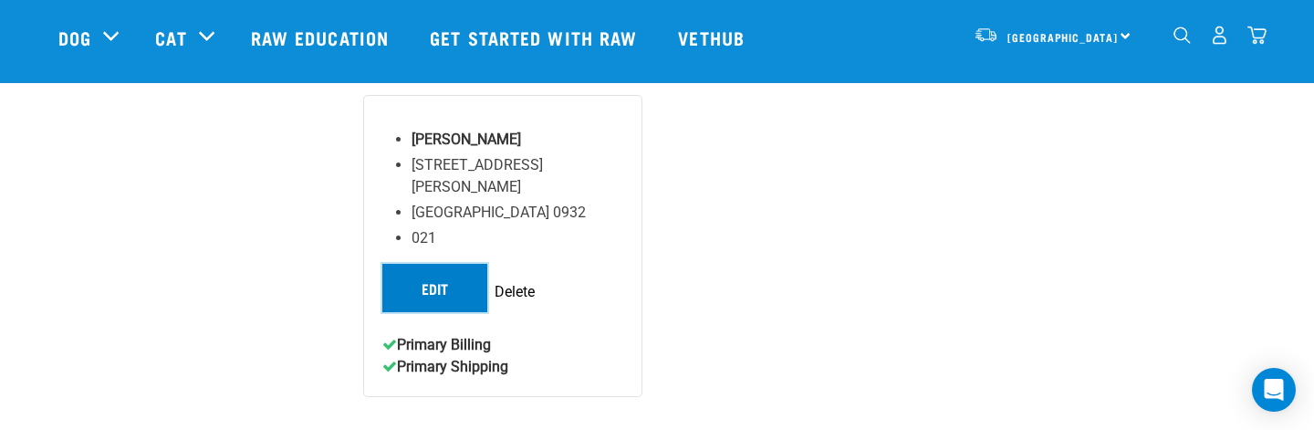
click at [451, 264] on link "Edit" at bounding box center [434, 287] width 105 height 47
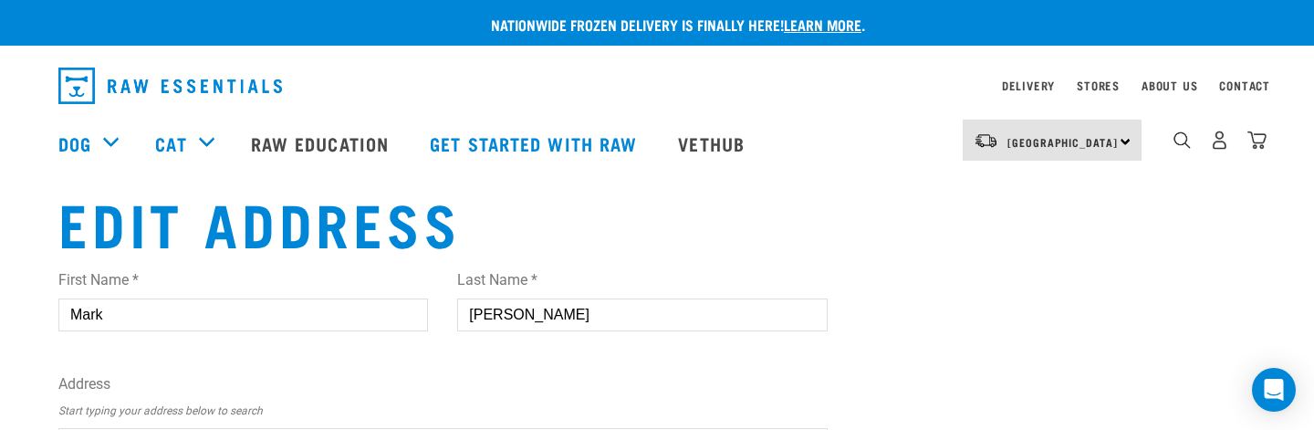
click at [1205, 134] on div "11" at bounding box center [1219, 140] width 94 height 41
click at [1219, 140] on img "dropdown navigation" at bounding box center [1219, 139] width 19 height 19
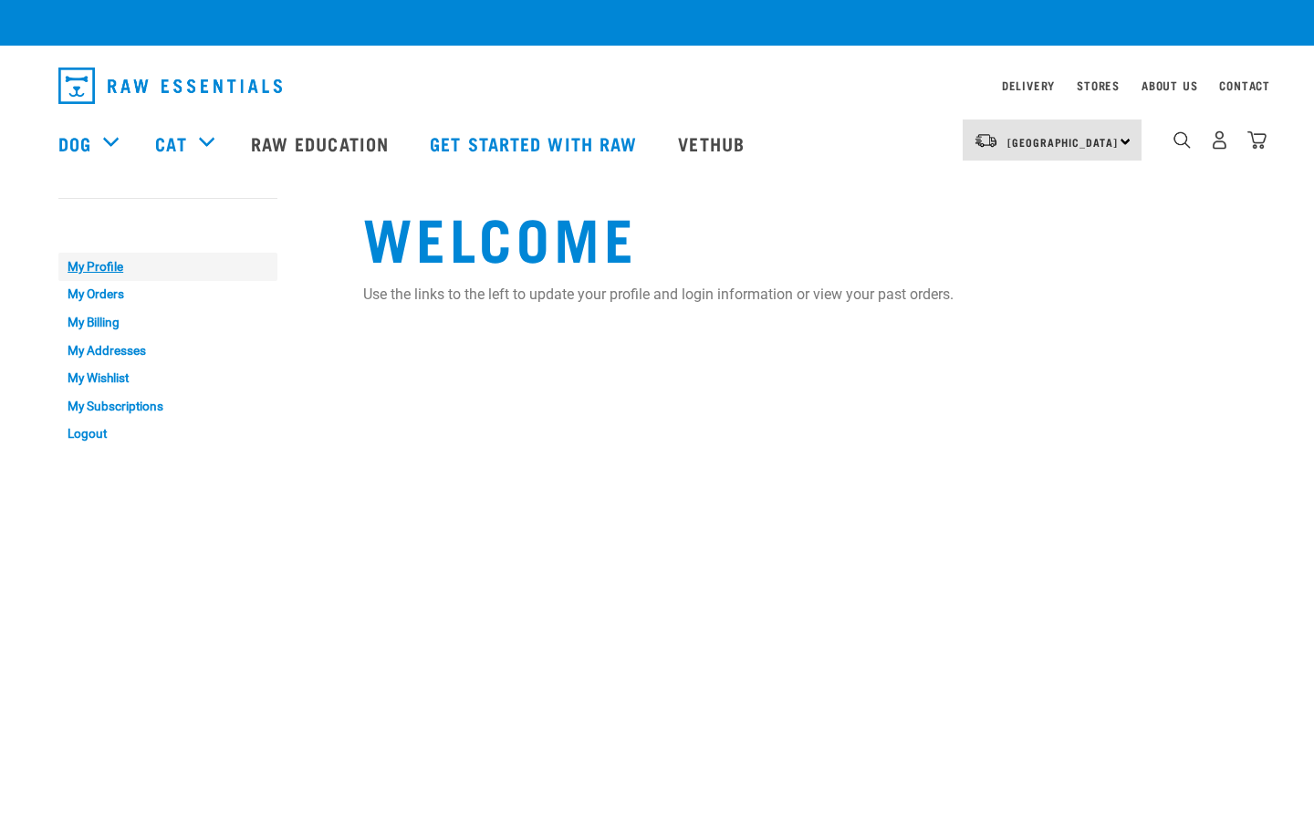
click at [96, 266] on link "My Profile" at bounding box center [167, 267] width 219 height 28
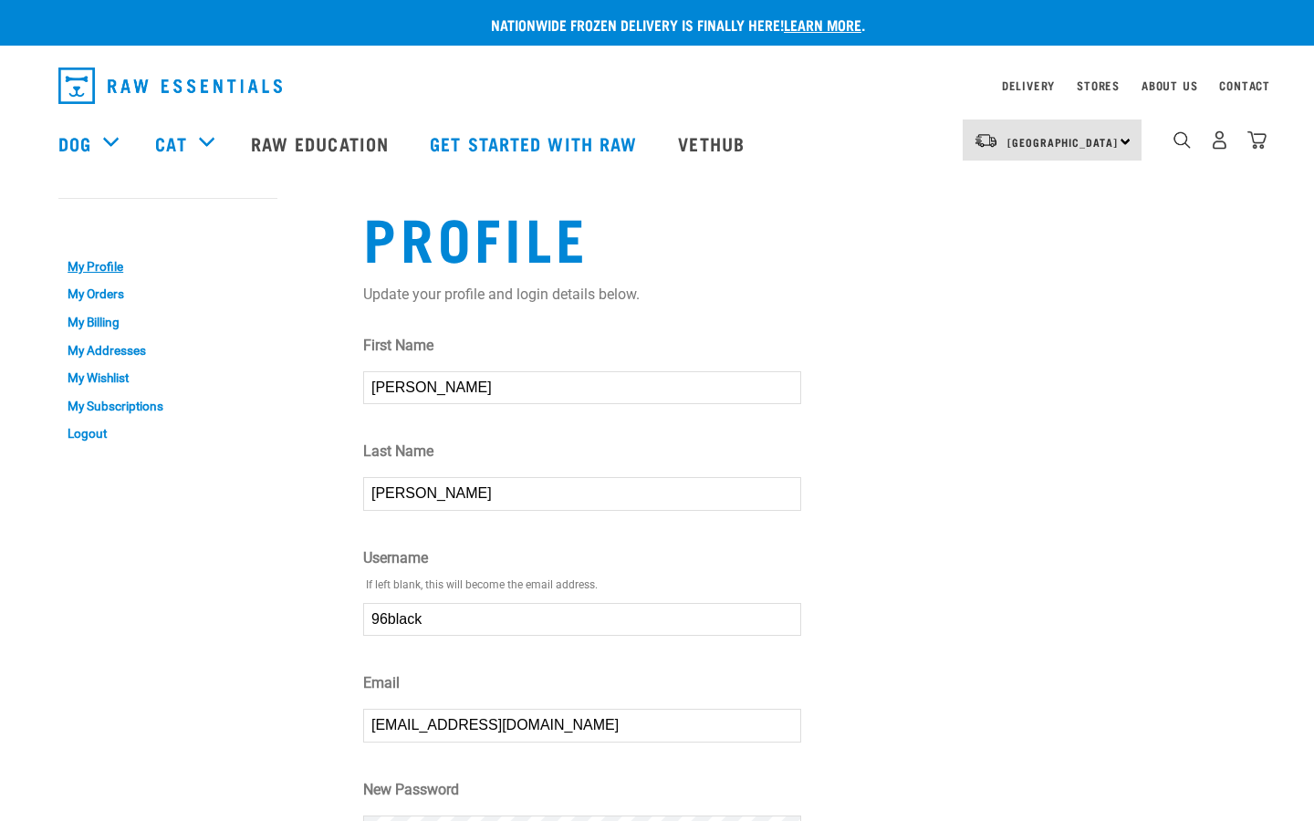
click at [546, 729] on input "southalndwebsolutions@gmail.com" at bounding box center [582, 725] width 438 height 33
click at [139, 346] on link "My Addresses" at bounding box center [167, 351] width 219 height 28
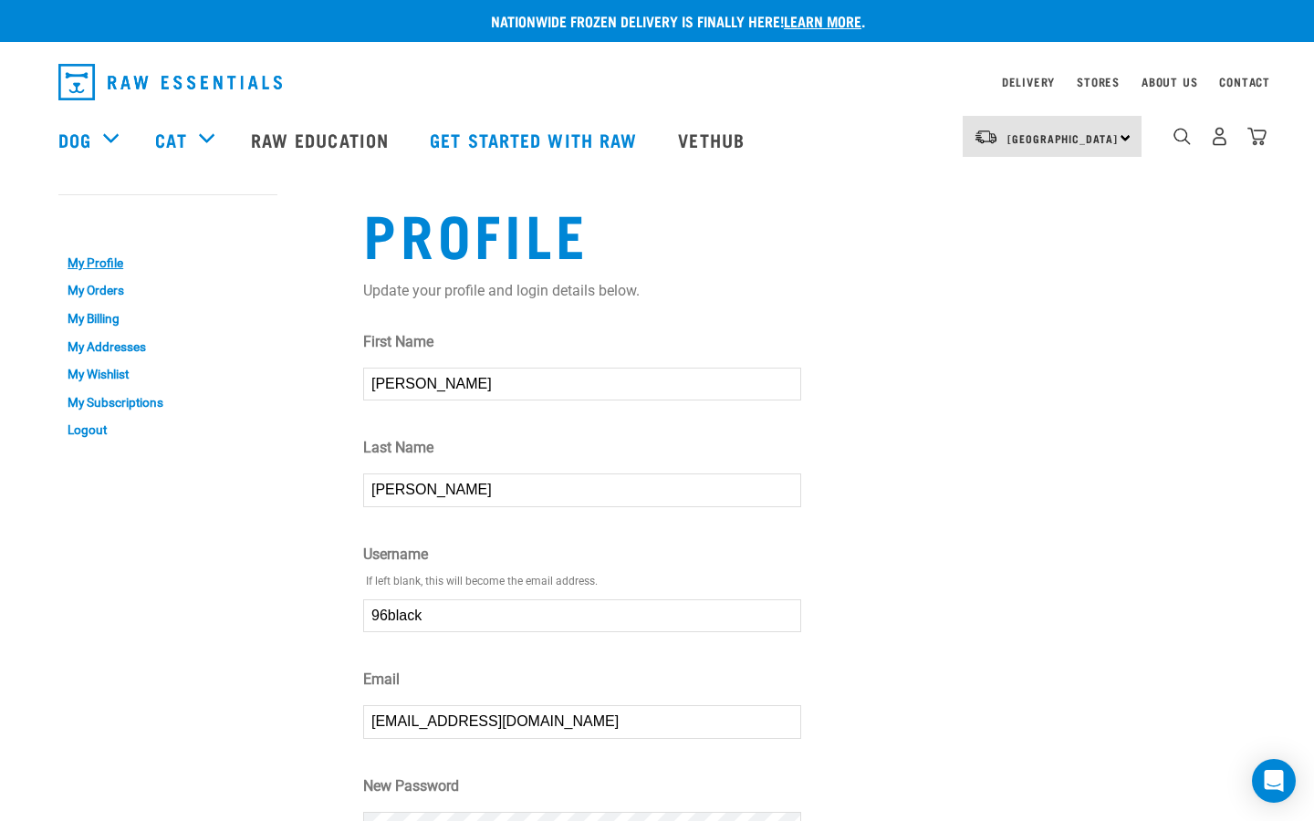
scroll to position [5, 0]
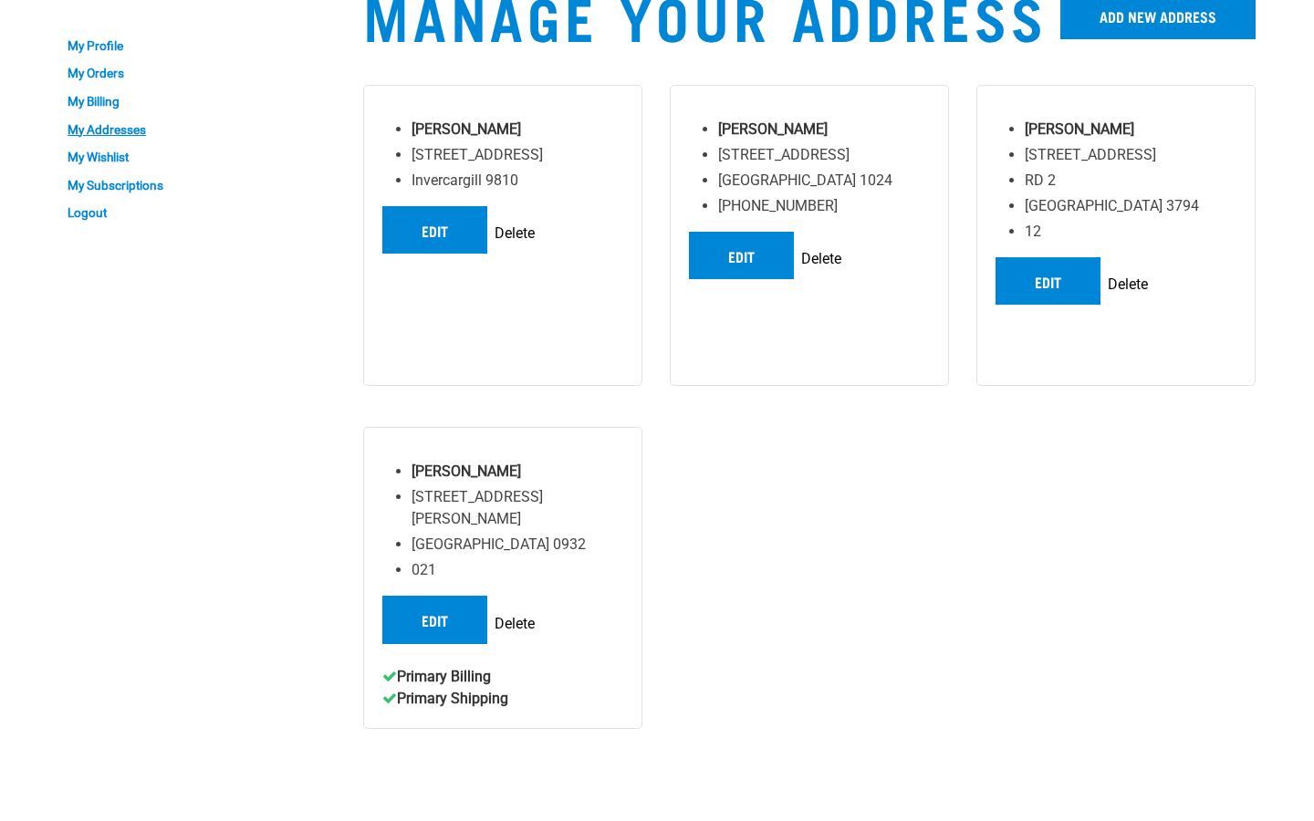
scroll to position [222, 0]
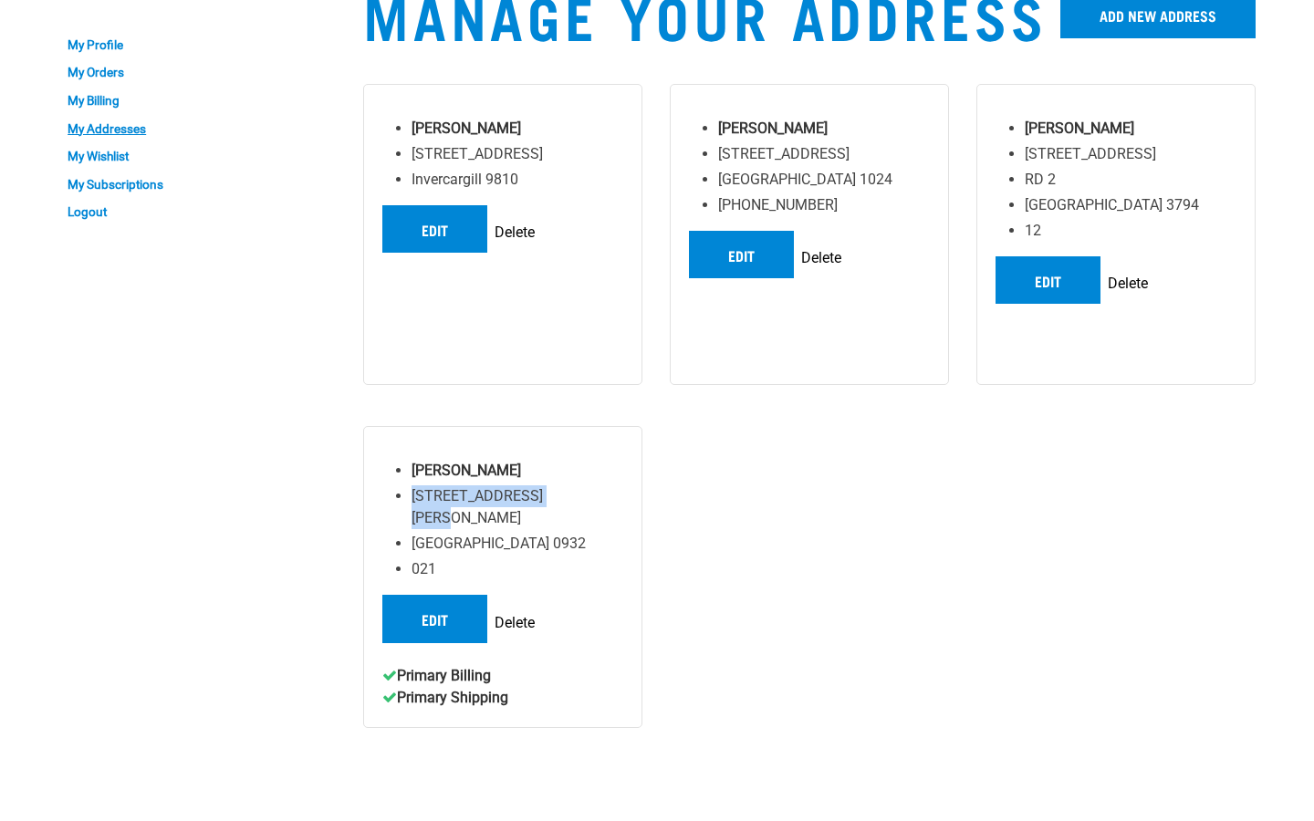
drag, startPoint x: 566, startPoint y: 479, endPoint x: 409, endPoint y: 480, distance: 157.8
click at [409, 480] on div "[PERSON_NAME] [STREET_ADDRESS][PERSON_NAME] [GEOGRAPHIC_DATA] 0932 021 Edit [GE…" at bounding box center [502, 576] width 279 height 301
copy li "[STREET_ADDRESS][PERSON_NAME]"
